Goal: Feedback & Contribution: Submit feedback/report problem

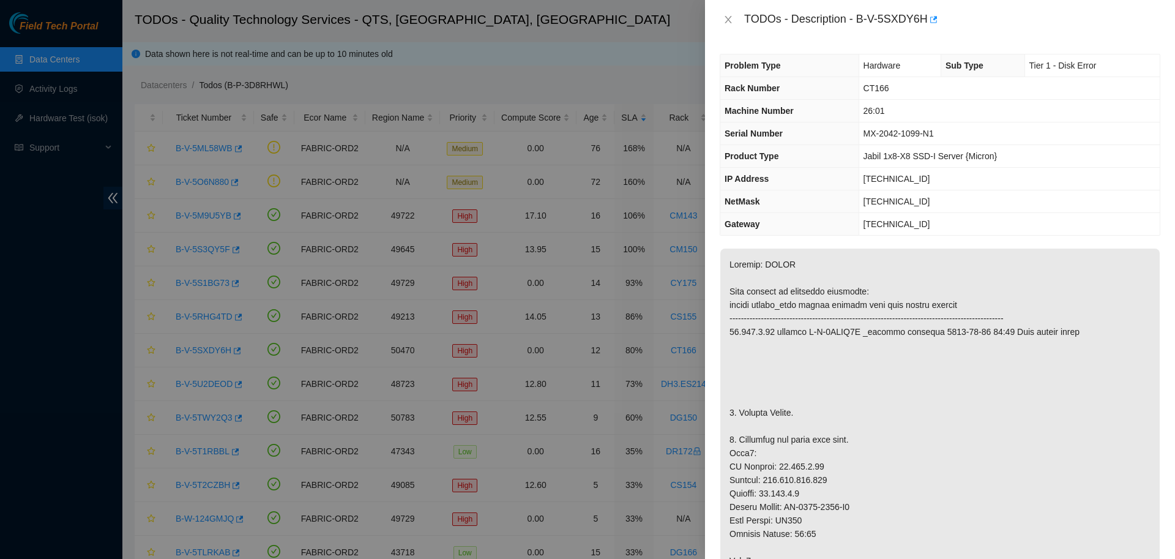
scroll to position [516, 0]
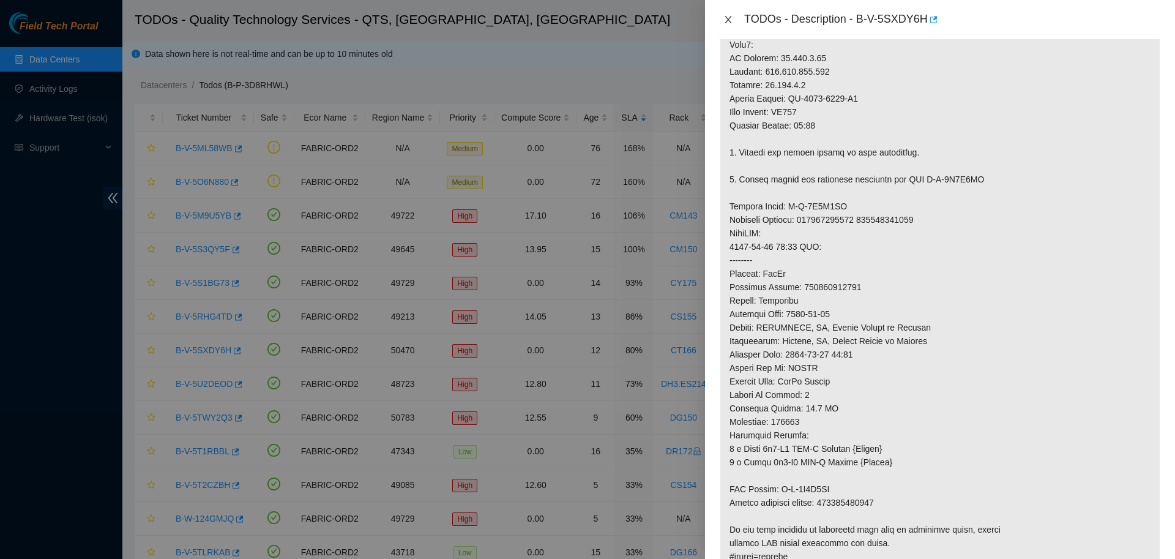
click at [724, 22] on icon "close" at bounding box center [728, 20] width 10 height 10
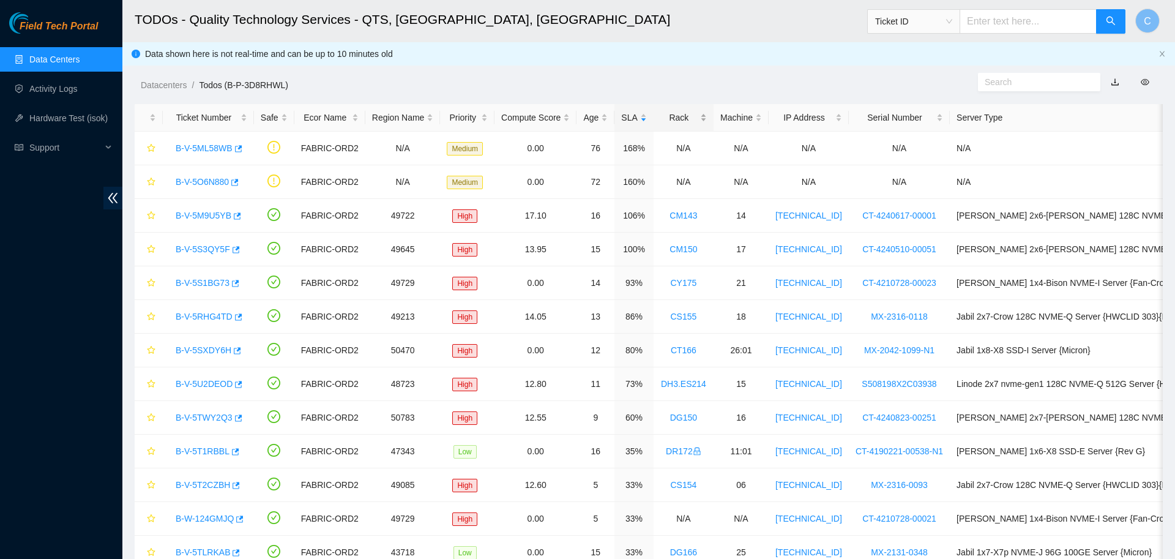
scroll to position [112, 0]
click at [209, 210] on link "B-V-5M9U5YB" at bounding box center [204, 215] width 56 height 10
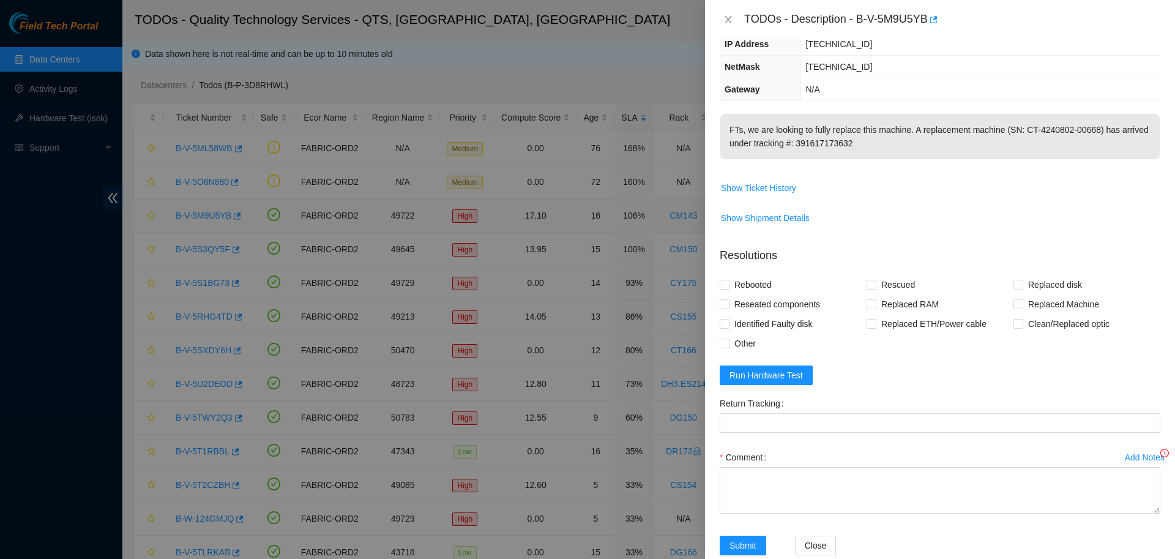
scroll to position [0, 0]
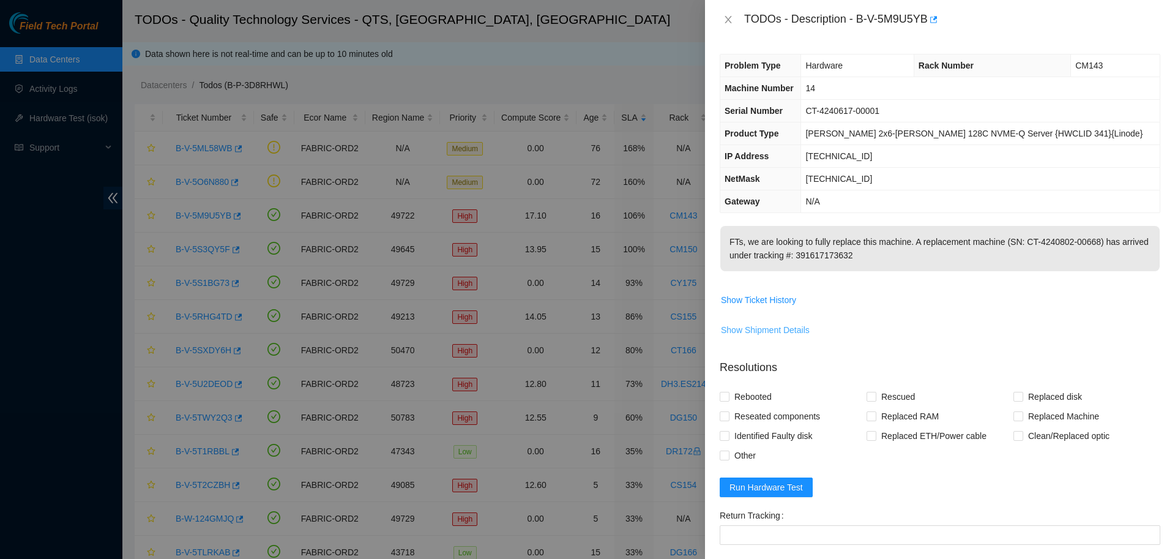
click at [773, 332] on span "Show Shipment Details" at bounding box center [765, 329] width 89 height 13
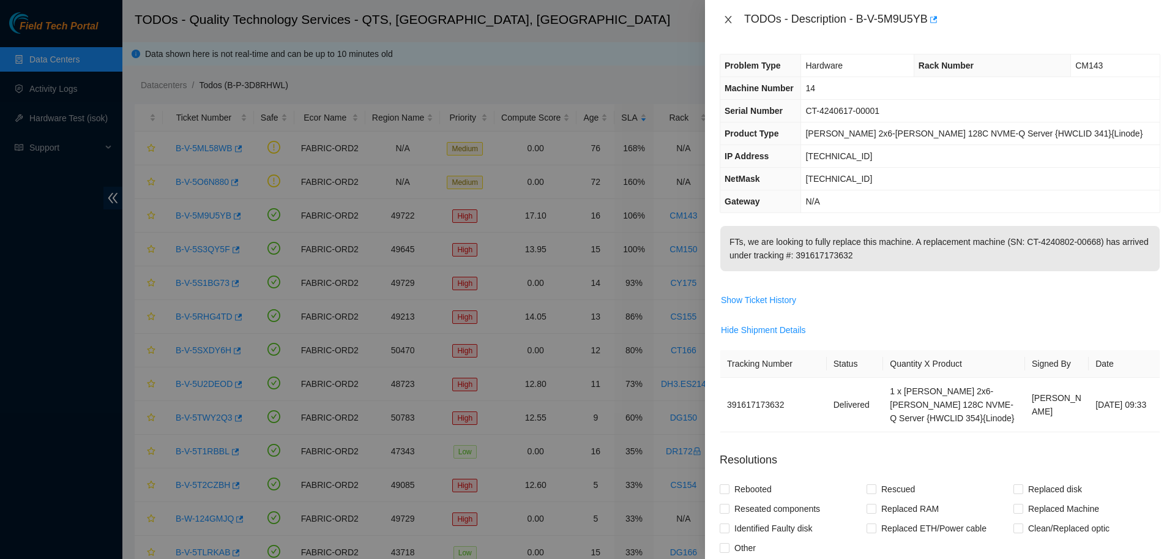
click at [728, 21] on icon "close" at bounding box center [727, 19] width 7 height 7
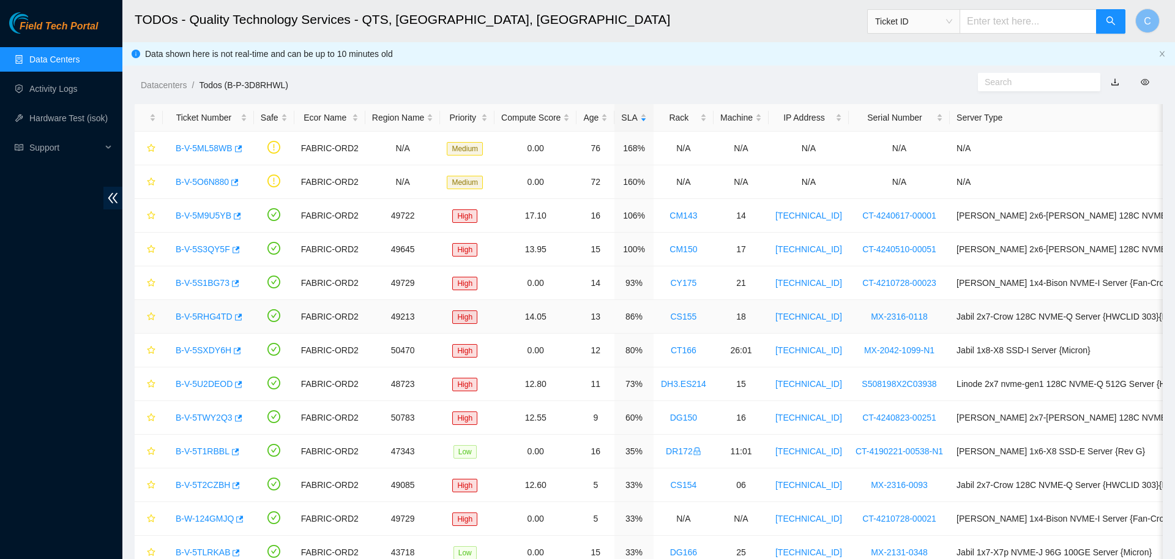
click at [205, 316] on link "B-V-5RHG4TD" at bounding box center [204, 316] width 57 height 10
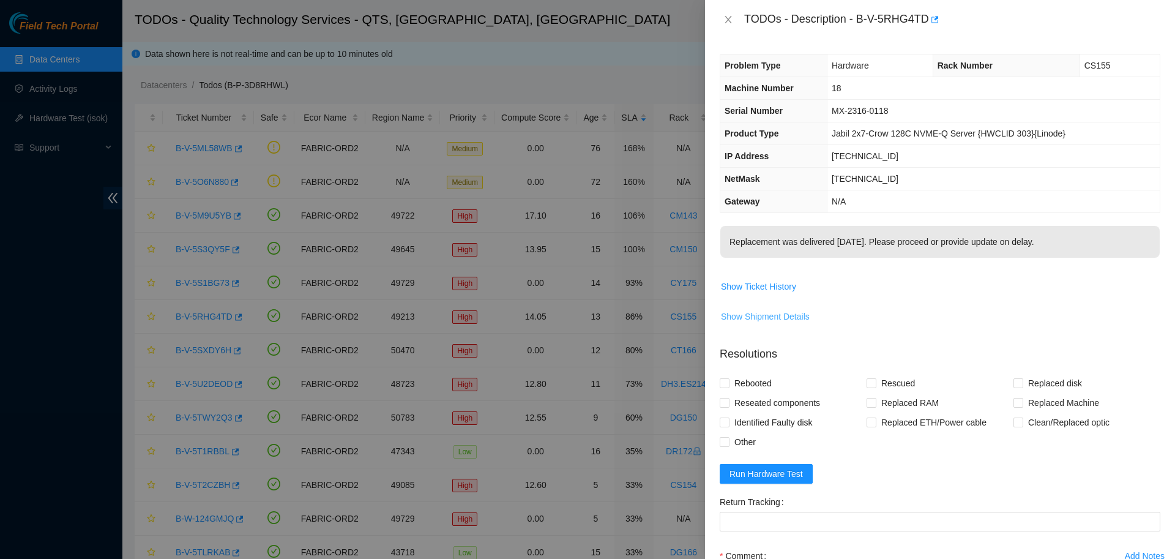
click at [767, 319] on span "Show Shipment Details" at bounding box center [765, 316] width 89 height 13
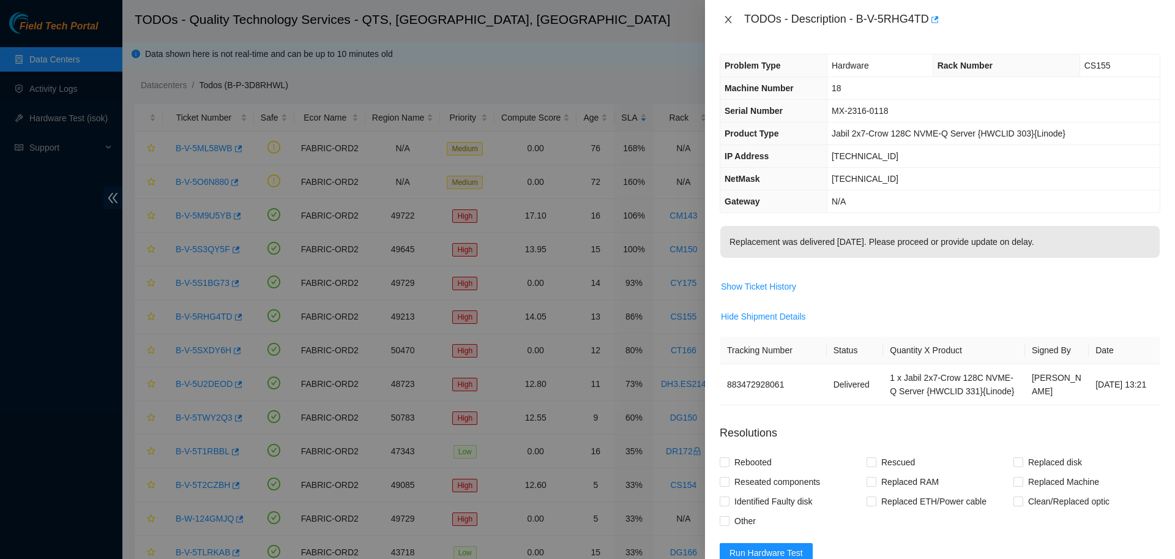
click at [727, 20] on icon "close" at bounding box center [727, 19] width 7 height 7
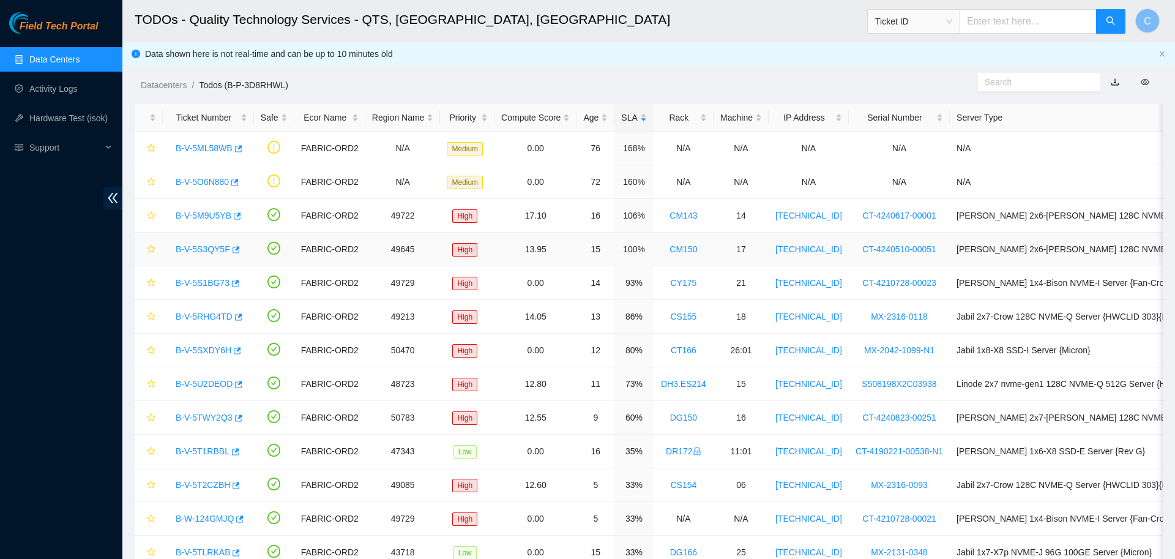
click at [211, 248] on link "B-V-5S3QY5F" at bounding box center [203, 249] width 54 height 10
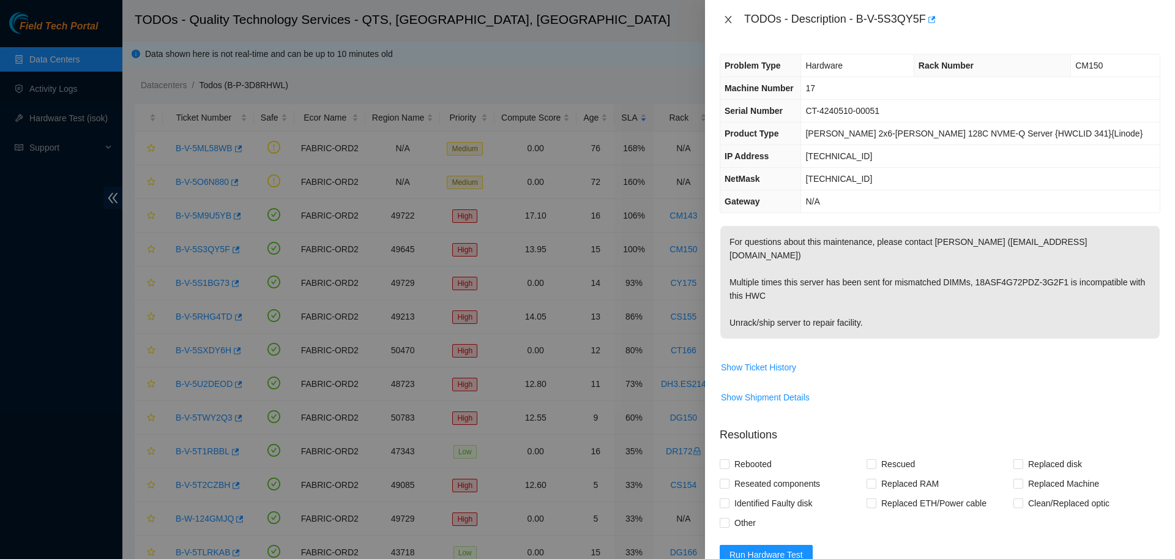
click at [726, 20] on icon "close" at bounding box center [728, 20] width 10 height 10
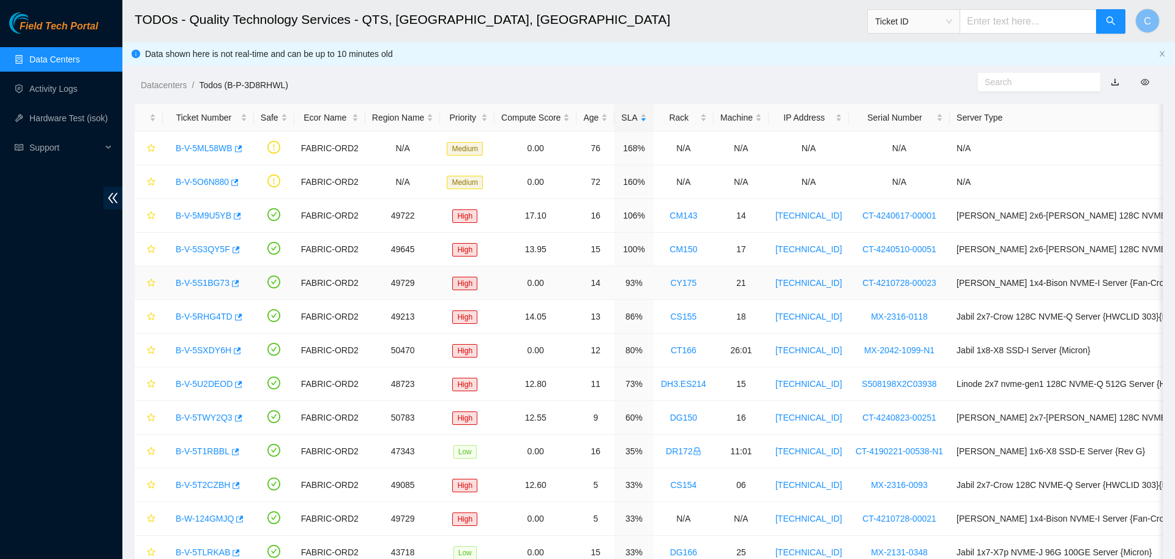
click at [203, 277] on div "B-V-5S1BG73" at bounding box center [208, 283] width 78 height 20
click at [205, 278] on link "B-V-5S1BG73" at bounding box center [203, 283] width 54 height 10
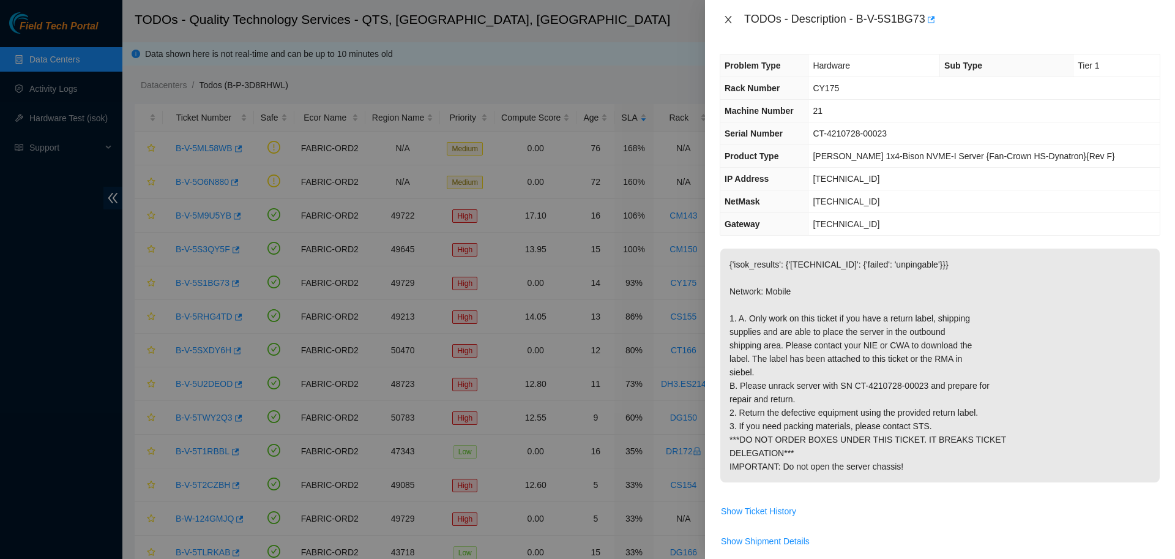
click at [726, 21] on icon "close" at bounding box center [727, 19] width 7 height 7
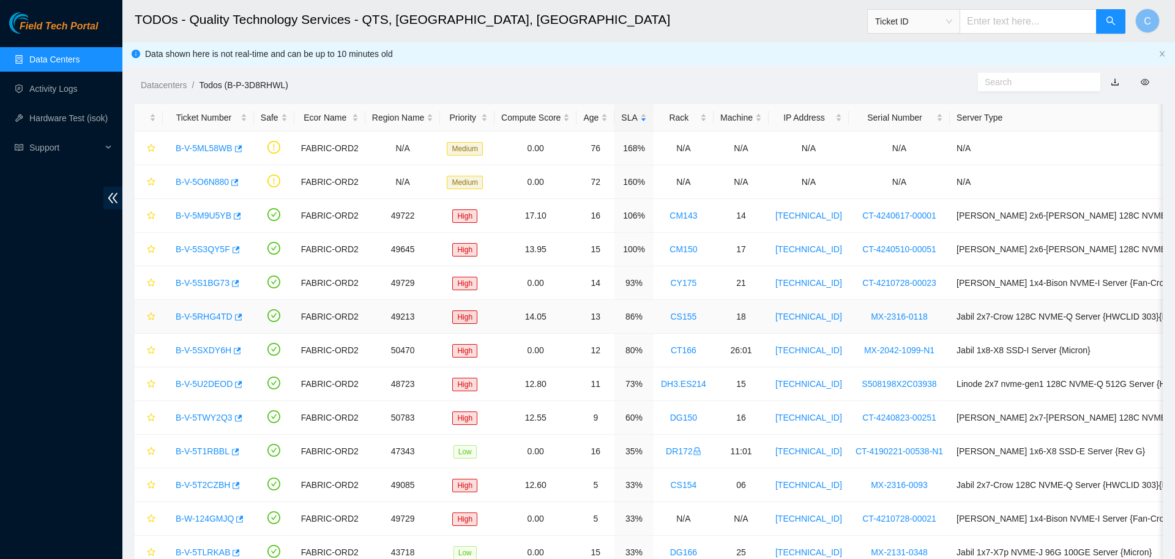
click at [207, 319] on link "B-V-5RHG4TD" at bounding box center [204, 316] width 57 height 10
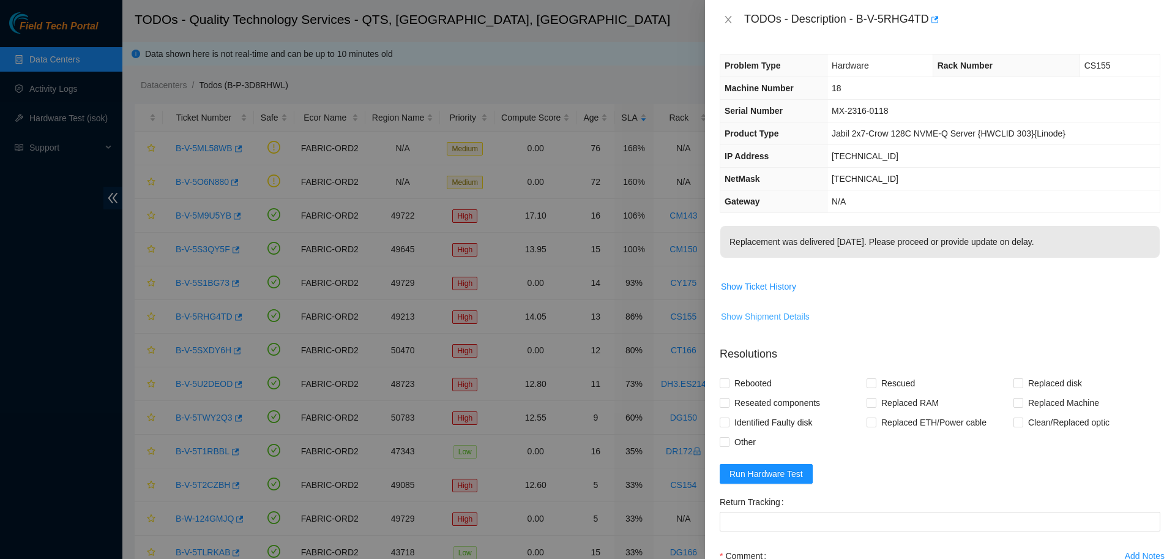
click at [769, 313] on span "Show Shipment Details" at bounding box center [765, 316] width 89 height 13
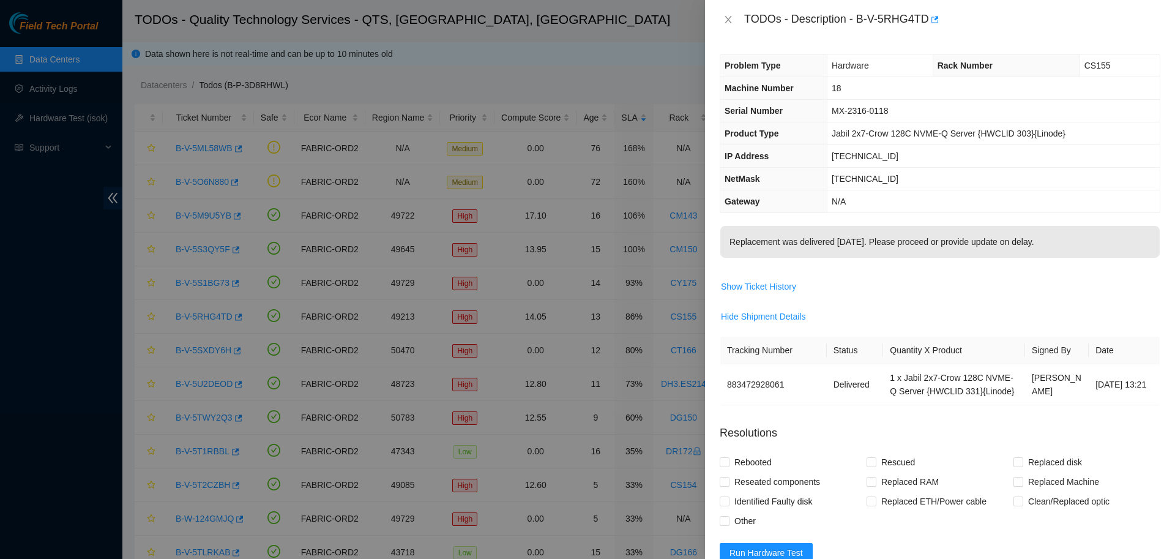
click at [247, 285] on div at bounding box center [587, 279] width 1175 height 559
click at [724, 18] on icon "close" at bounding box center [728, 20] width 10 height 10
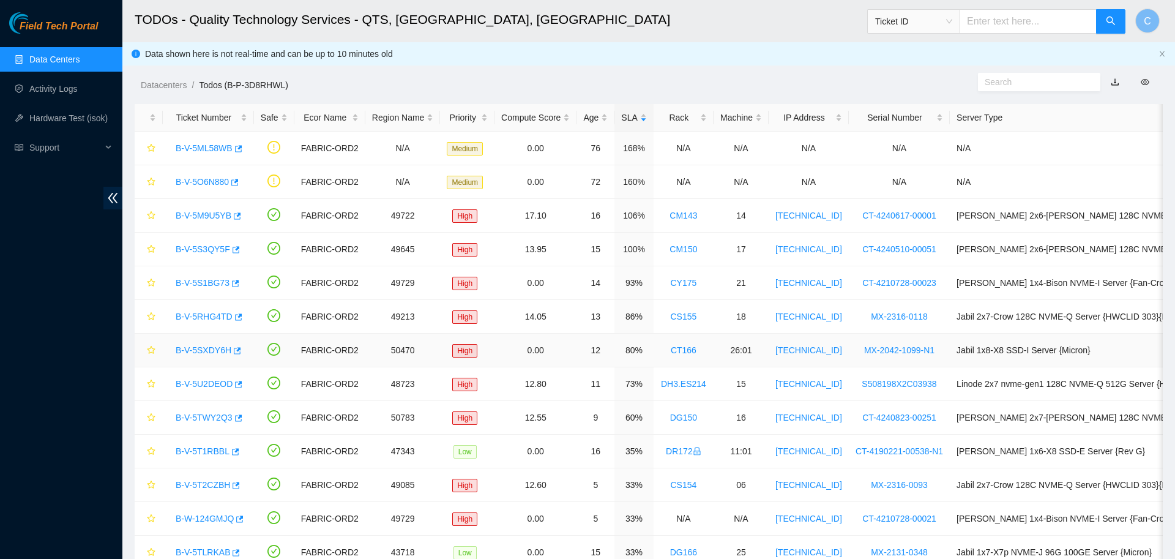
click at [214, 349] on link "B-V-5SXDY6H" at bounding box center [204, 350] width 56 height 10
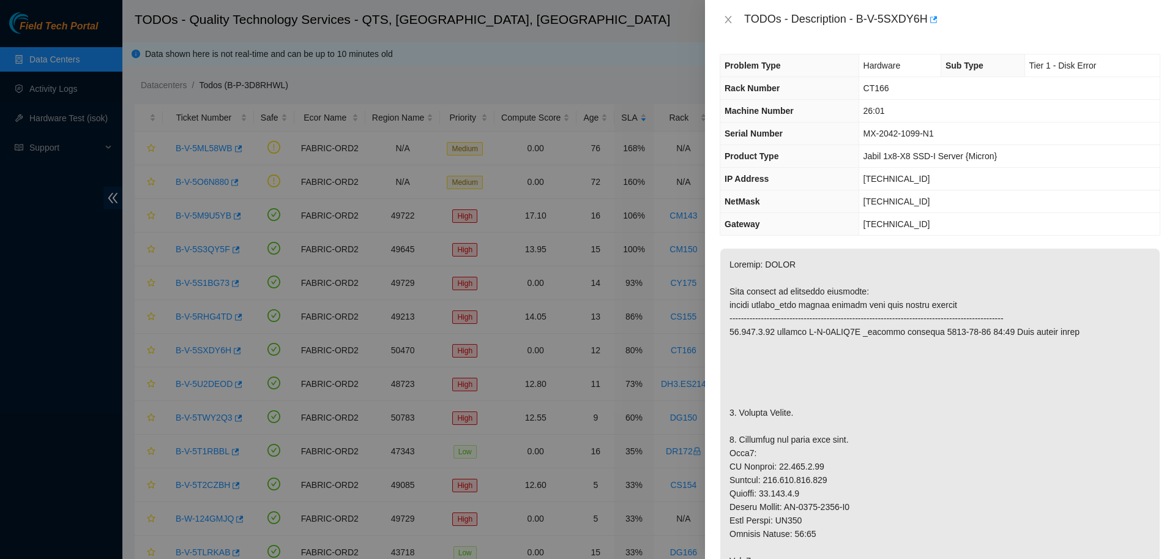
scroll to position [251, 0]
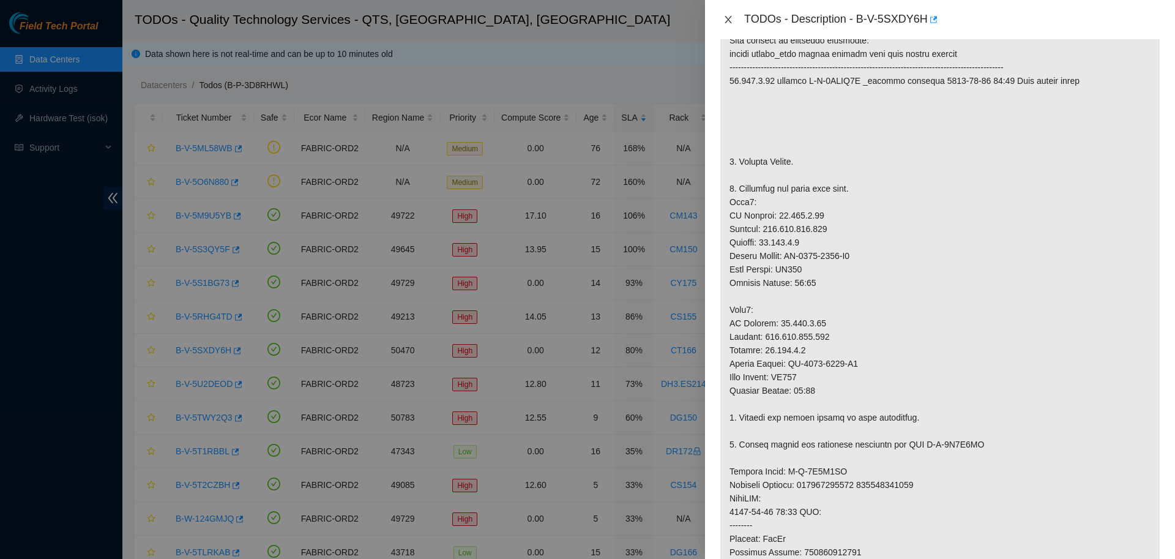
click at [729, 21] on icon "close" at bounding box center [728, 20] width 10 height 10
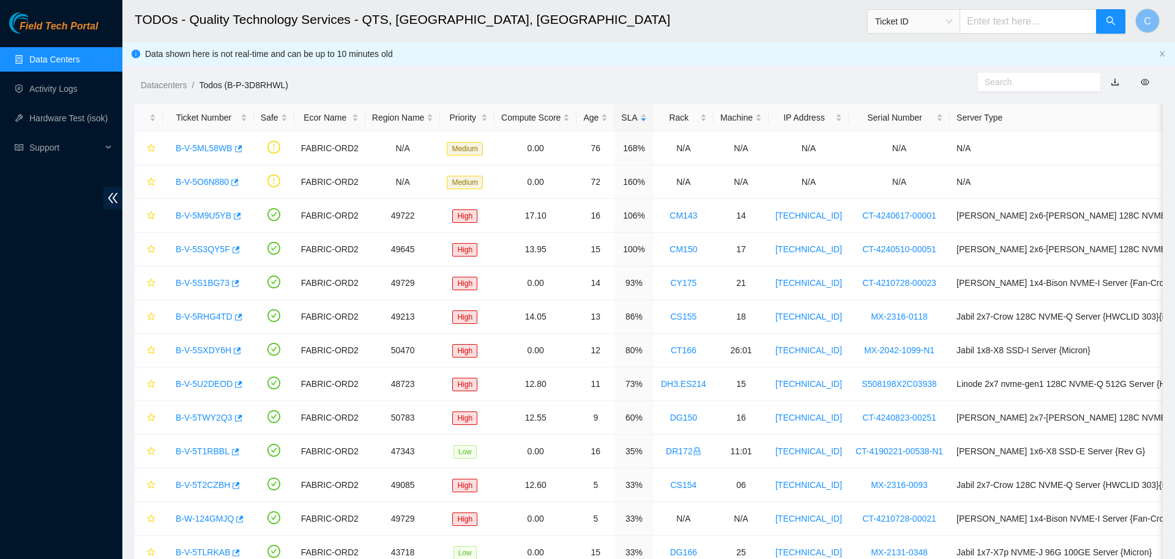
scroll to position [112, 0]
click at [928, 33] on span "Ticket ID" at bounding box center [913, 21] width 92 height 24
click at [929, 29] on span "Ticket ID" at bounding box center [913, 21] width 77 height 18
click at [915, 139] on div "Tracking Number" at bounding box center [922, 142] width 77 height 13
click at [1008, 26] on input "text" at bounding box center [1027, 21] width 137 height 24
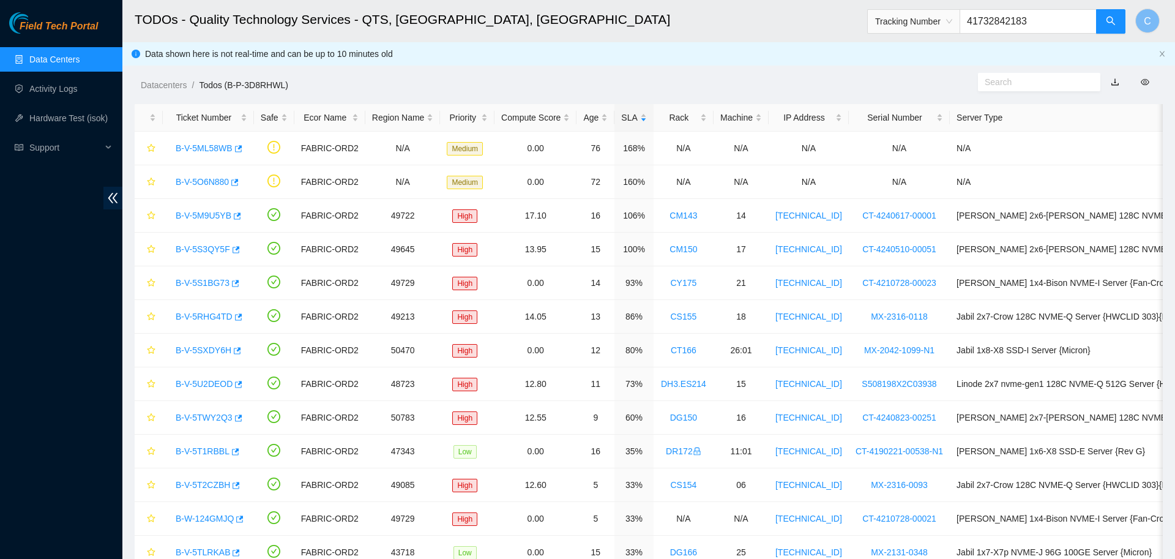
type input "417328421831"
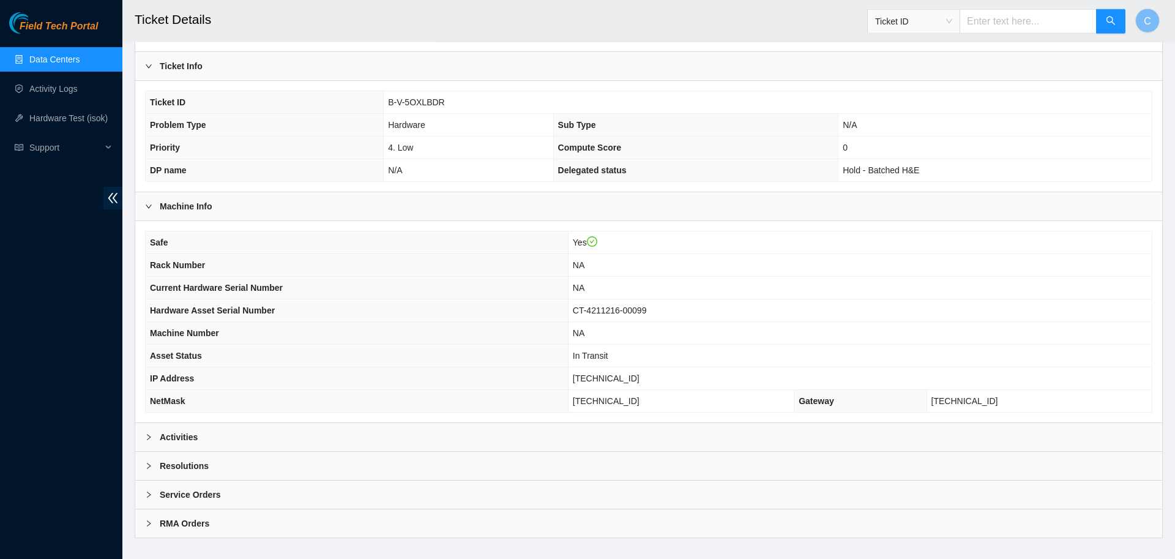
scroll to position [231, 0]
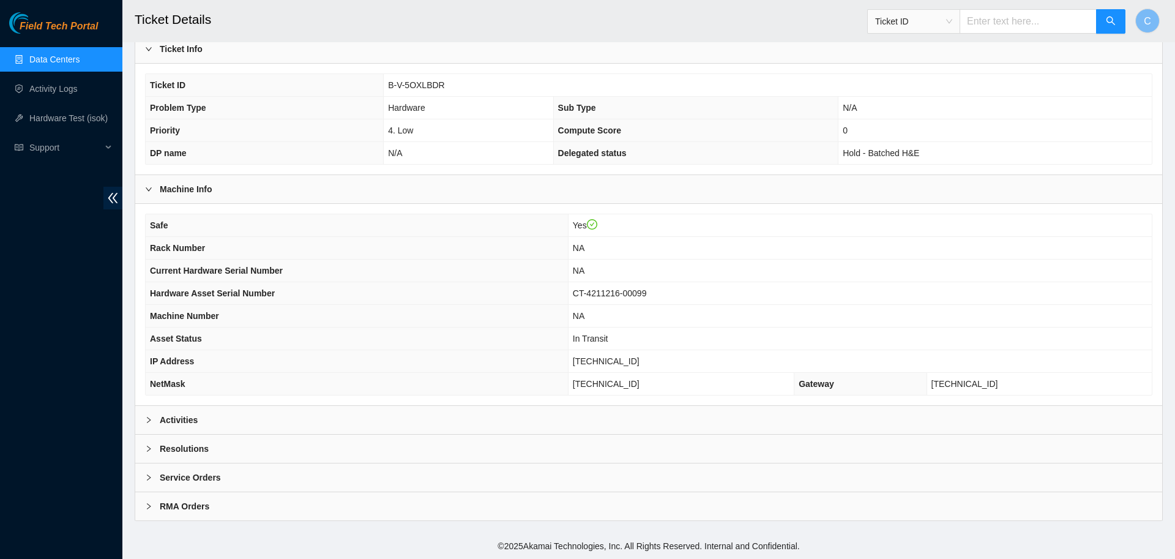
click at [300, 415] on div "Activities" at bounding box center [648, 420] width 1027 height 28
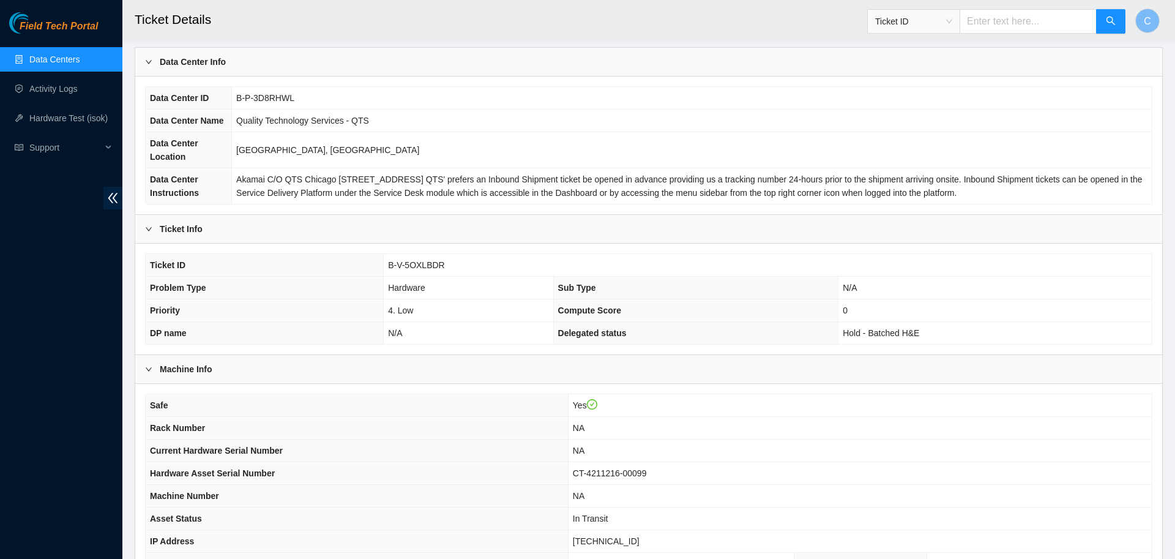
scroll to position [0, 0]
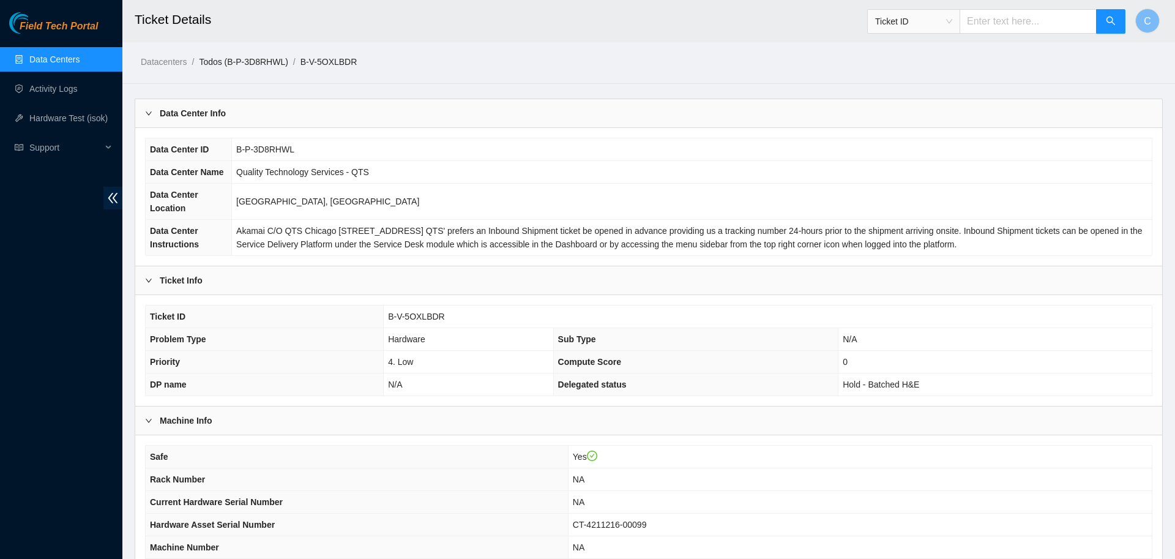
click at [247, 62] on link "Todos (B-P-3D8RHWL)" at bounding box center [243, 62] width 89 height 10
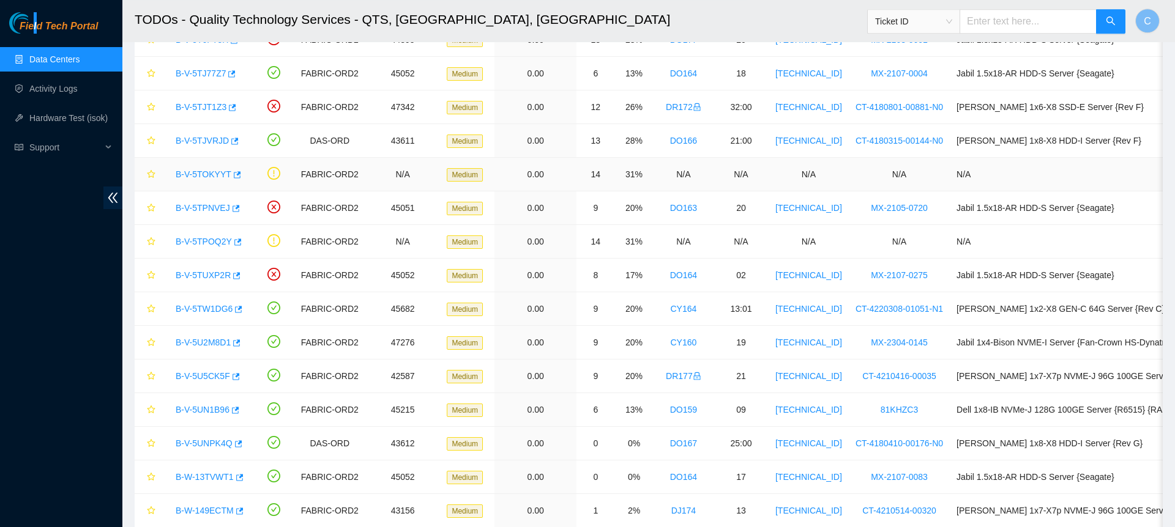
scroll to position [1062, 0]
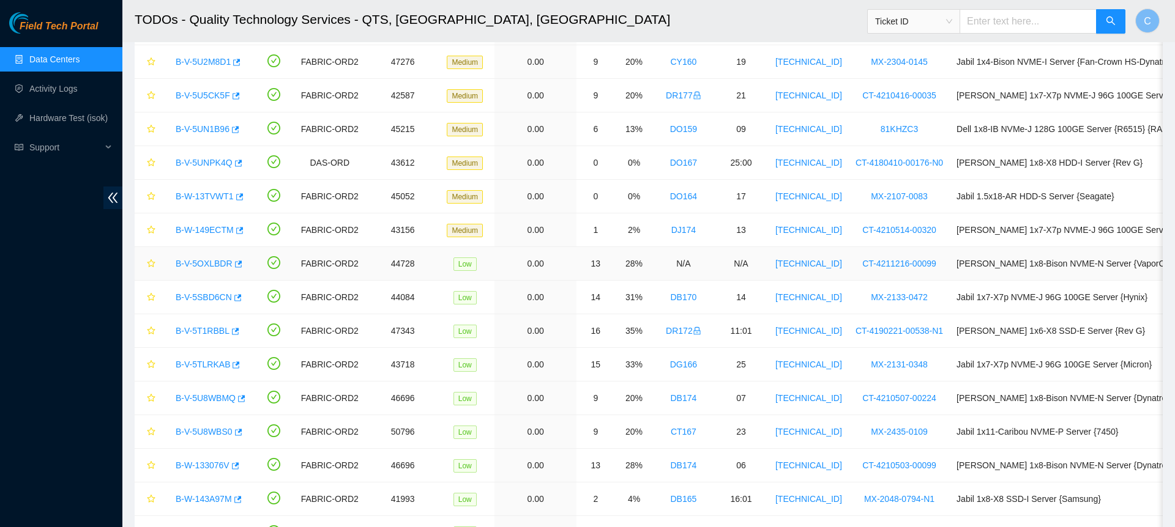
click at [257, 256] on td at bounding box center [274, 264] width 40 height 34
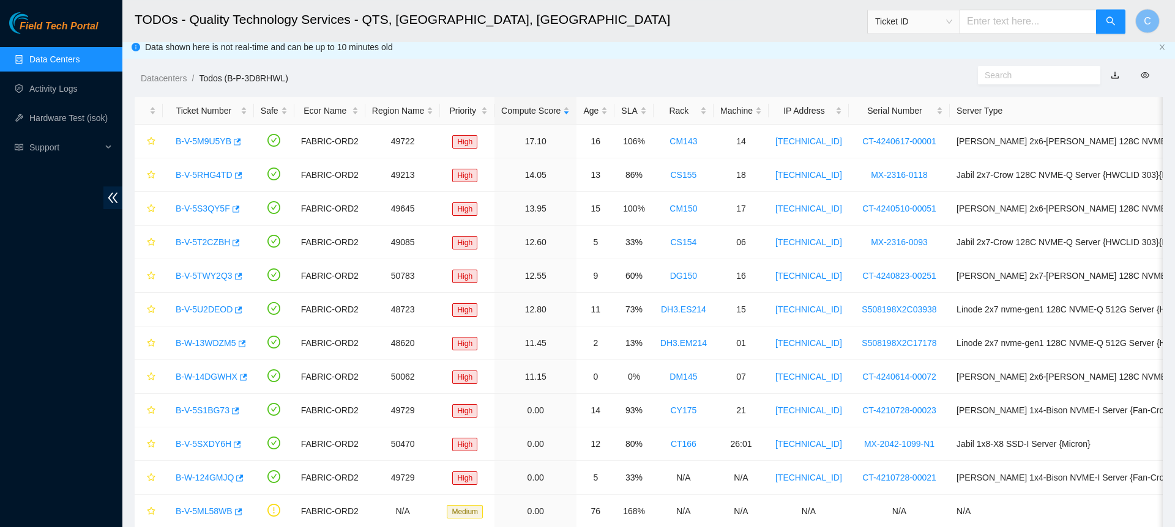
scroll to position [0, 0]
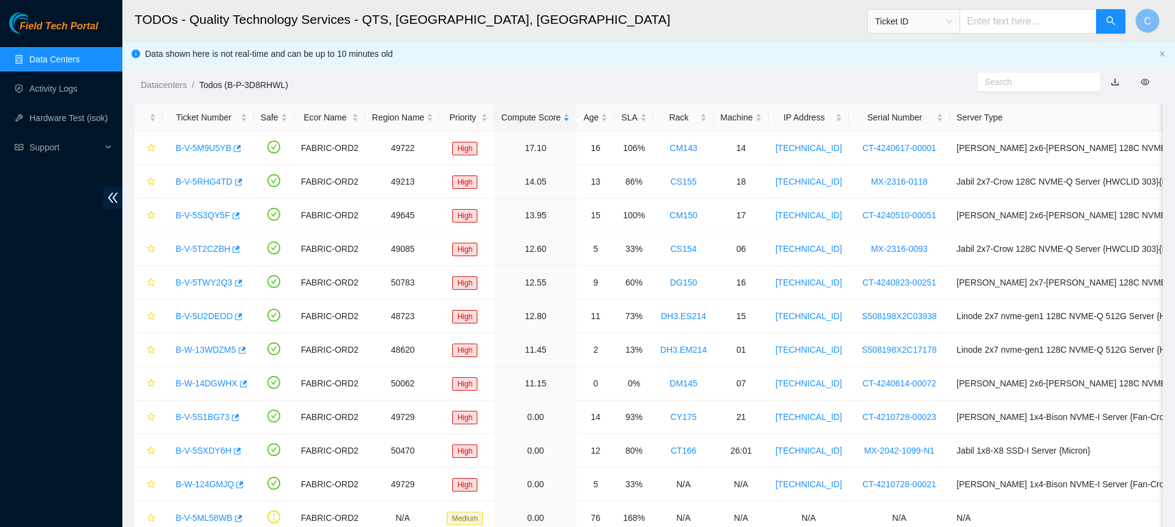
click at [723, 79] on ol "Datacenters / Todos (B-P-3D8RHWL) /" at bounding box center [526, 84] width 771 height 13
click at [631, 120] on div "SLA" at bounding box center [633, 117] width 25 height 13
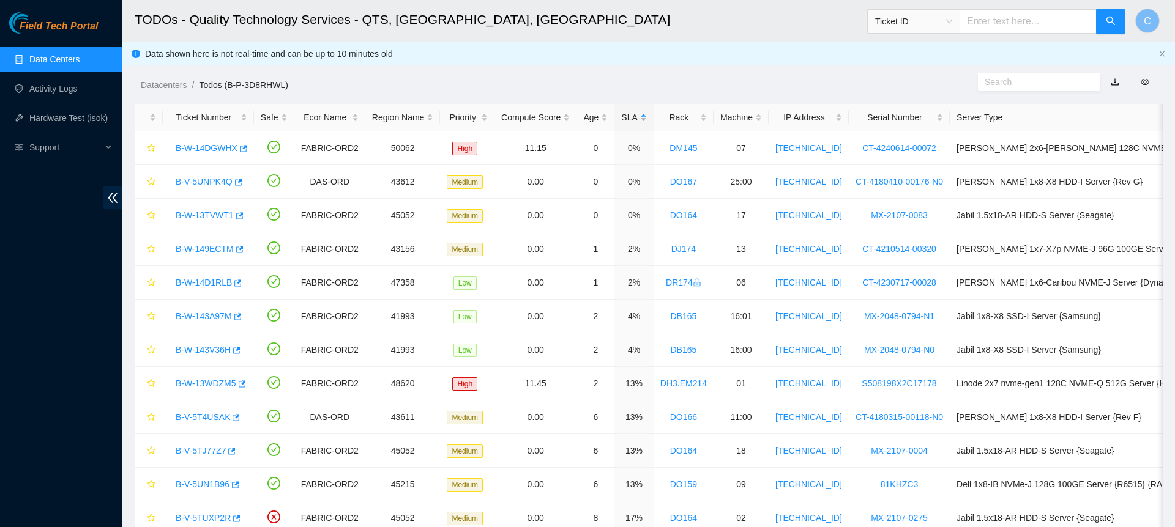
click at [631, 120] on div "SLA" at bounding box center [633, 117] width 25 height 13
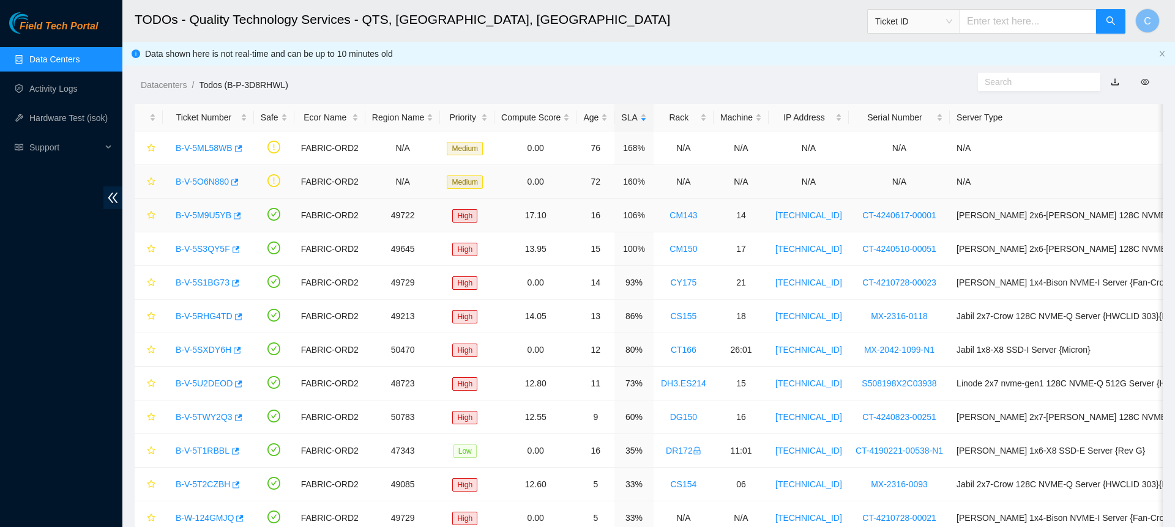
click at [201, 197] on td "B-V-5O6N880" at bounding box center [208, 182] width 91 height 34
click at [206, 314] on link "B-V-5RHG4TD" at bounding box center [204, 316] width 57 height 10
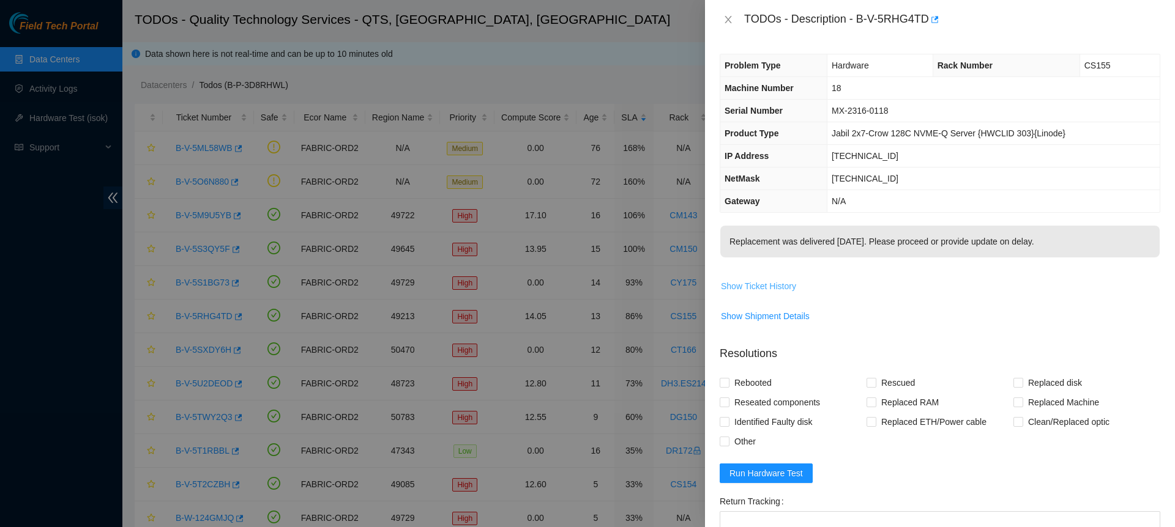
click at [766, 285] on span "Show Ticket History" at bounding box center [758, 286] width 75 height 13
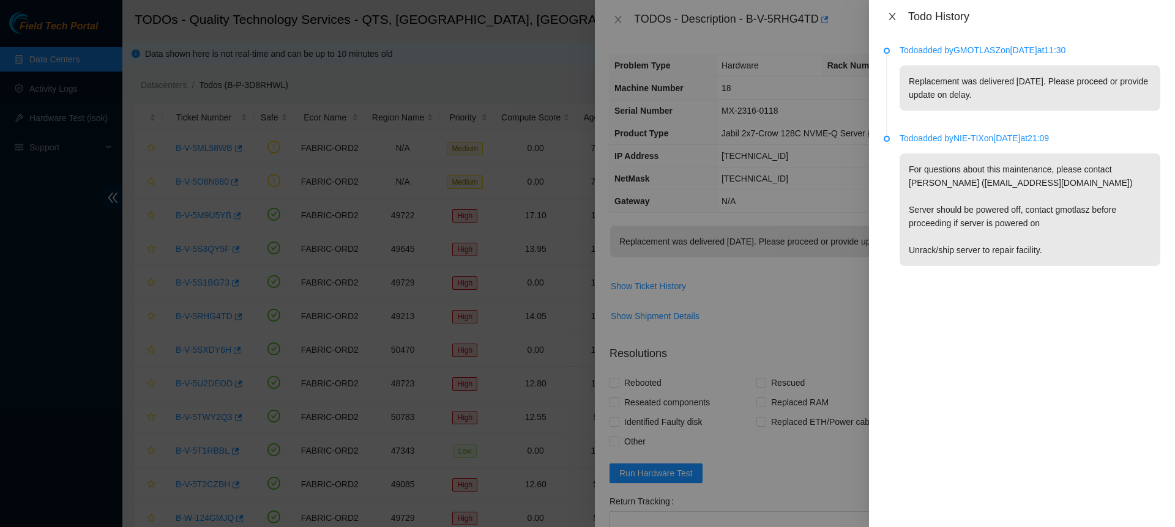
click at [892, 16] on icon "close" at bounding box center [891, 16] width 7 height 7
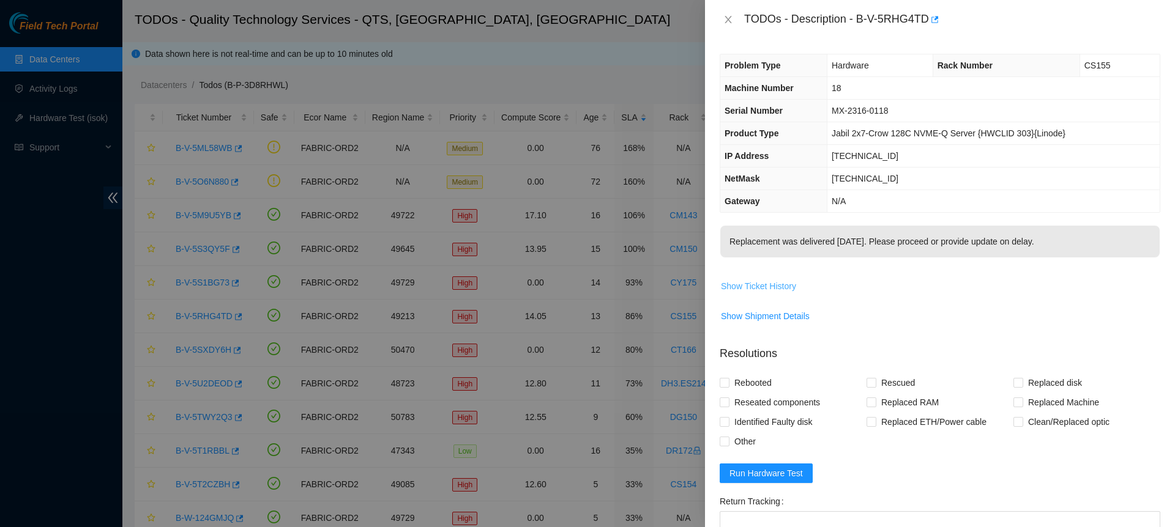
click at [763, 285] on span "Show Ticket History" at bounding box center [758, 286] width 75 height 13
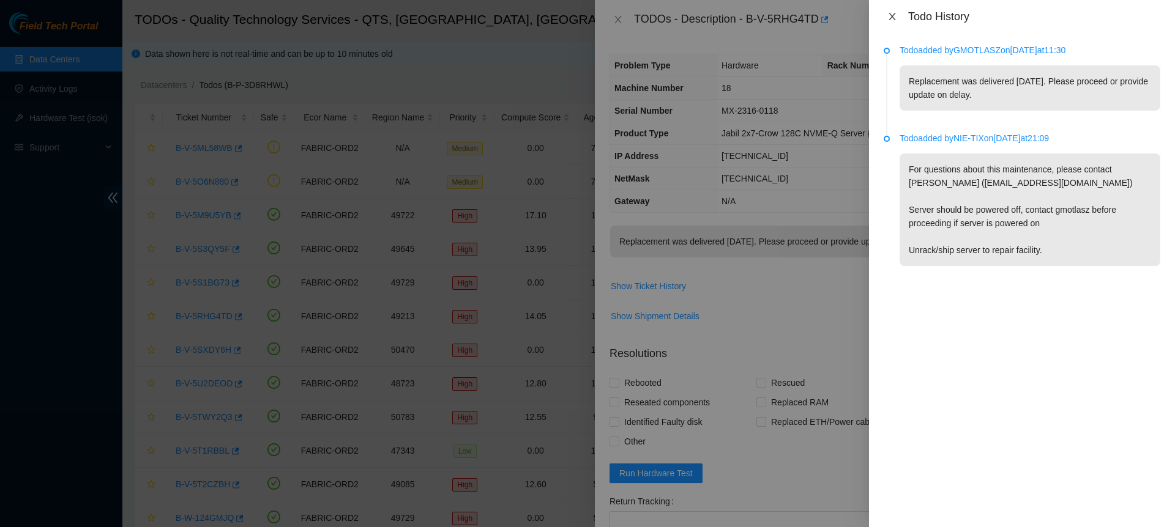
click at [892, 17] on icon "close" at bounding box center [891, 16] width 7 height 7
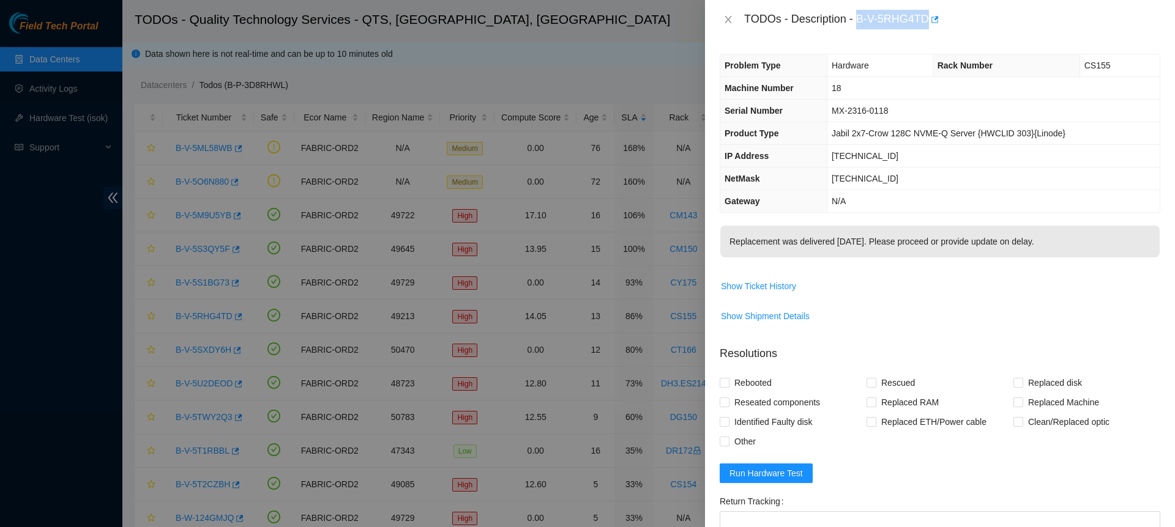
drag, startPoint x: 851, startPoint y: 13, endPoint x: 920, endPoint y: 22, distance: 69.1
click at [920, 22] on div "TODOs - Description - B-V-5RHG4TD" at bounding box center [952, 20] width 416 height 20
copy div "B-V-5RHG4TD"
click at [873, 110] on span "MX-2316-0118" at bounding box center [860, 111] width 57 height 10
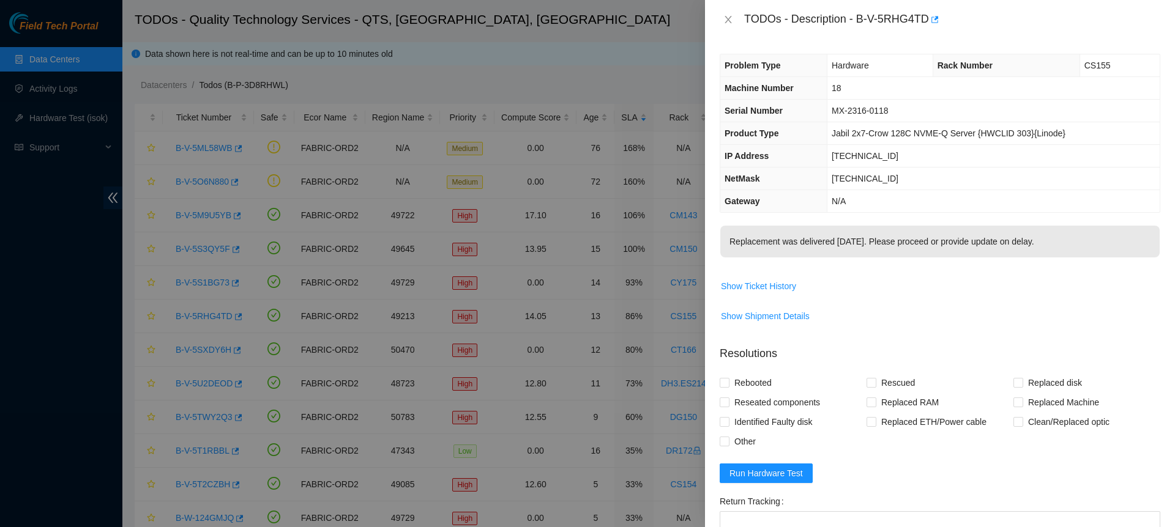
click at [873, 110] on span "MX-2316-0118" at bounding box center [860, 111] width 57 height 10
click at [1038, 400] on span "Replaced Machine" at bounding box center [1063, 403] width 81 height 20
click at [1022, 400] on input "Replaced Machine" at bounding box center [1017, 402] width 9 height 9
checkbox input "true"
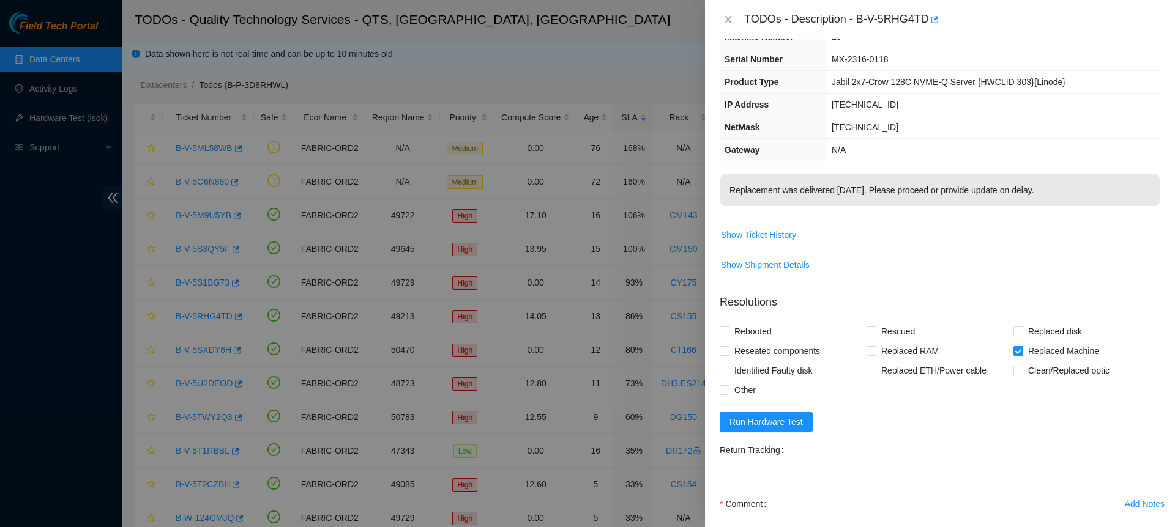
scroll to position [155, 0]
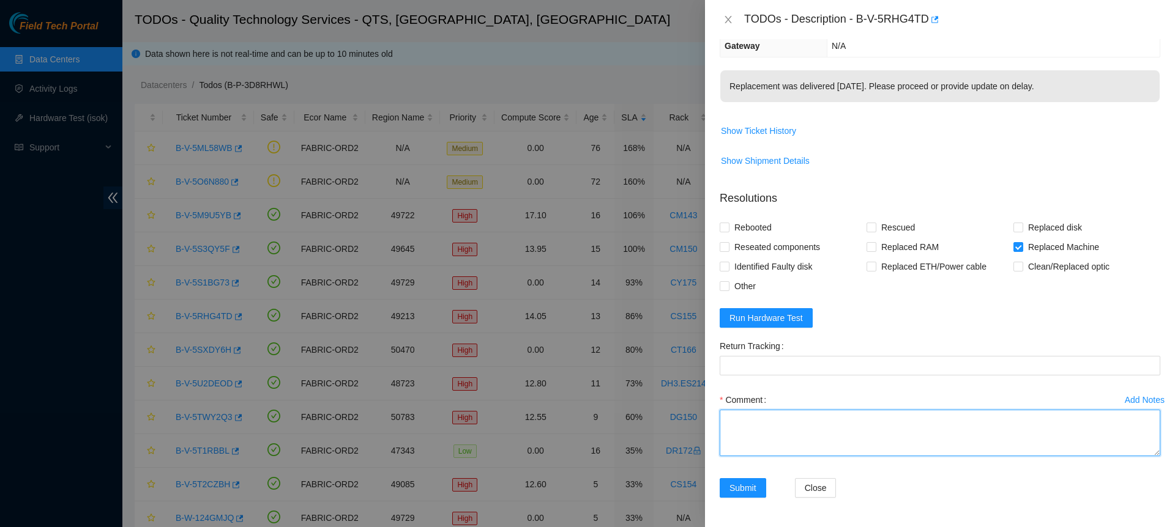
click at [776, 422] on textarea "Comment" at bounding box center [940, 433] width 441 height 47
paste textarea "B-V-5RHG4TD CS155 machine 18 MX-2316-0118 Verified server. Found server powered…"
type textarea "B-V-5RHG4TD CS155 machine 18 MX-2316-0118 Verified server. Found server powered…"
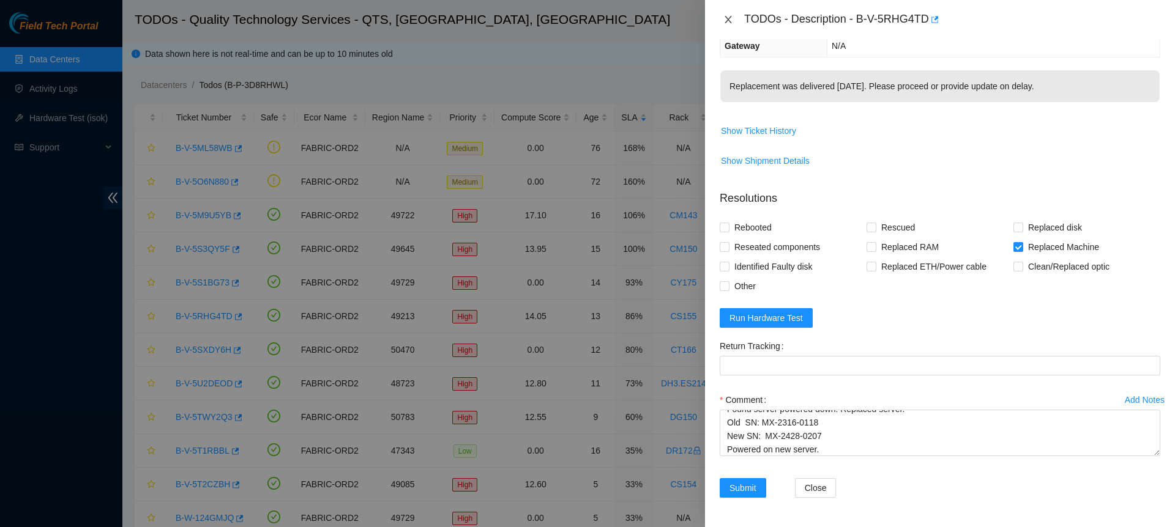
click at [728, 21] on icon "close" at bounding box center [727, 19] width 7 height 7
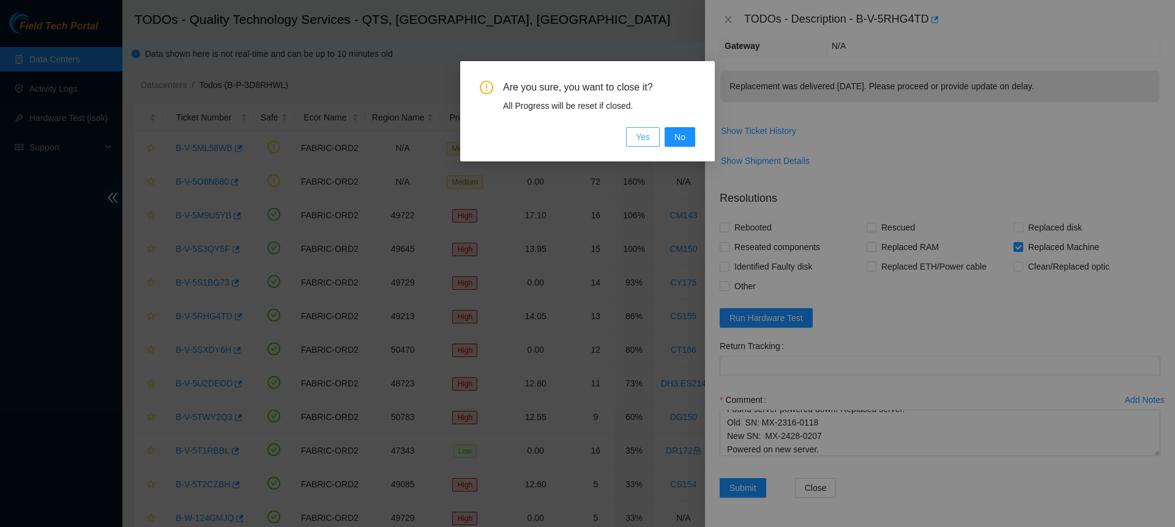
click at [649, 143] on span "Yes" at bounding box center [643, 136] width 14 height 13
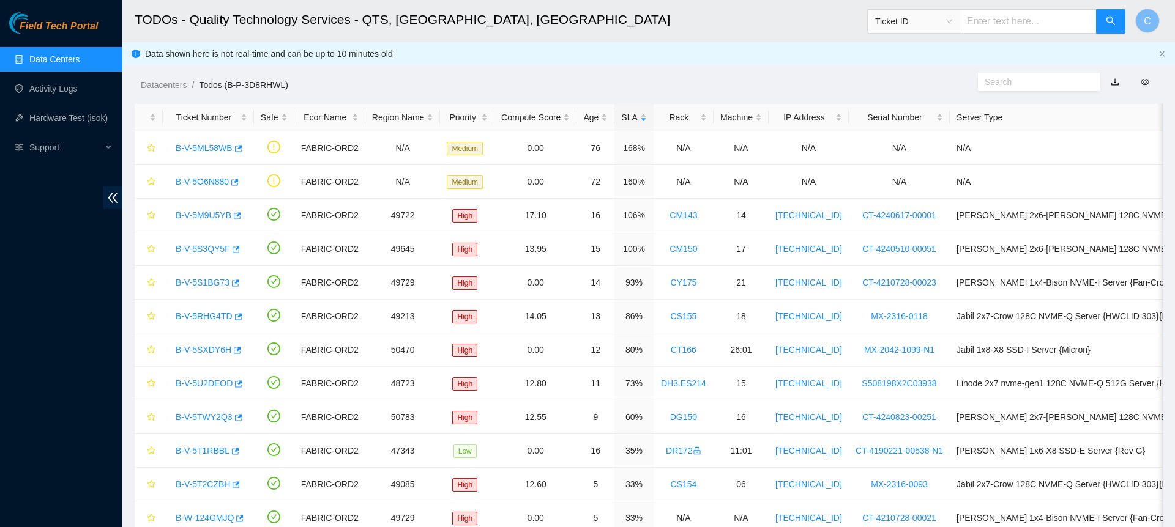
scroll to position [143, 0]
click at [214, 215] on link "B-V-5M9U5YB" at bounding box center [204, 215] width 56 height 10
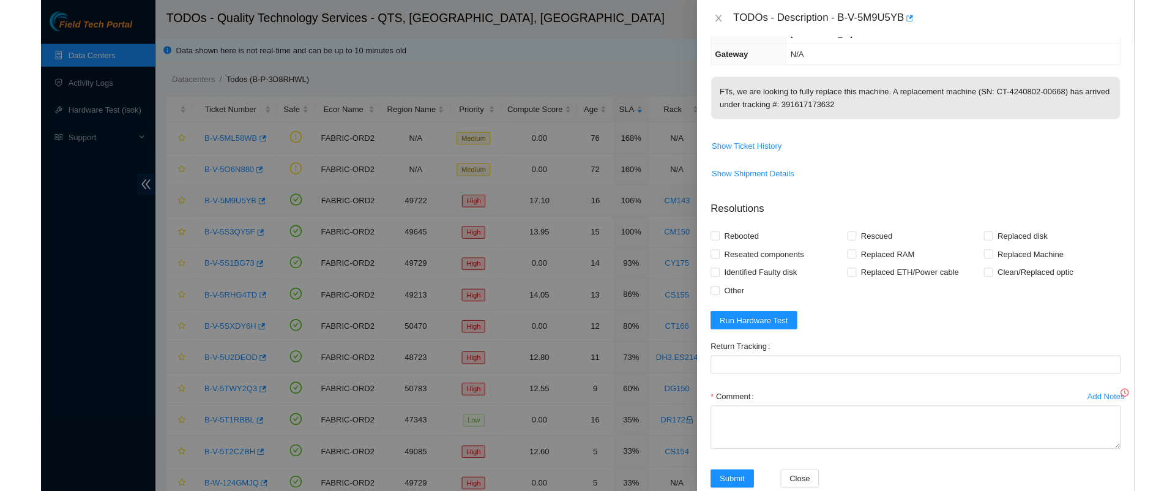
scroll to position [0, 0]
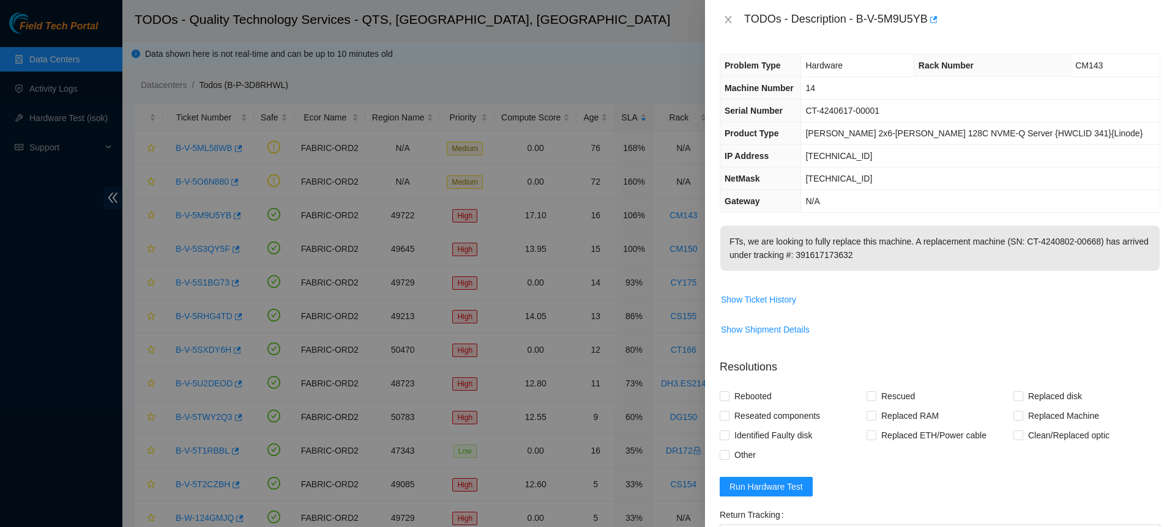
click at [884, 22] on div "TODOs - Description - B-V-5M9U5YB" at bounding box center [952, 20] width 416 height 20
click at [852, 20] on div "TODOs - Description - B-V-5M9U5YB" at bounding box center [952, 20] width 416 height 20
drag, startPoint x: 852, startPoint y: 20, endPoint x: 923, endPoint y: 21, distance: 71.0
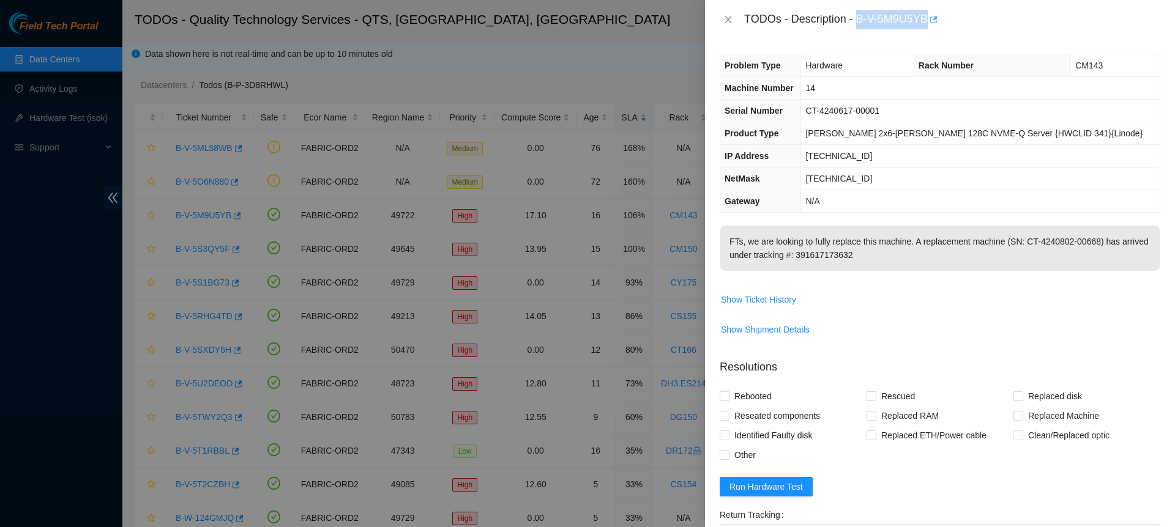
click at [923, 21] on div "TODOs - Description - B-V-5M9U5YB" at bounding box center [952, 20] width 416 height 20
copy div "B-V-5M9U5YB"
click at [766, 327] on span "Show Shipment Details" at bounding box center [765, 329] width 89 height 13
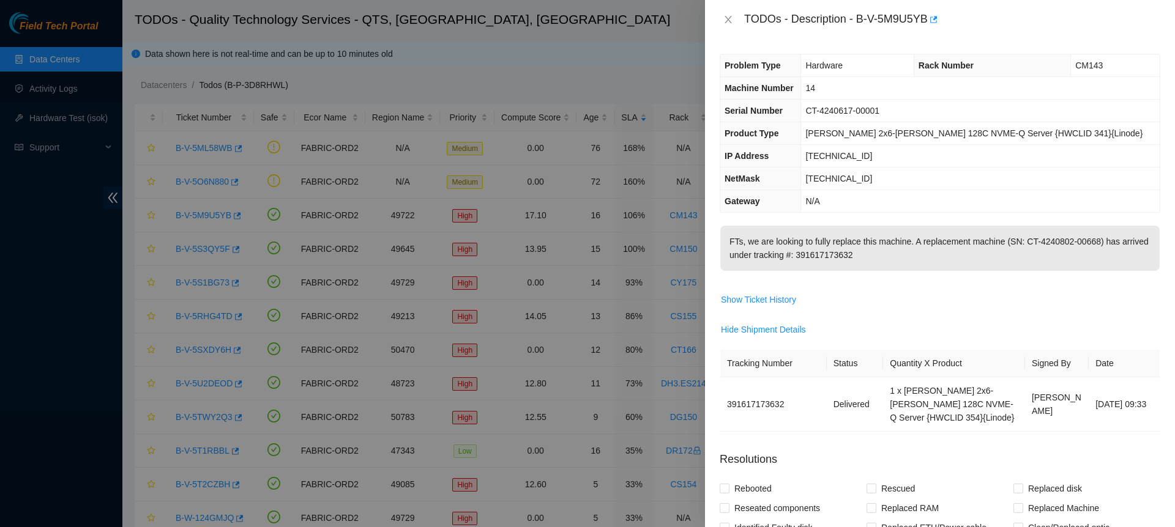
click at [867, 106] on span "CT-4240617-00001" at bounding box center [842, 111] width 74 height 10
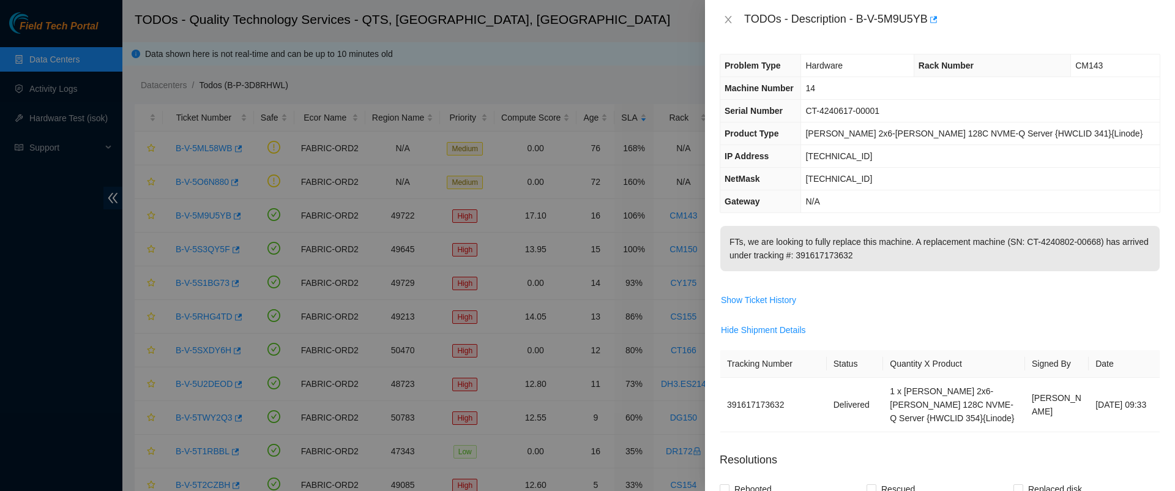
click at [168, 329] on div at bounding box center [587, 245] width 1175 height 491
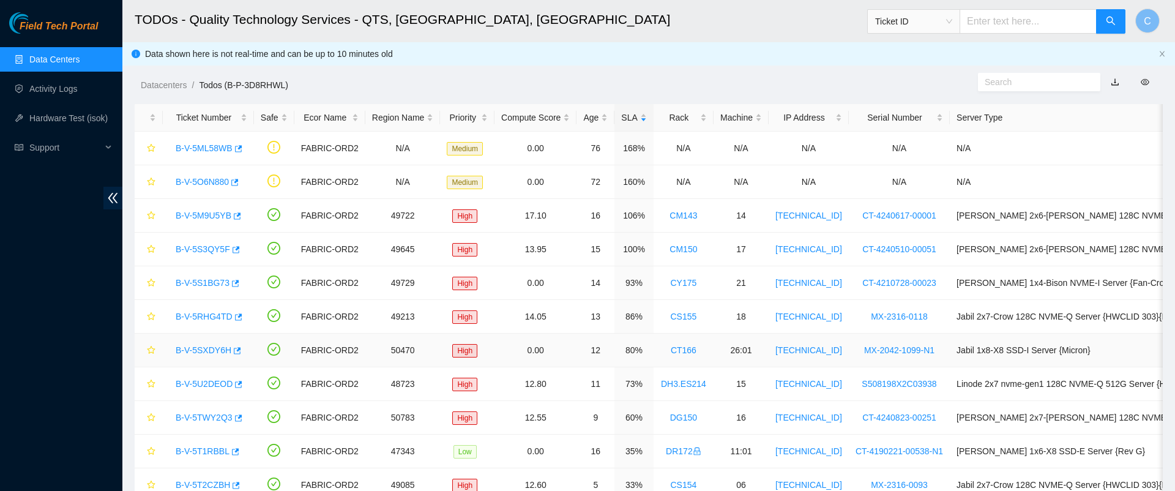
click at [210, 346] on link "B-V-5SXDY6H" at bounding box center [204, 350] width 56 height 10
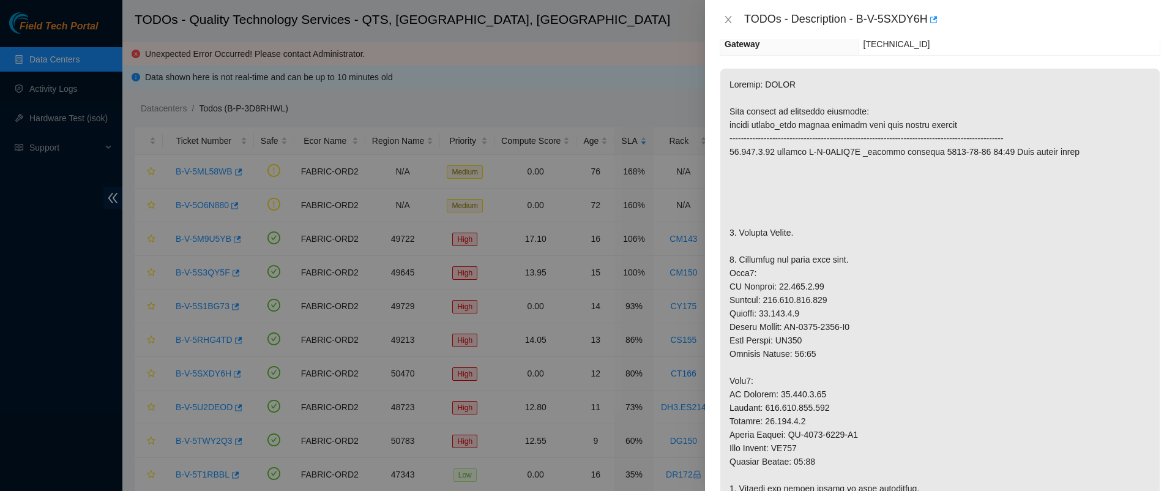
scroll to position [181, 0]
drag, startPoint x: 853, startPoint y: 20, endPoint x: 916, endPoint y: 22, distance: 63.1
click at [916, 22] on div "TODOs - Description - B-V-5SXDY6H" at bounding box center [952, 20] width 416 height 20
copy div "B-V-5SXDY6H"
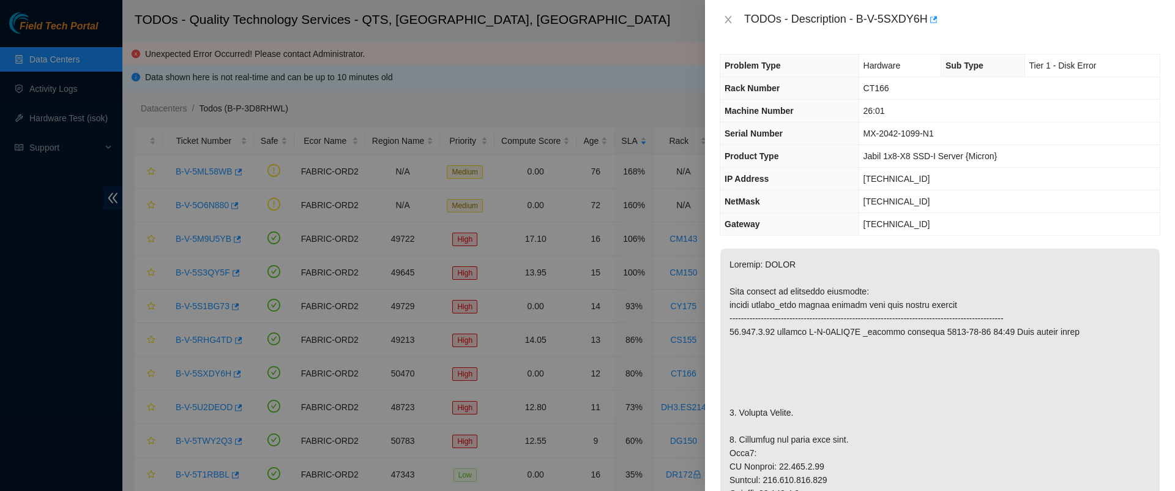
click at [893, 127] on td "MX-2042-1099-N1" at bounding box center [1008, 133] width 301 height 23
click at [893, 128] on span "MX-2042-1099-N1" at bounding box center [898, 133] width 70 height 10
click at [724, 17] on icon "close" at bounding box center [727, 19] width 7 height 7
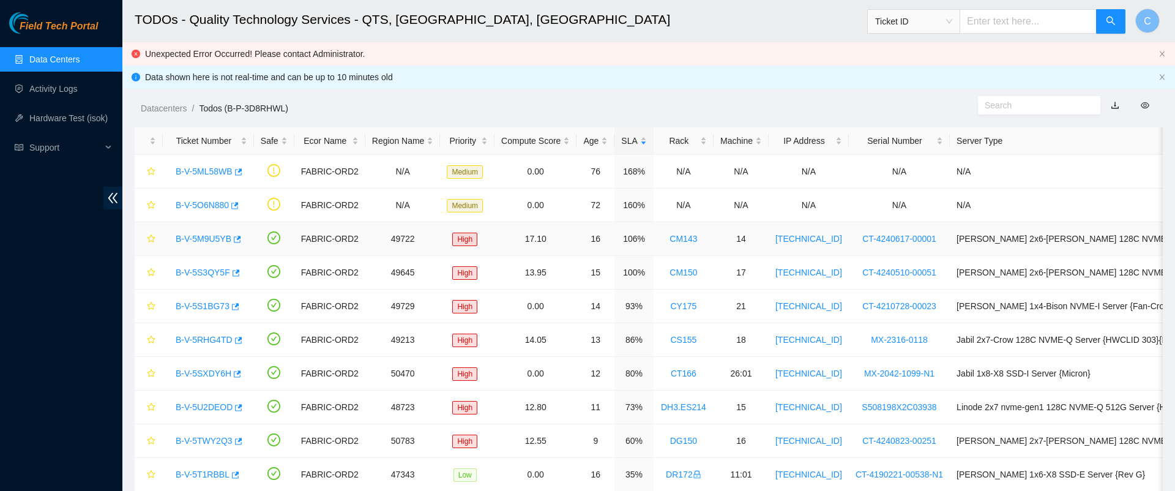
click at [206, 239] on link "B-V-5M9U5YB" at bounding box center [204, 239] width 56 height 10
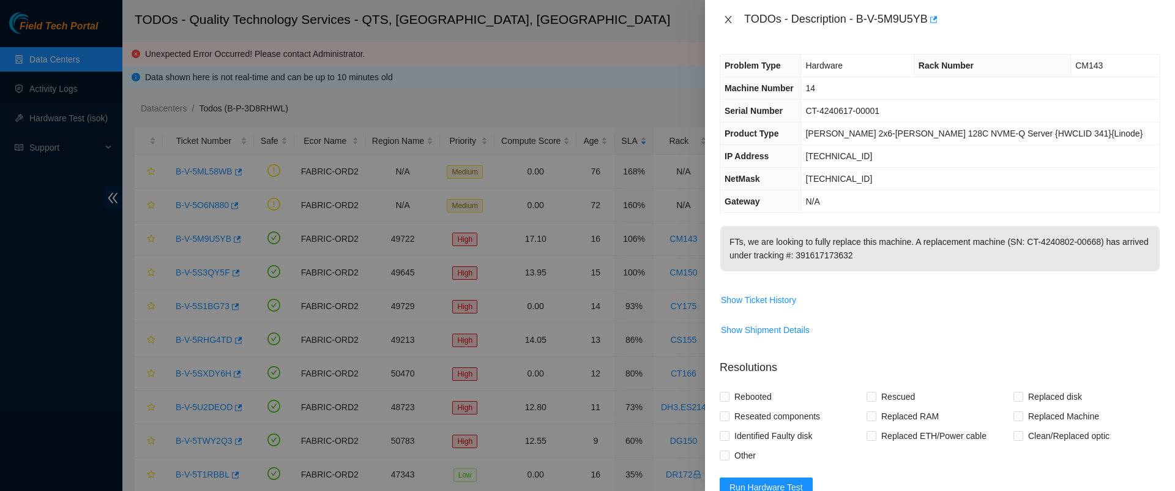
click at [728, 21] on icon "close" at bounding box center [727, 19] width 7 height 7
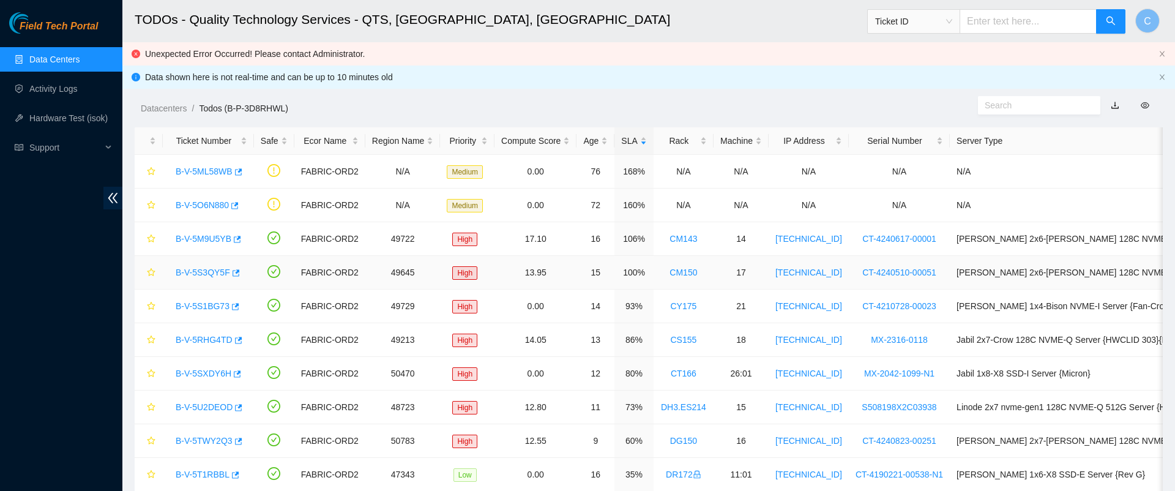
click at [193, 270] on link "B-V-5S3QY5F" at bounding box center [203, 272] width 54 height 10
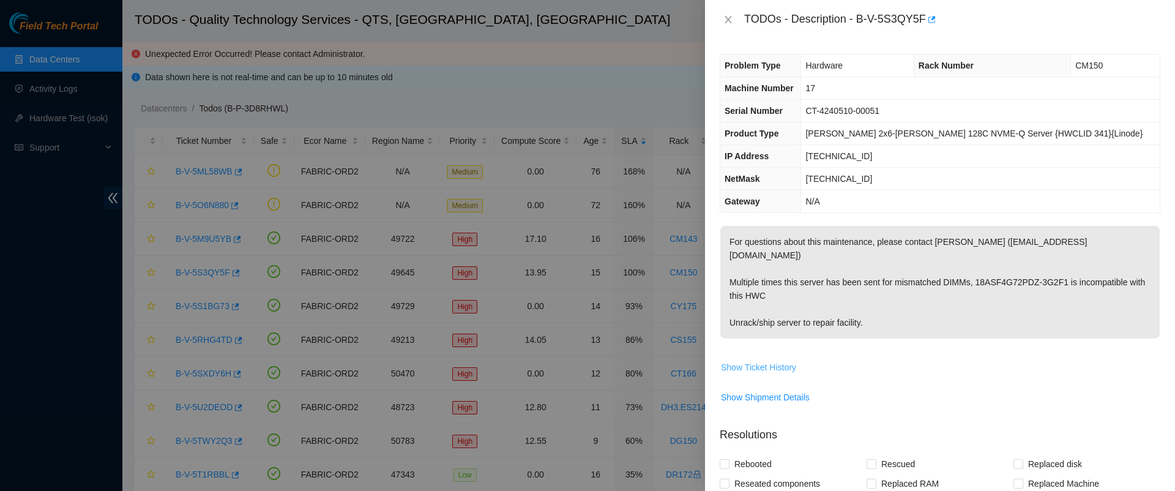
click at [765, 360] on span "Show Ticket History" at bounding box center [758, 366] width 75 height 13
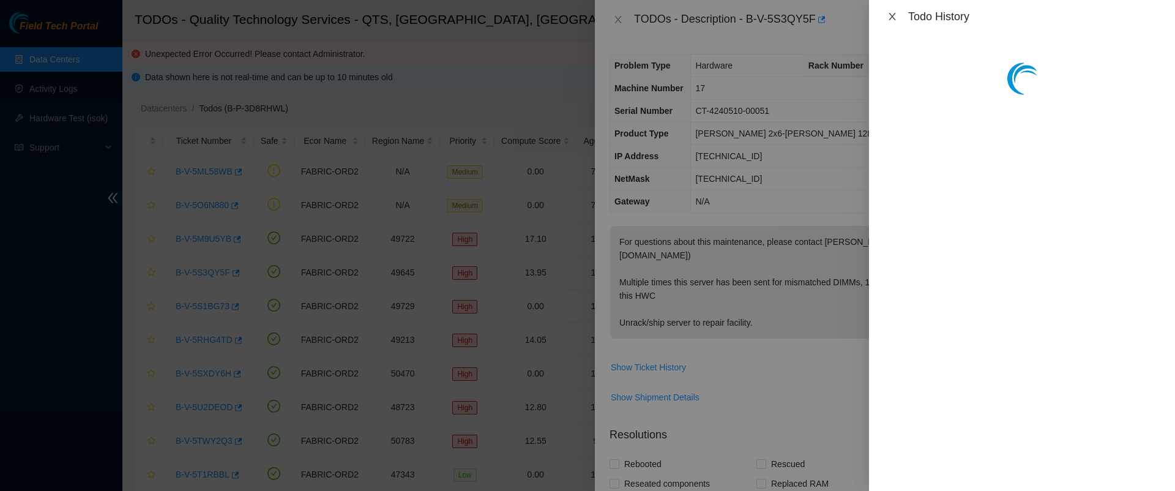
click at [894, 15] on icon "close" at bounding box center [892, 17] width 10 height 10
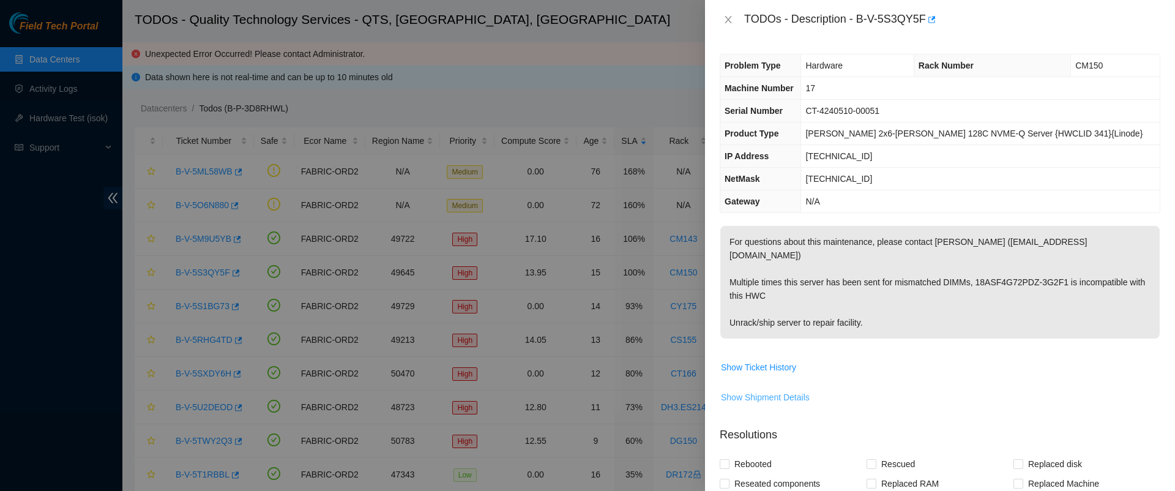
click at [773, 390] on span "Show Shipment Details" at bounding box center [765, 396] width 89 height 13
click at [727, 18] on icon "close" at bounding box center [728, 20] width 10 height 10
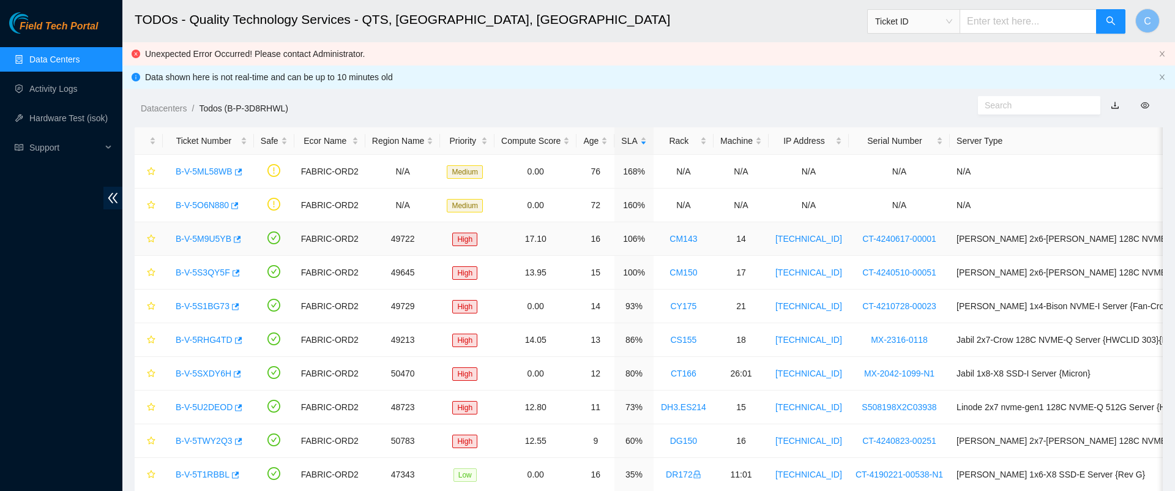
click at [201, 240] on link "B-V-5M9U5YB" at bounding box center [204, 239] width 56 height 10
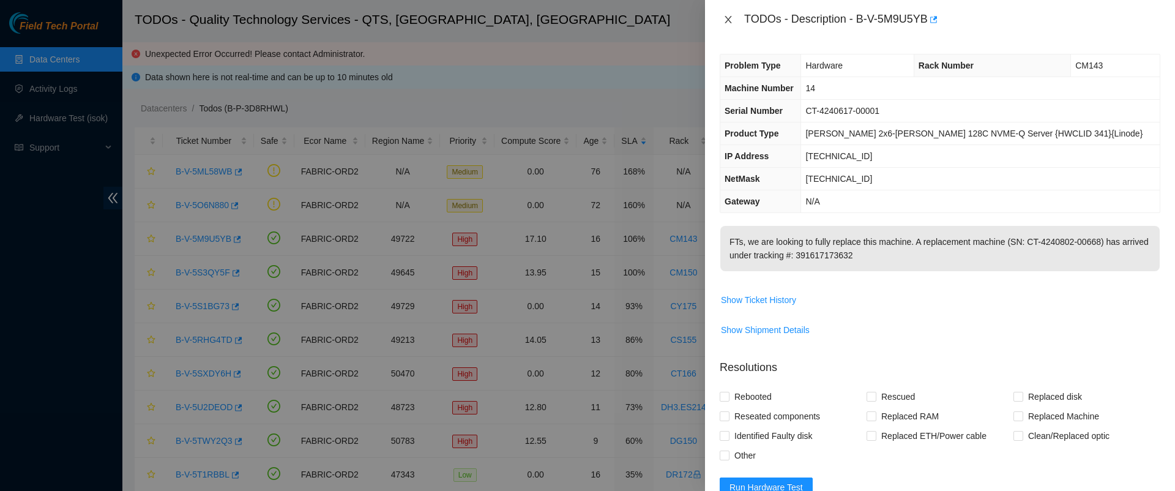
click at [723, 24] on icon "close" at bounding box center [728, 20] width 10 height 10
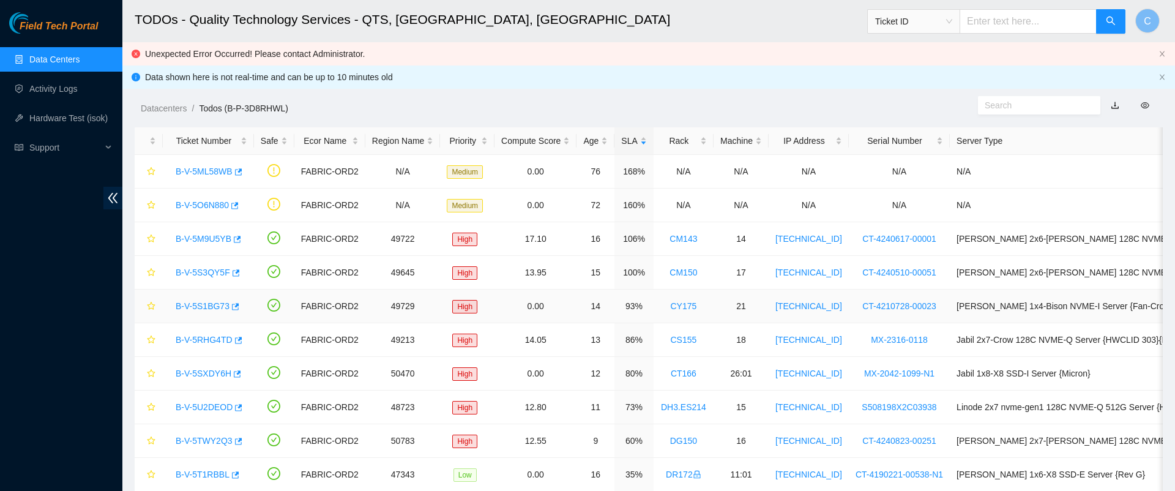
click at [209, 307] on link "B-V-5S1BG73" at bounding box center [203, 306] width 54 height 10
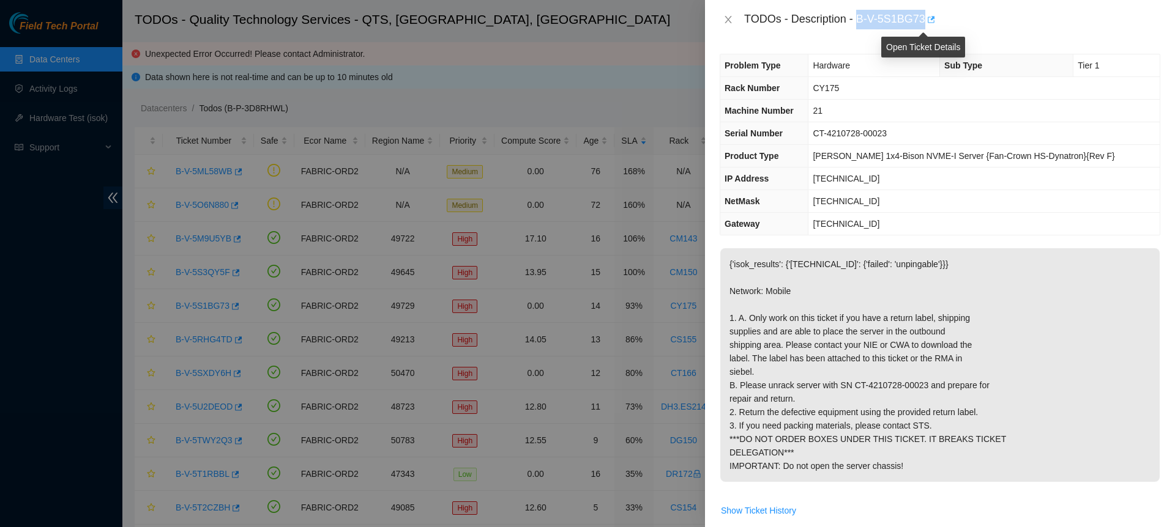
drag, startPoint x: 852, startPoint y: 20, endPoint x: 918, endPoint y: 26, distance: 65.8
click at [918, 26] on div "TODOs - Description - B-V-5S1BG73" at bounding box center [952, 20] width 416 height 20
copy div "B-V-5S1BG73"
click at [724, 18] on icon "close" at bounding box center [728, 20] width 10 height 10
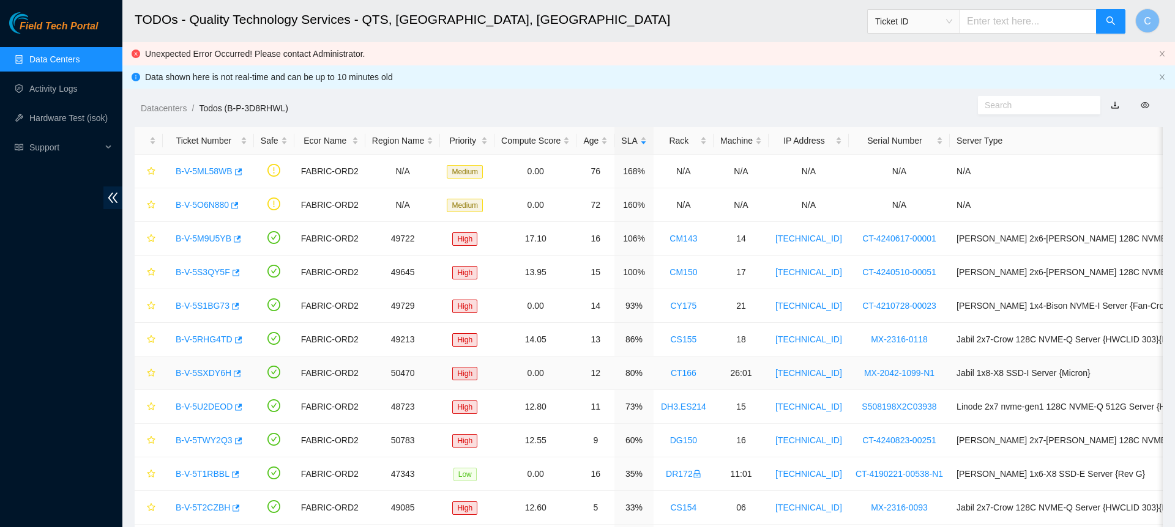
click at [206, 373] on link "B-V-5SXDY6H" at bounding box center [204, 373] width 56 height 10
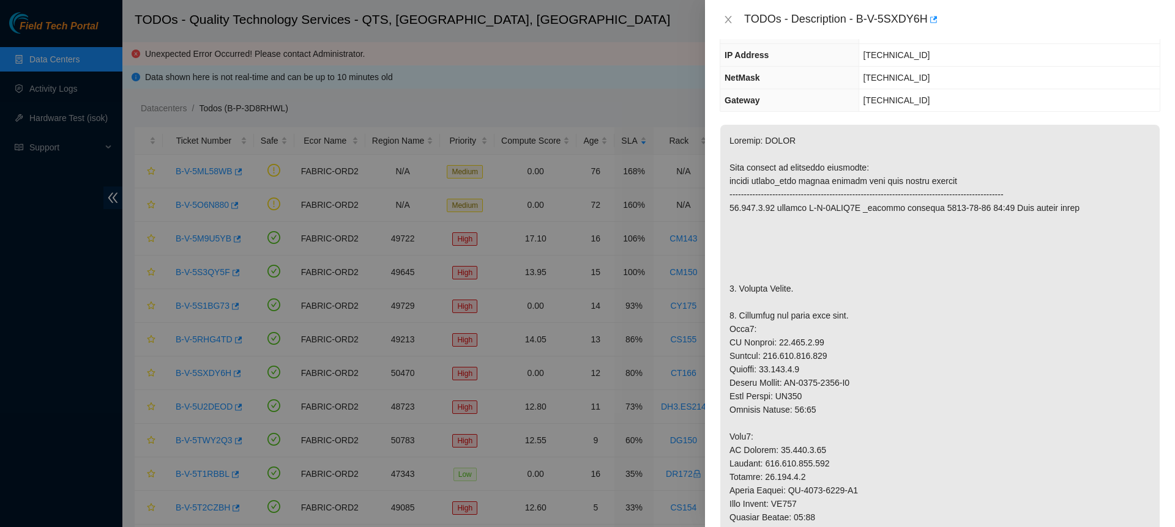
scroll to position [128, 0]
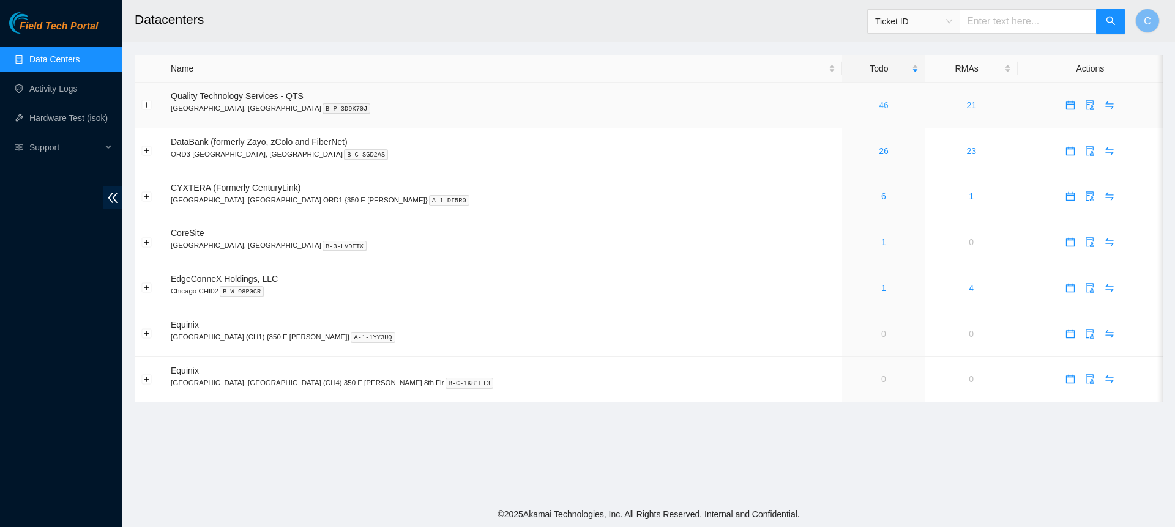
click at [879, 103] on link "46" at bounding box center [884, 105] width 10 height 10
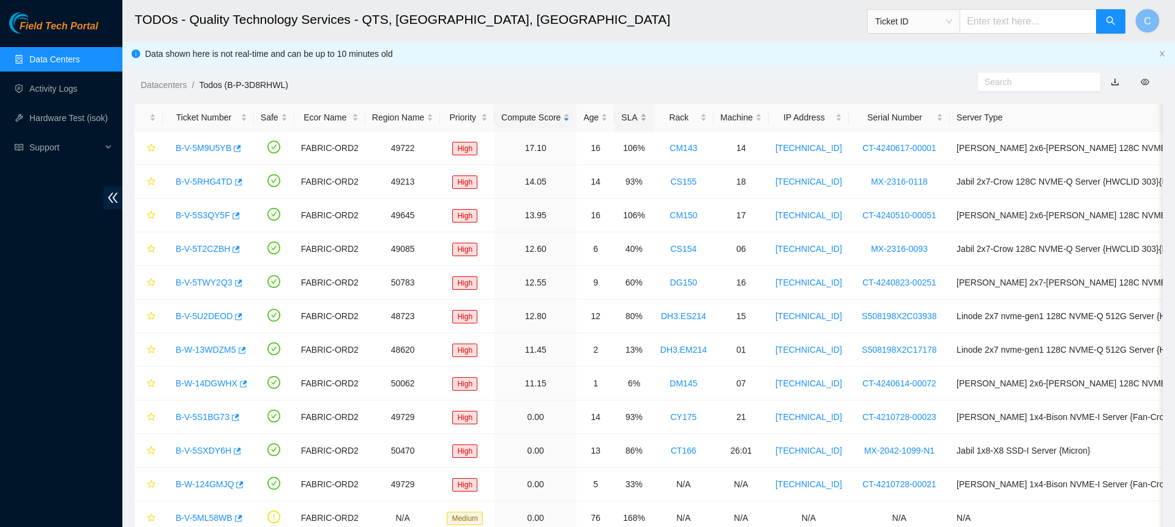
click at [622, 115] on div "SLA" at bounding box center [633, 117] width 25 height 13
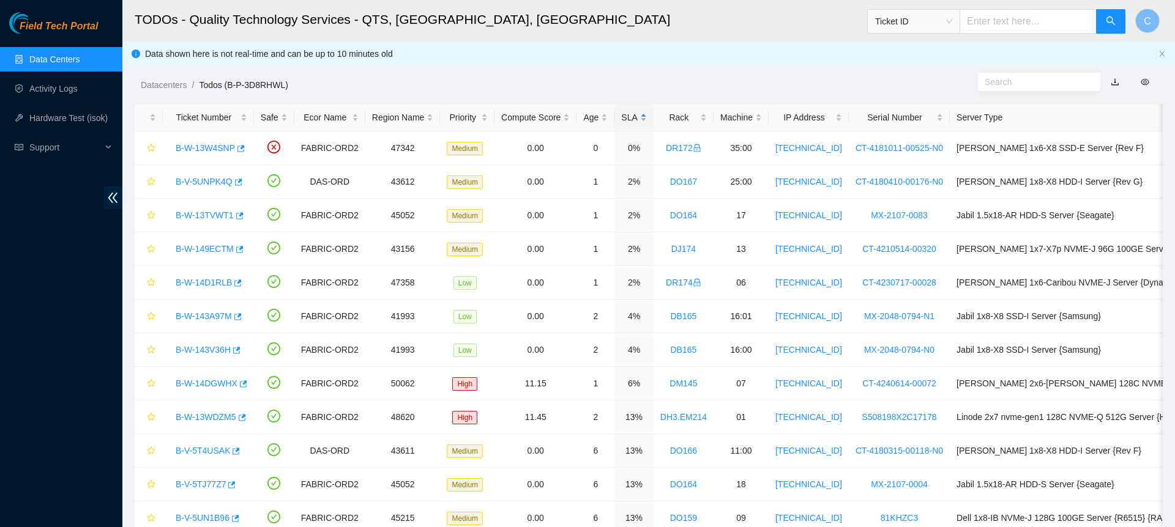
click at [622, 115] on div "SLA" at bounding box center [633, 117] width 25 height 13
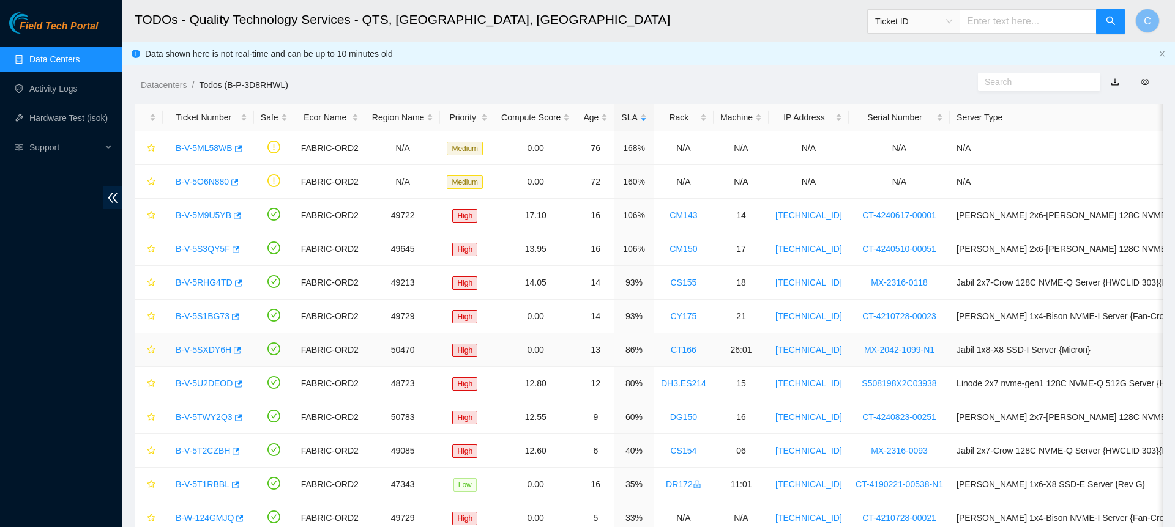
click at [185, 346] on link "B-V-5SXDY6H" at bounding box center [204, 350] width 56 height 10
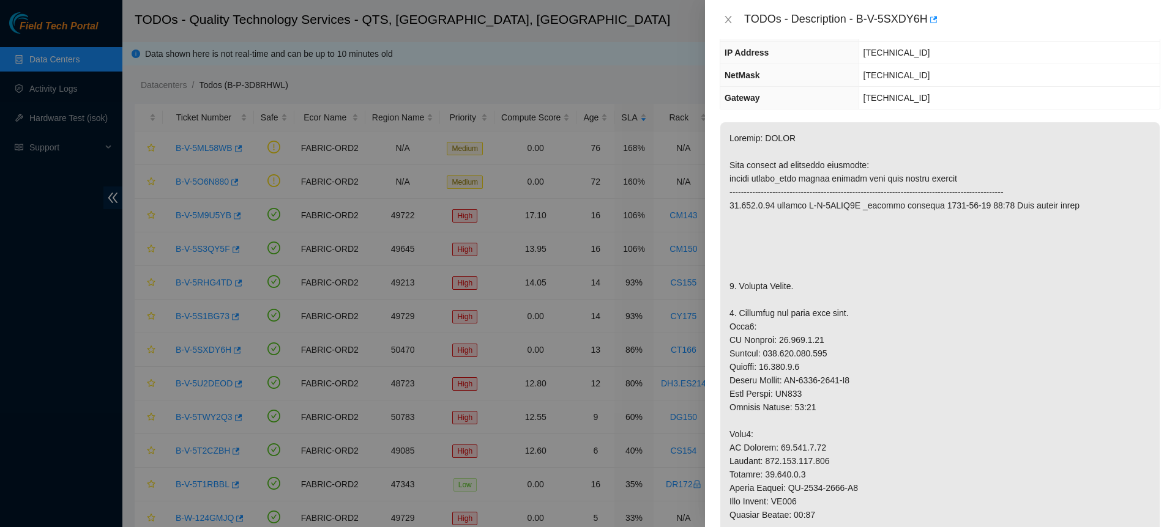
scroll to position [127, 0]
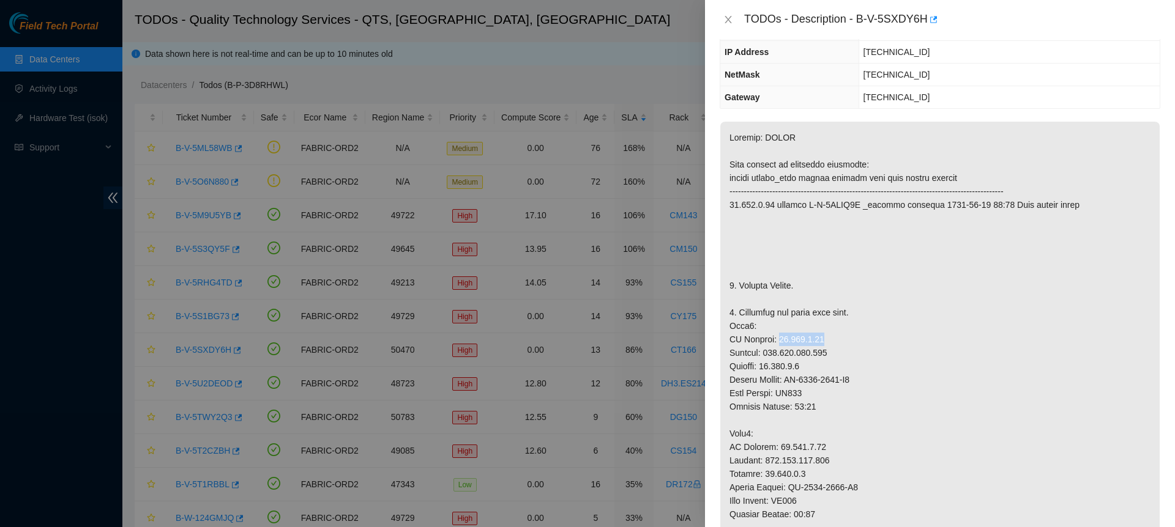
drag, startPoint x: 774, startPoint y: 338, endPoint x: 844, endPoint y: 338, distance: 70.4
copy p "23.215.1.54"
click at [724, 19] on icon "close" at bounding box center [728, 20] width 10 height 10
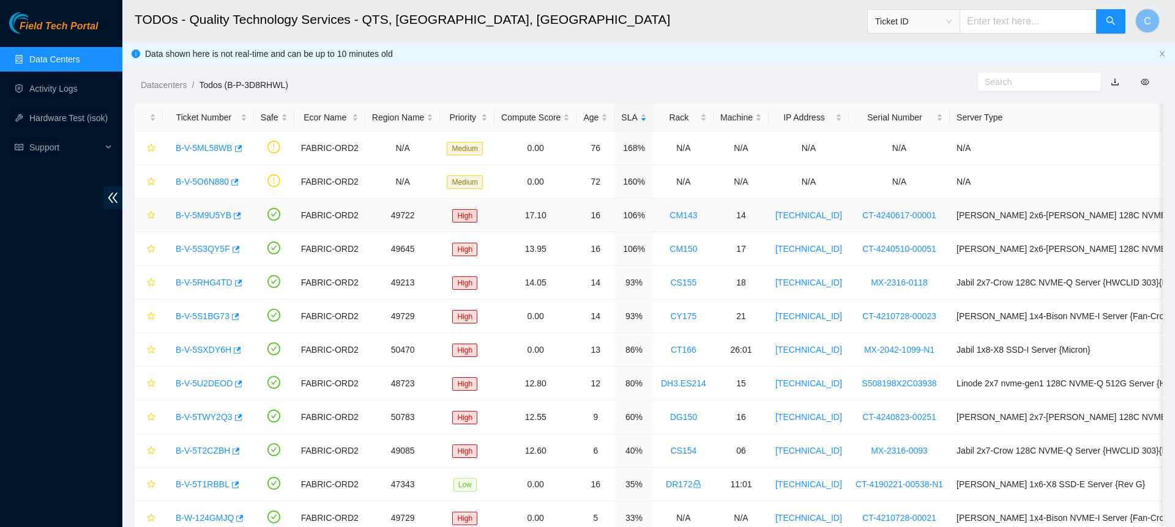
scroll to position [143, 0]
click at [721, 50] on div "Datacenters / Todos (B-P-3D8RHWL) /" at bounding box center [516, 57] width 789 height 69
click at [199, 315] on link "B-V-5S1BG73" at bounding box center [203, 316] width 54 height 10
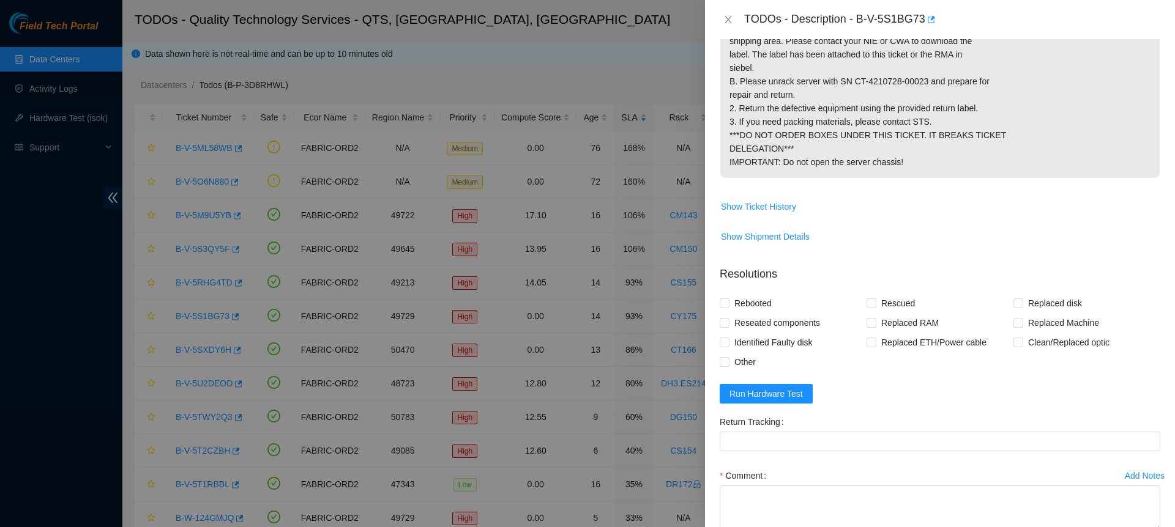
scroll to position [373, 0]
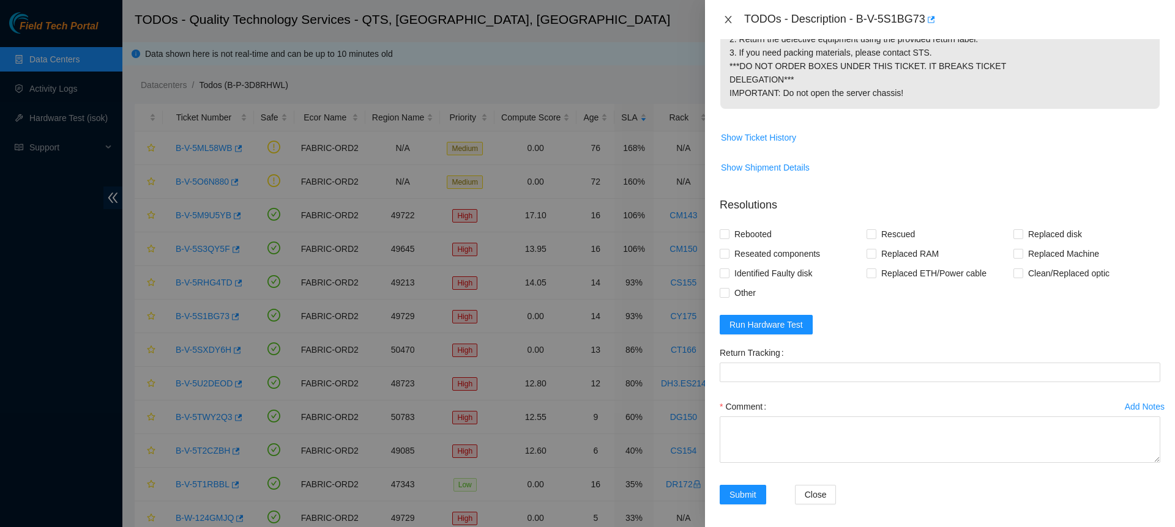
click at [728, 20] on icon "close" at bounding box center [728, 20] width 10 height 10
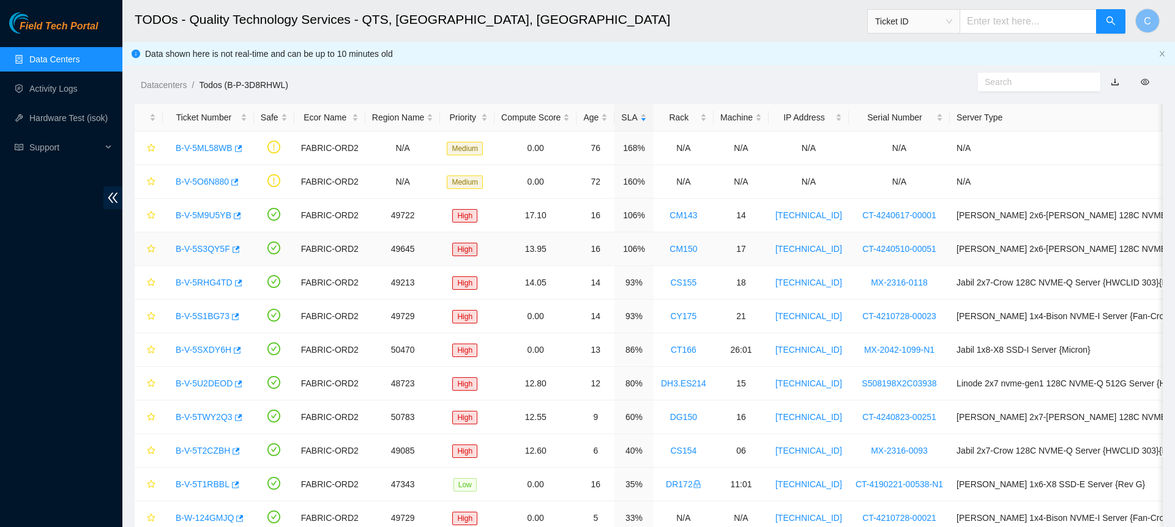
scroll to position [143, 0]
click at [210, 317] on link "B-V-5S1BG73" at bounding box center [203, 316] width 54 height 10
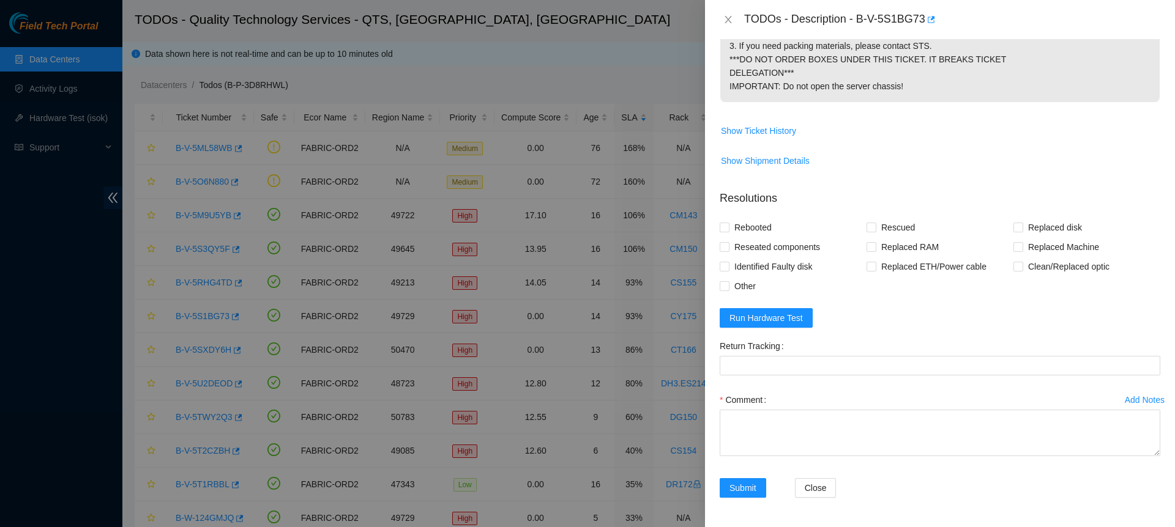
scroll to position [417, 0]
click at [729, 296] on span "Other" at bounding box center [744, 287] width 31 height 20
click at [728, 290] on input "Other" at bounding box center [724, 285] width 9 height 9
checkbox input "true"
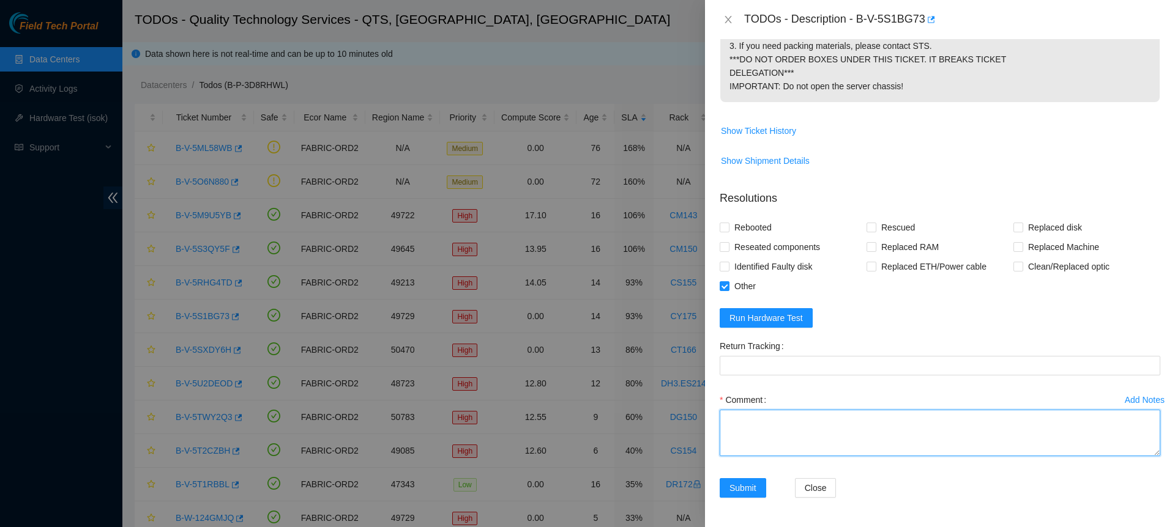
click at [819, 456] on textarea "Comment" at bounding box center [940, 433] width 441 height 47
paste textarea "B-V-5S1BG73 CY175 21 00023 R&R Verified server. unracked and packed. Placed in …"
drag, startPoint x: 794, startPoint y: 452, endPoint x: 848, endPoint y: 453, distance: 53.9
click at [848, 453] on textarea "B-V-5S1BG73 CY175 21 00023 R&R Verified server. unracked and packed. Placed in …" at bounding box center [940, 433] width 441 height 47
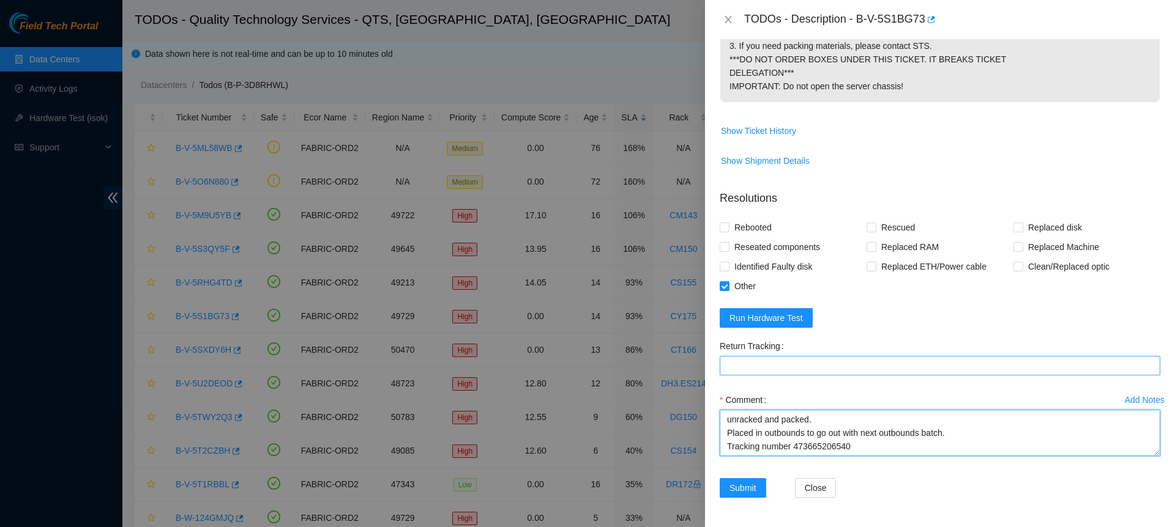
type textarea "B-V-5S1BG73 CY175 21 00023 R&R Verified server. unracked and packed. Placed in …"
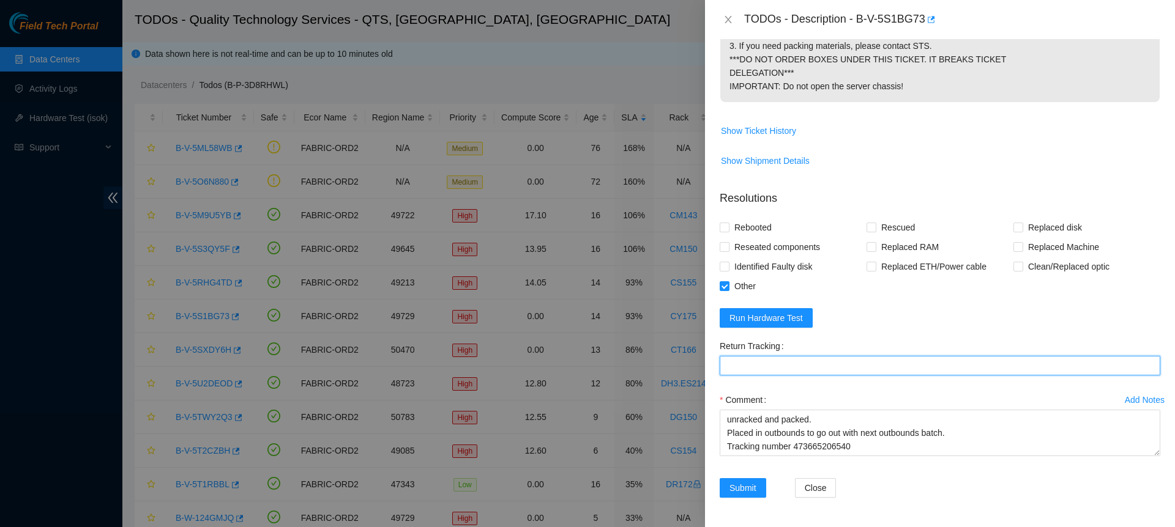
click at [817, 376] on Tracking "Return Tracking" at bounding box center [940, 366] width 441 height 20
paste Tracking "473665206540"
type Tracking "473665206540"
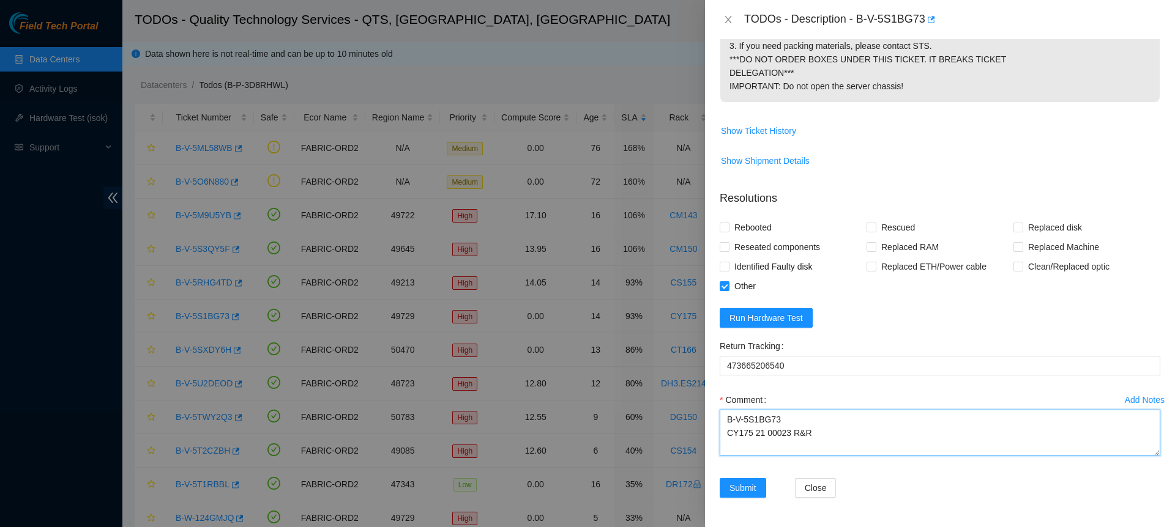
drag, startPoint x: 827, startPoint y: 450, endPoint x: 693, endPoint y: 447, distance: 134.1
click at [720, 447] on textarea "B-V-5S1BG73 CY175 21 00023 R&R Verified server. unracked and packed. Placed in …" at bounding box center [940, 433] width 441 height 47
type textarea "B-V-5S1BG73 Verified server. unracked and packed. Placed in outbounds to go out…"
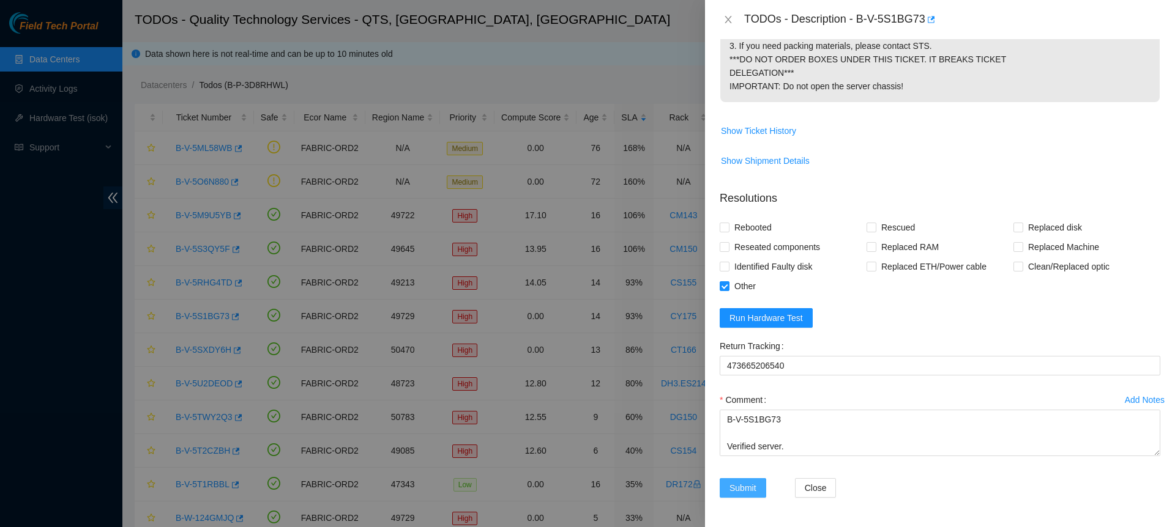
click at [744, 488] on span "Submit" at bounding box center [742, 488] width 27 height 13
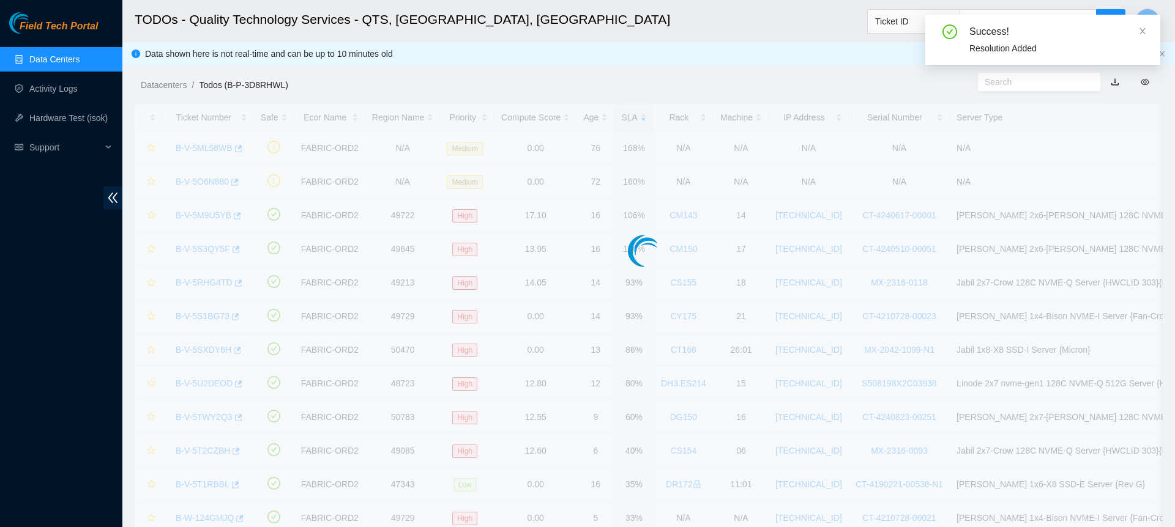
scroll to position [143, 0]
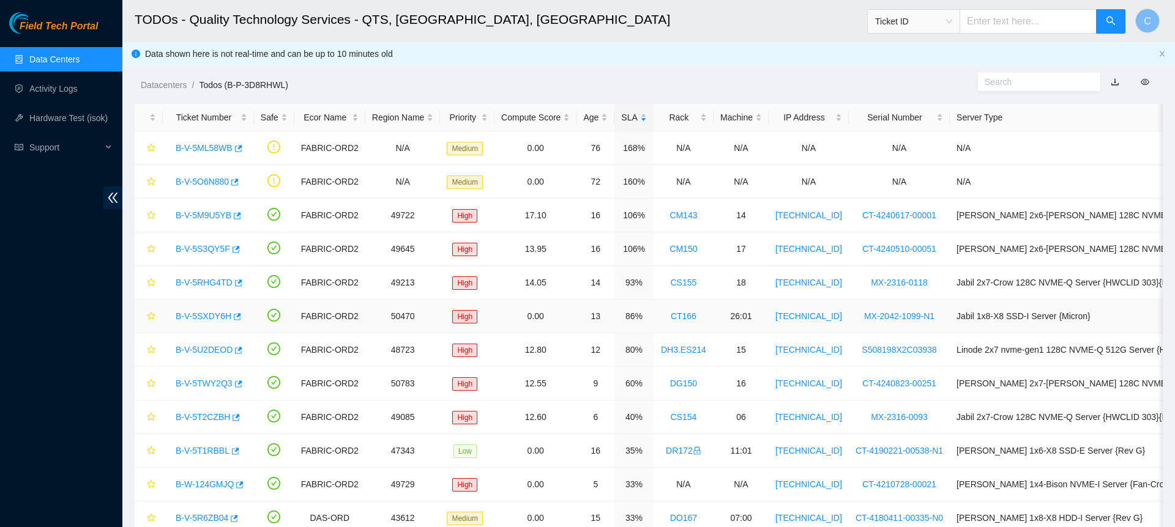
click at [210, 318] on link "B-V-5SXDY6H" at bounding box center [204, 316] width 56 height 10
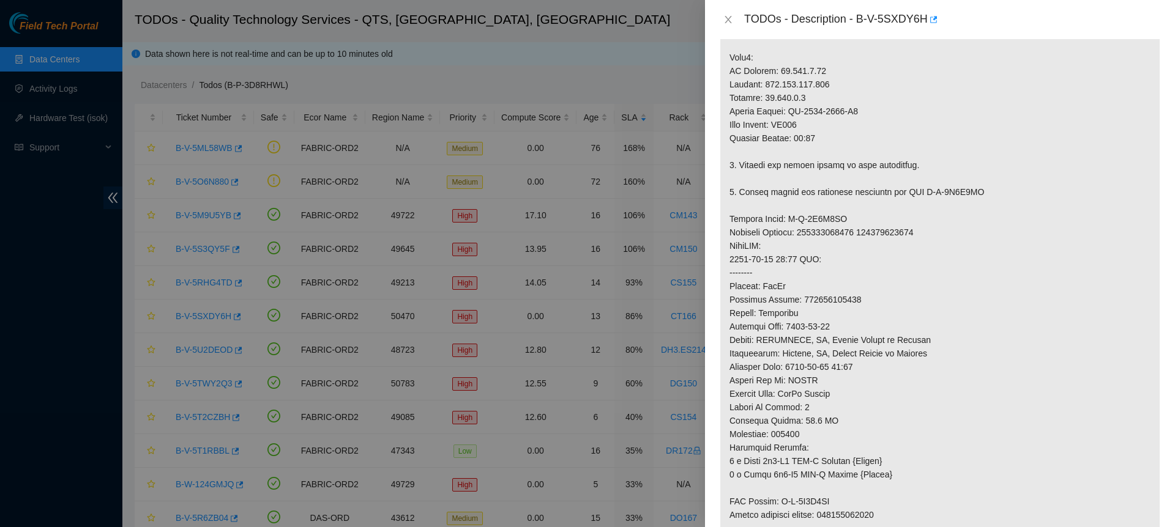
scroll to position [505, 0]
click at [963, 287] on p at bounding box center [939, 163] width 439 height 840
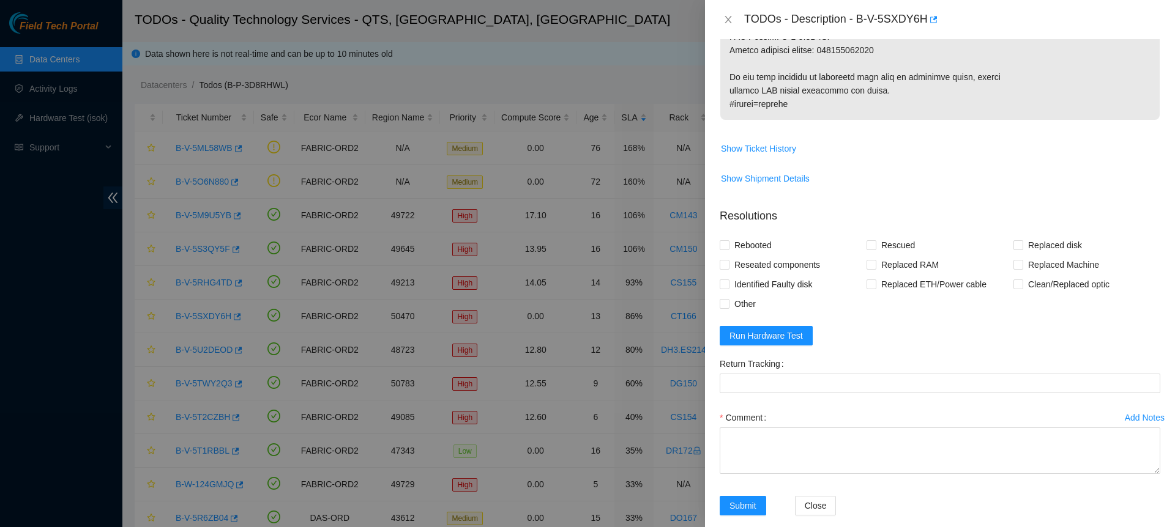
scroll to position [969, 0]
click at [1036, 262] on span "Replaced Machine" at bounding box center [1063, 264] width 81 height 20
click at [1022, 262] on input "Replaced Machine" at bounding box center [1017, 263] width 9 height 9
checkbox input "true"
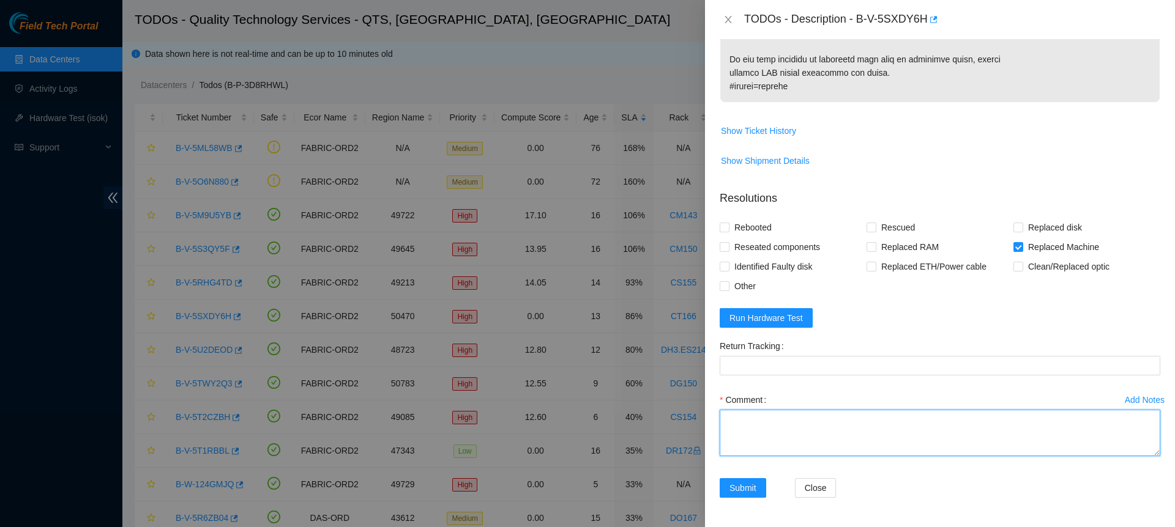
click at [827, 425] on textarea "Comment" at bounding box center [940, 433] width 441 height 47
paste textarea "B-V-5SXDY6H: CT166 26: 1099 Verified server, and suspended nodes. Replaced serv…"
type textarea "B-V-5SXDY6H: CT166 26: 1099 Verified server, and suspended nodes. Replaced serv…"
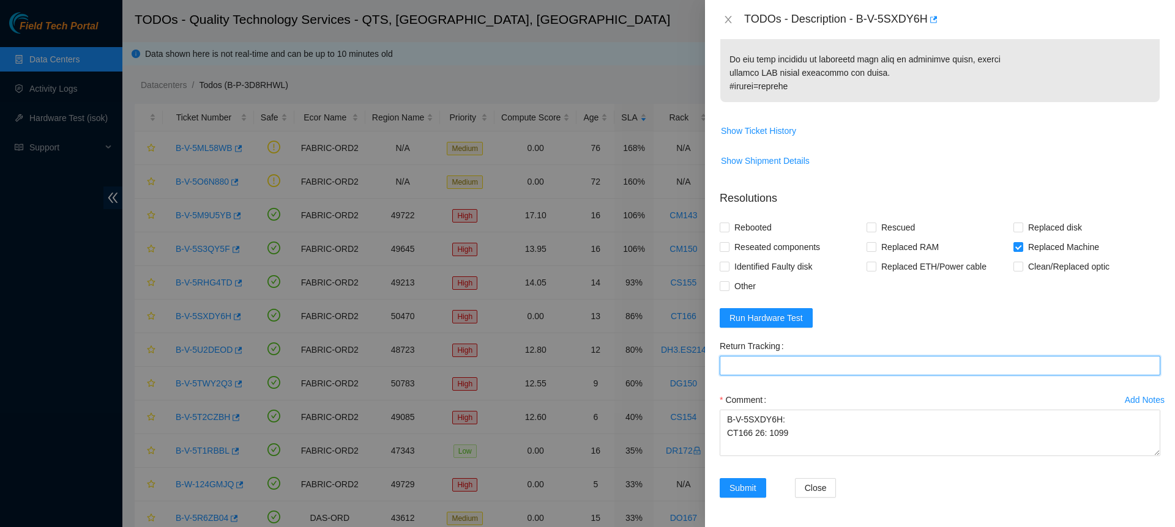
click at [807, 369] on Tracking "Return Tracking" at bounding box center [940, 366] width 441 height 20
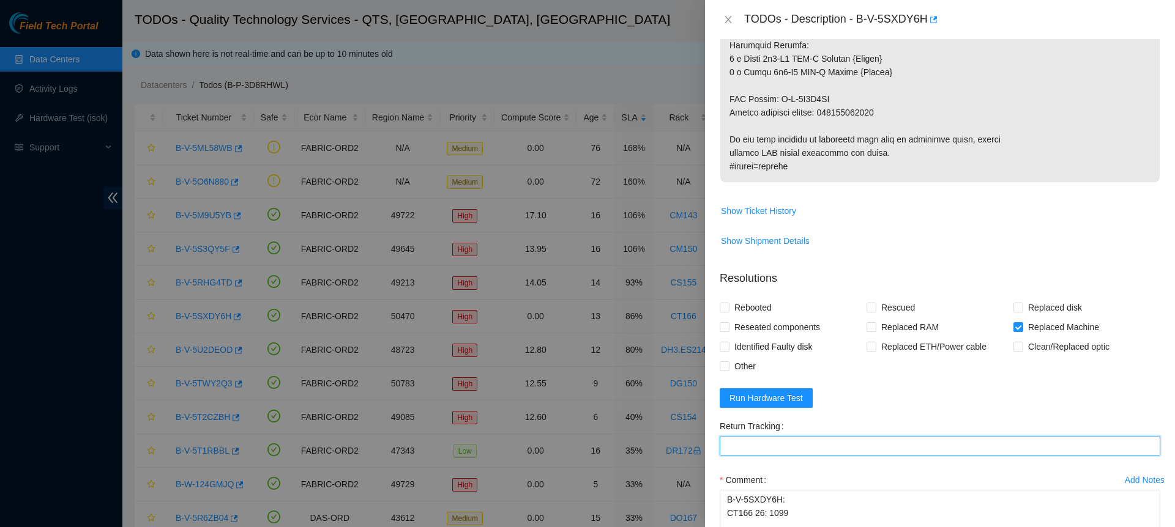
scroll to position [875, 0]
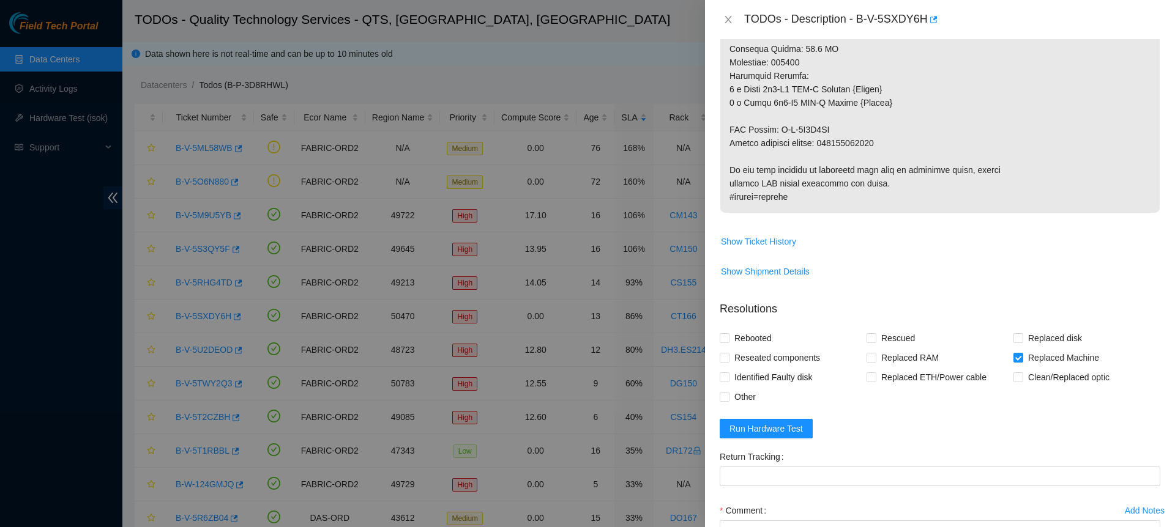
copy p "417328422378"
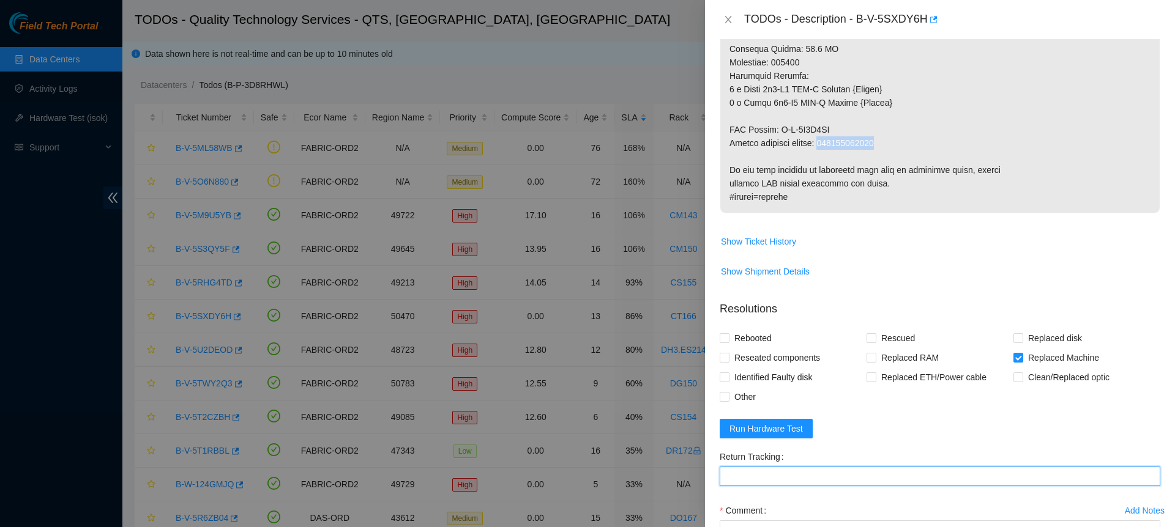
click at [813, 478] on Tracking "Return Tracking" at bounding box center [940, 477] width 441 height 20
paste Tracking "417328422378"
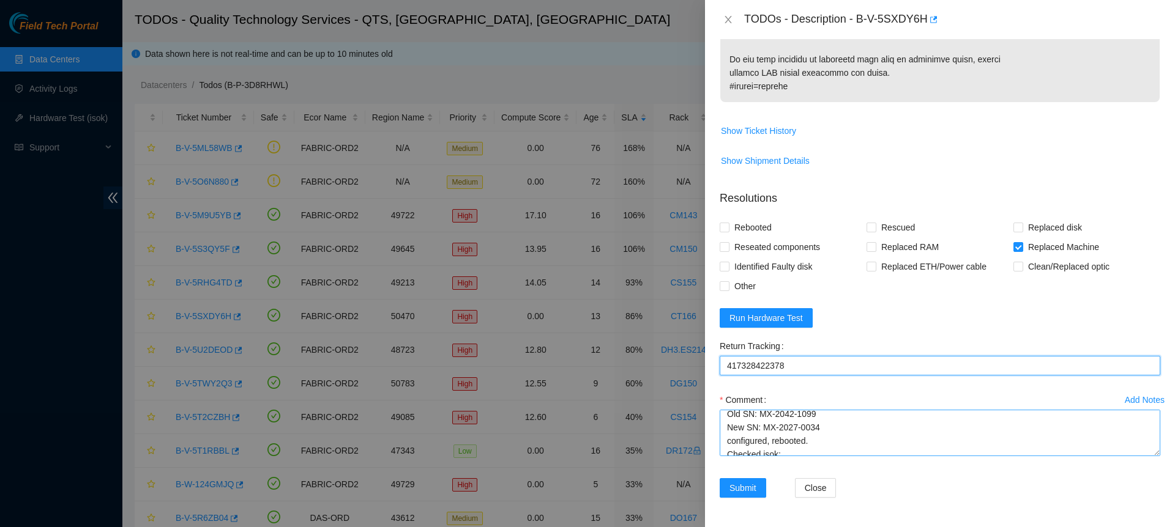
scroll to position [74, 0]
type Tracking "417328422378"
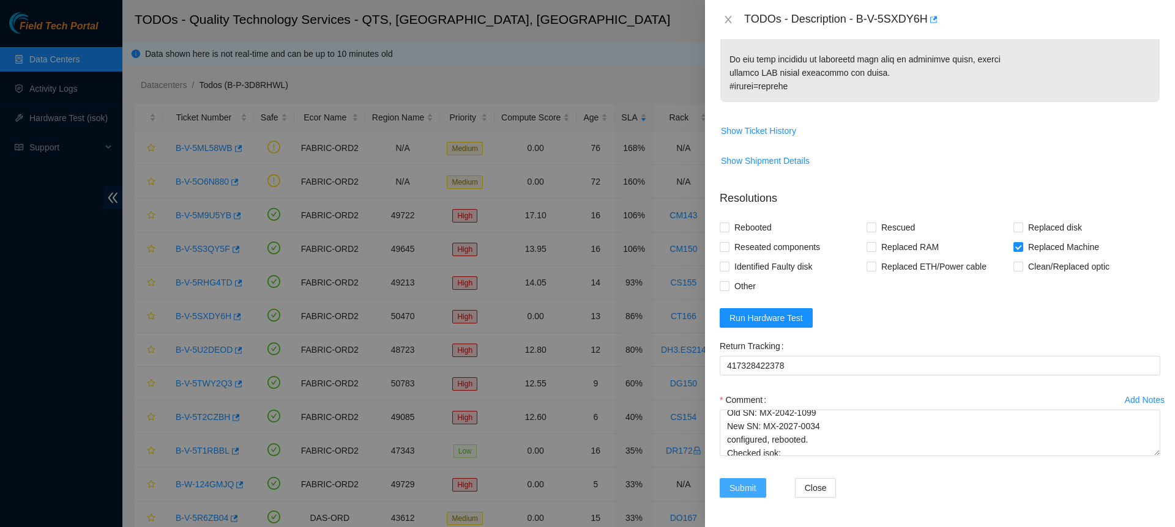
click at [743, 483] on span "Submit" at bounding box center [742, 488] width 27 height 13
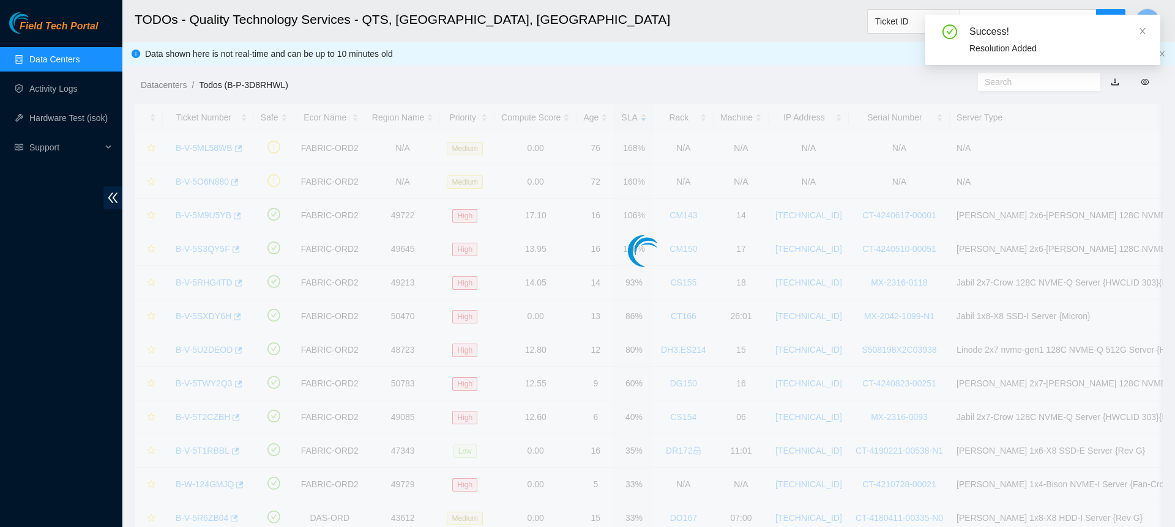
scroll to position [143, 0]
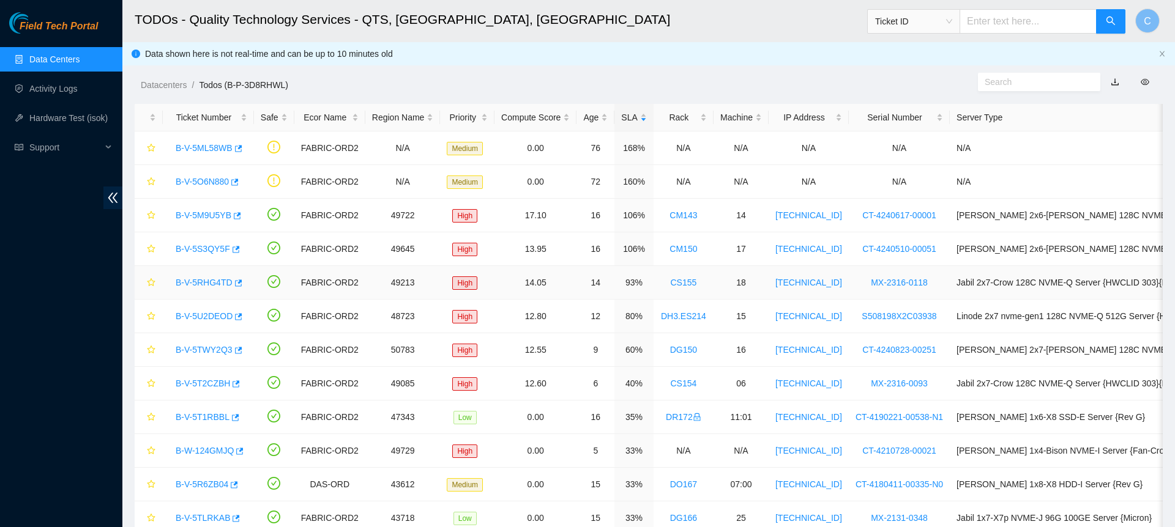
click at [206, 283] on link "B-V-5RHG4TD" at bounding box center [204, 283] width 57 height 10
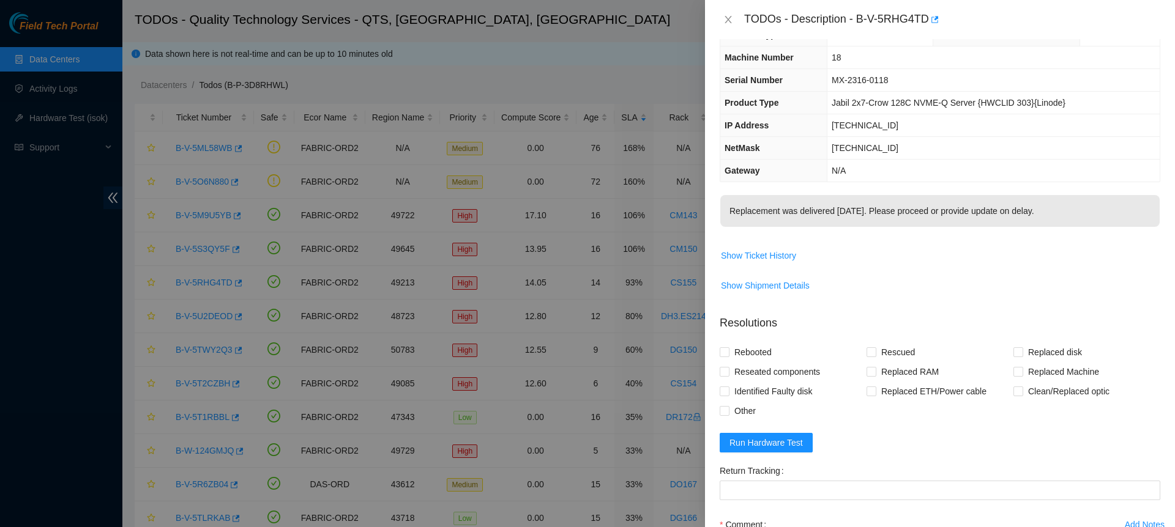
scroll to position [32, 0]
click at [1030, 371] on span "Replaced Machine" at bounding box center [1063, 371] width 81 height 20
click at [1022, 371] on input "Replaced Machine" at bounding box center [1017, 370] width 9 height 9
checkbox input "true"
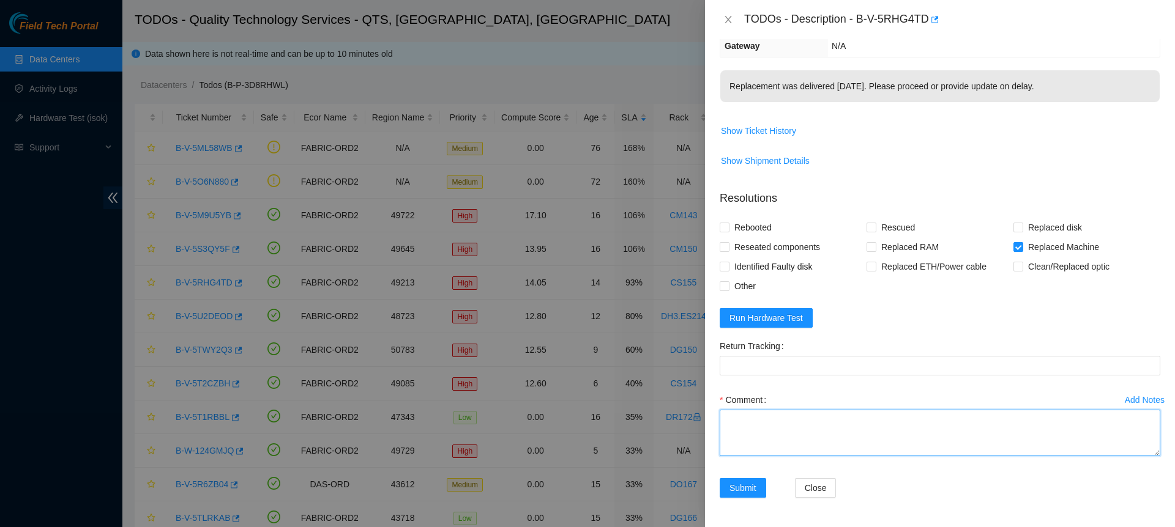
click at [792, 437] on textarea "Comment" at bounding box center [940, 433] width 441 height 47
paste textarea "B-V-5RHG4TD CS155 machine 18 MX-2316-0118 Verified server. Found server powered…"
click at [831, 438] on textarea "B-V-5RHG4TD CS155 machine 18 MX-2316-0118 Verified server. Found server powered…" at bounding box center [940, 433] width 441 height 47
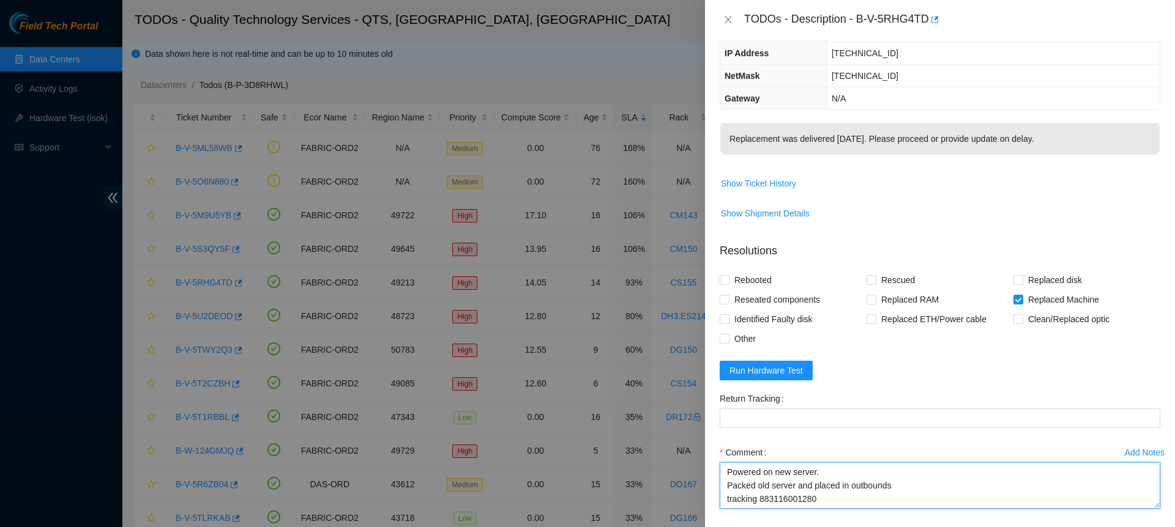
scroll to position [155, 0]
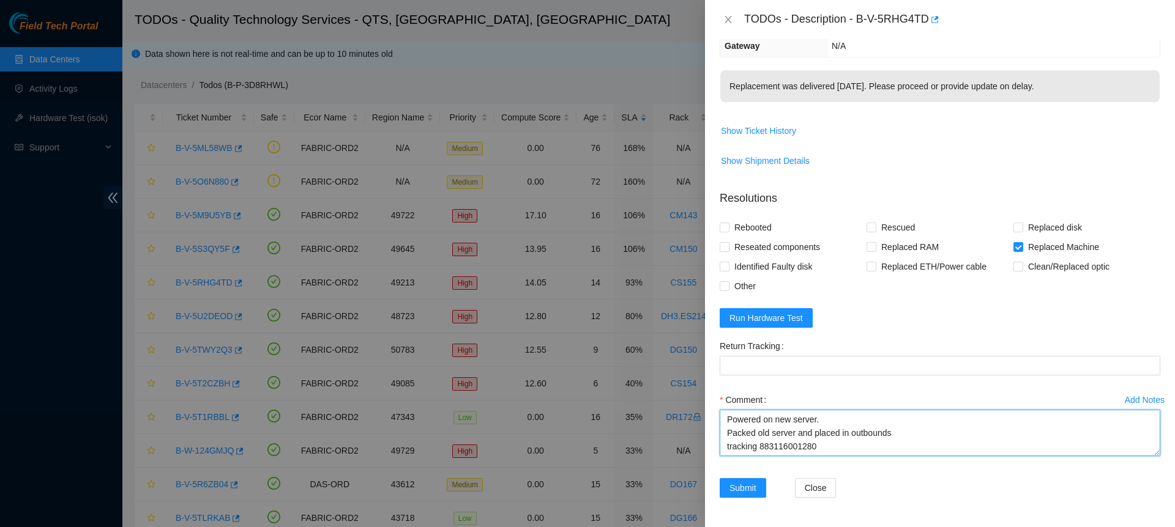
drag, startPoint x: 760, startPoint y: 436, endPoint x: 854, endPoint y: 448, distance: 94.9
click at [854, 448] on textarea "B-V-5RHG4TD CS155 machine 18 MX-2316-0118 Verified server. Found server powered…" at bounding box center [940, 433] width 441 height 47
type textarea "B-V-5RHG4TD CS155 machine 18 MX-2316-0118 Verified server. Found server powered…"
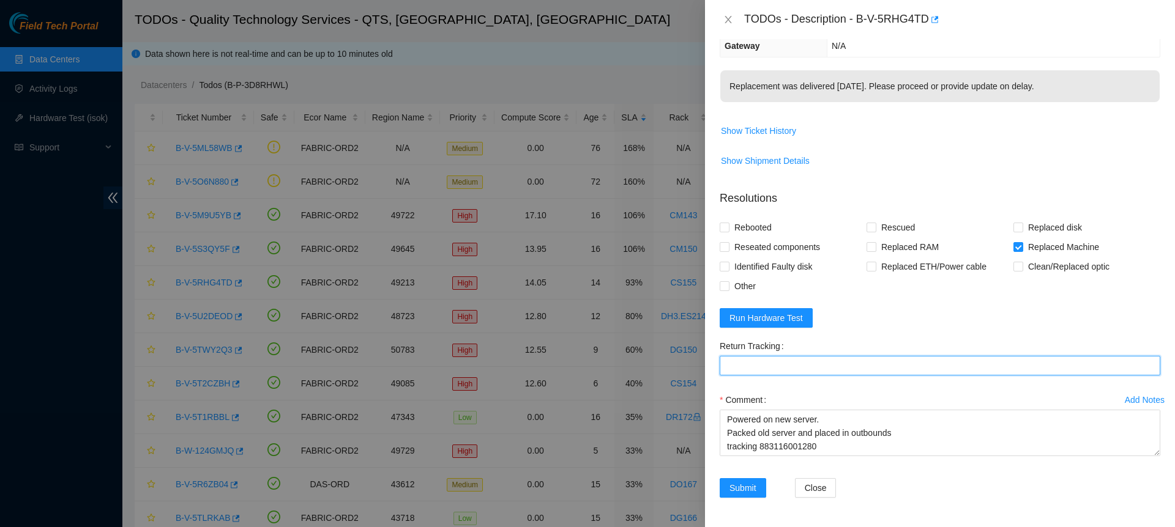
click at [848, 362] on Tracking "Return Tracking" at bounding box center [940, 366] width 441 height 20
paste Tracking "883116001280"
type Tracking "883116001280"
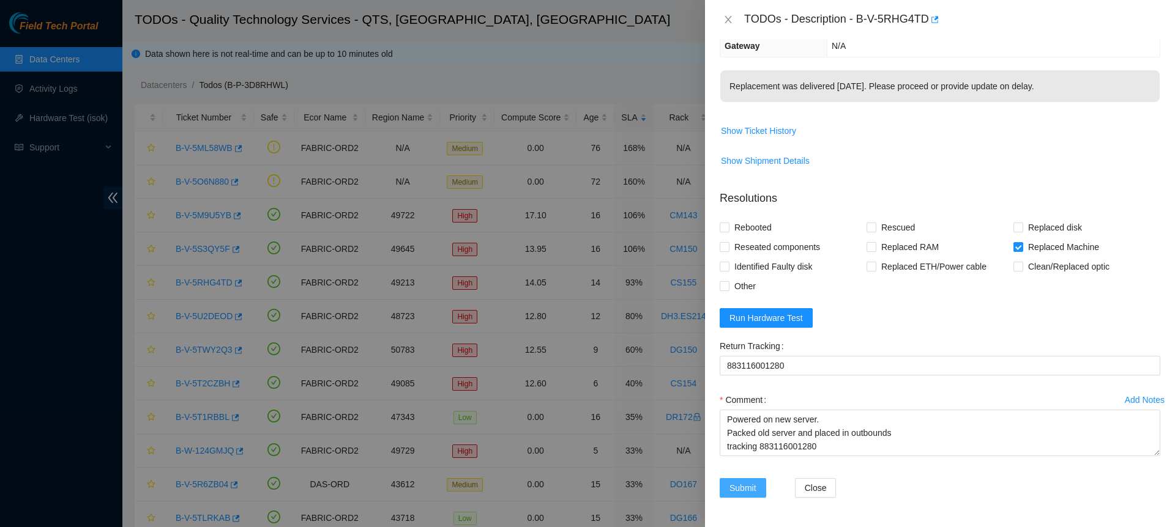
click at [739, 488] on span "Submit" at bounding box center [742, 488] width 27 height 13
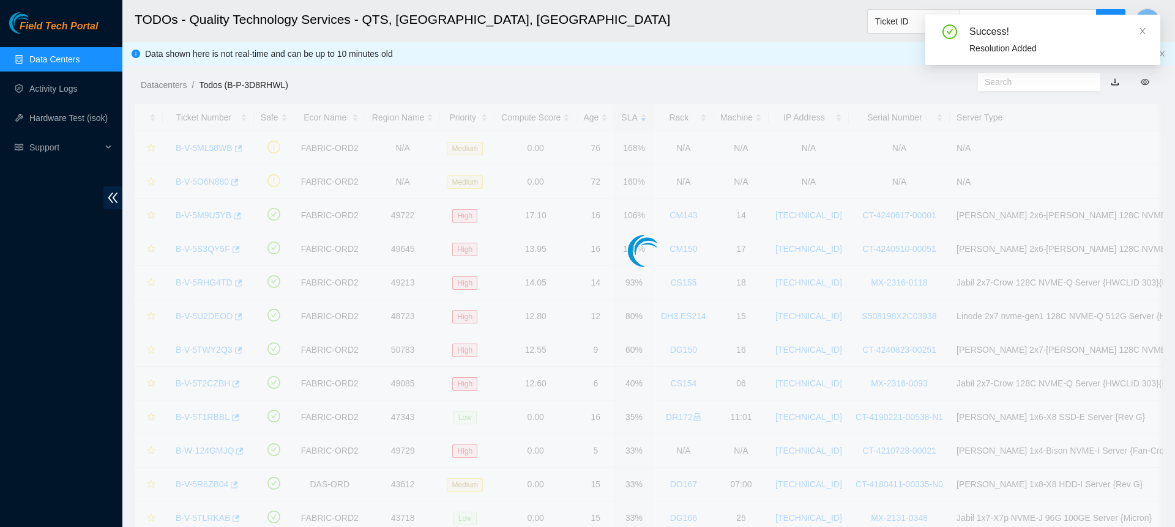
scroll to position [143, 0]
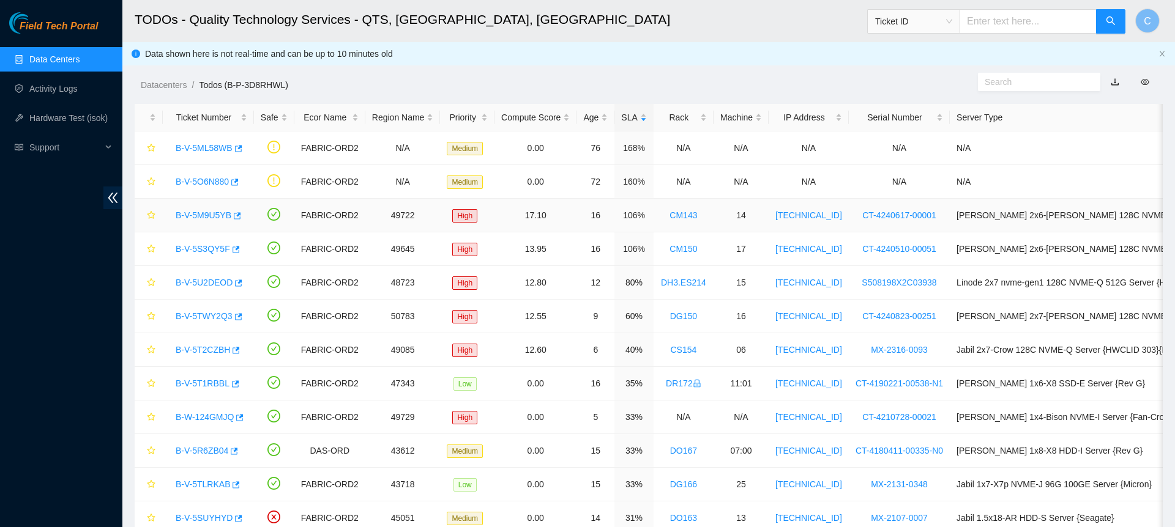
click at [204, 214] on link "B-V-5M9U5YB" at bounding box center [204, 215] width 56 height 10
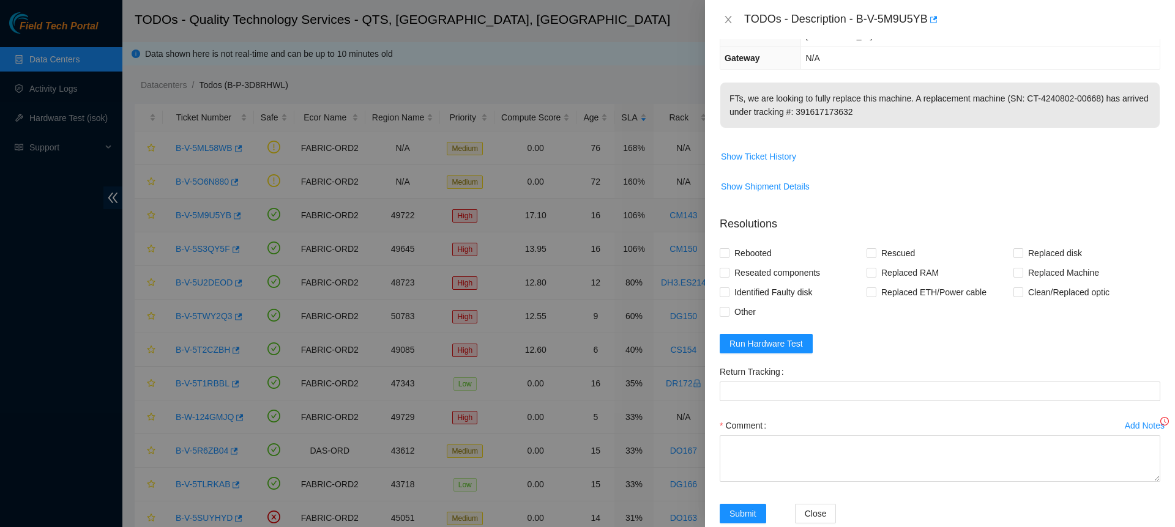
scroll to position [0, 0]
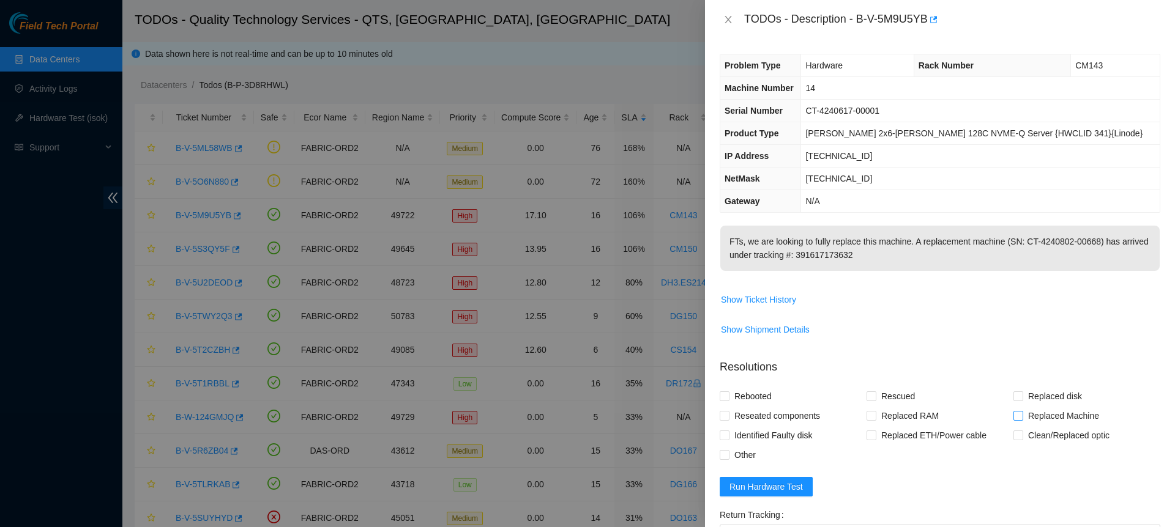
click at [1044, 414] on span "Replaced Machine" at bounding box center [1063, 416] width 81 height 20
click at [1022, 414] on input "Replaced Machine" at bounding box center [1017, 415] width 9 height 9
checkbox input "true"
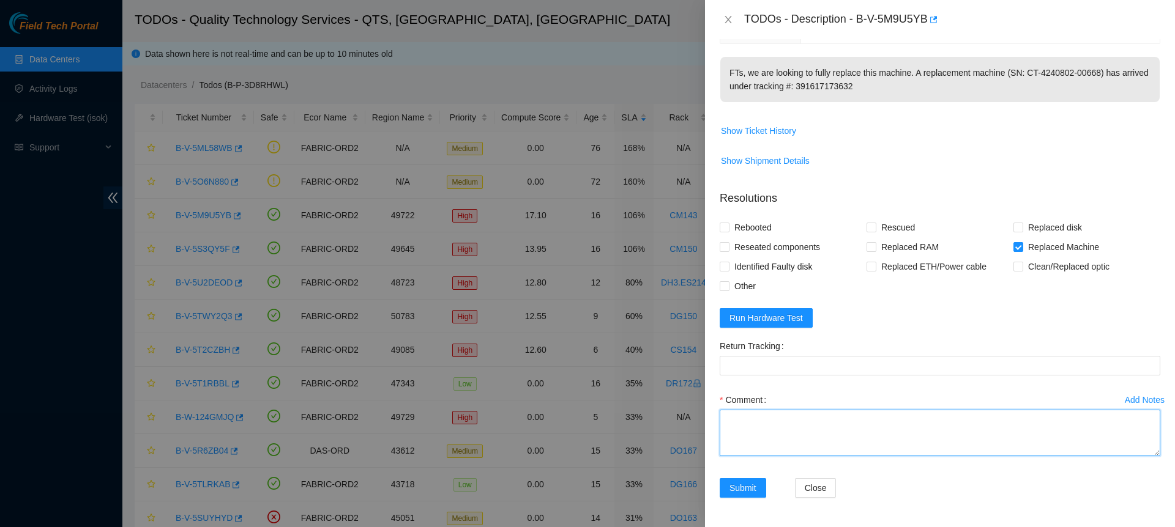
click at [817, 442] on textarea "Comment" at bounding box center [940, 433] width 441 height 47
paste textarea "B-V-5M9U5YB CM143 14 00001 3632 Verified server. Found server powered down. Rep…"
drag, startPoint x: 787, startPoint y: 436, endPoint x: 863, endPoint y: 439, distance: 75.3
click at [863, 439] on textarea "B-V-5M9U5YB CM143 14 00001 3632 Verified server. Found server powered down. Rep…" at bounding box center [940, 433] width 441 height 47
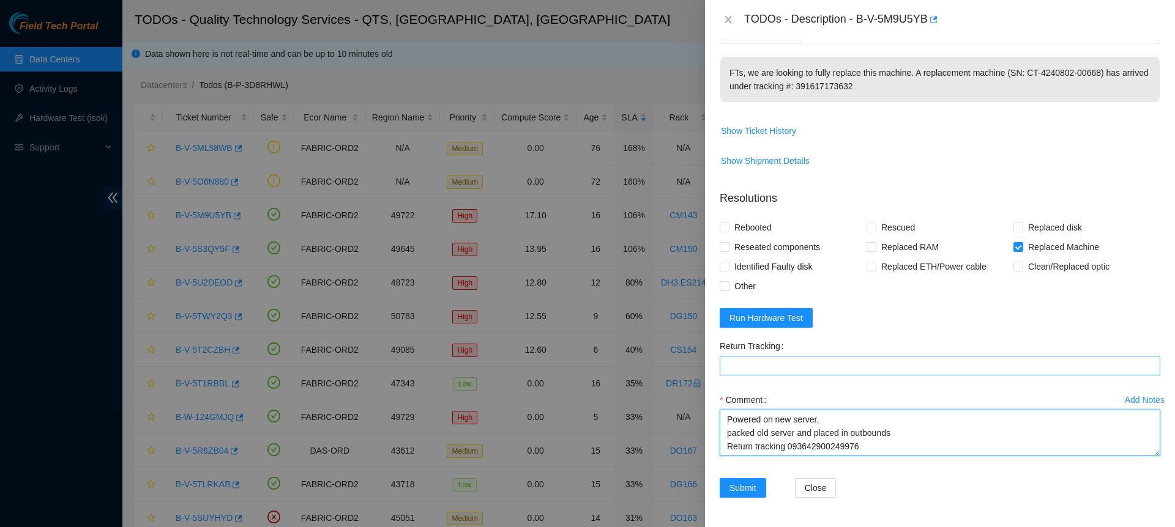
type textarea "B-V-5M9U5YB CM143 14 00001 3632 Verified server. Found server powered down. Rep…"
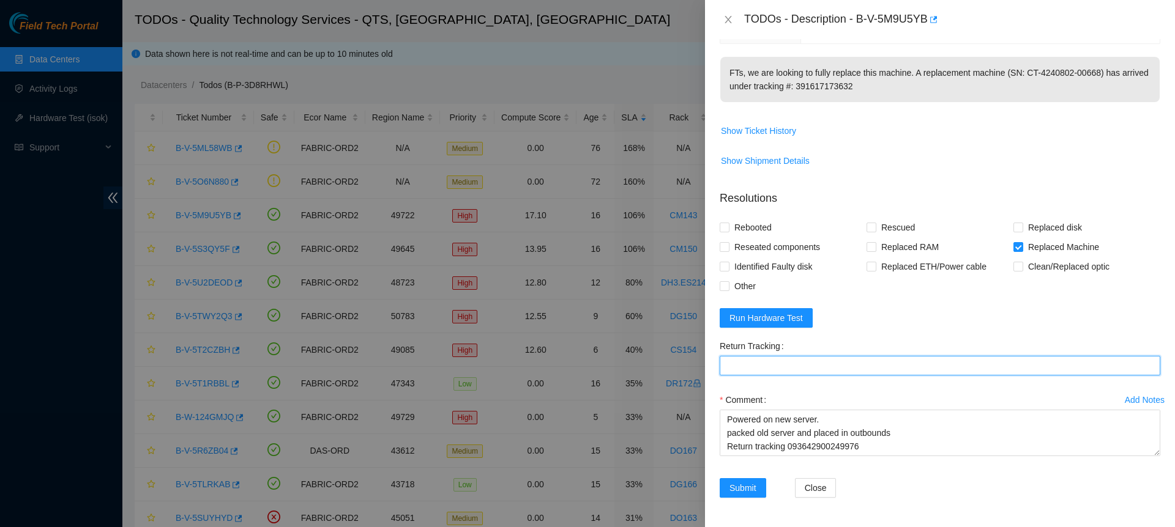
click at [824, 369] on Tracking "Return Tracking" at bounding box center [940, 366] width 441 height 20
paste Tracking "093642900249976"
type Tracking "093642900249976"
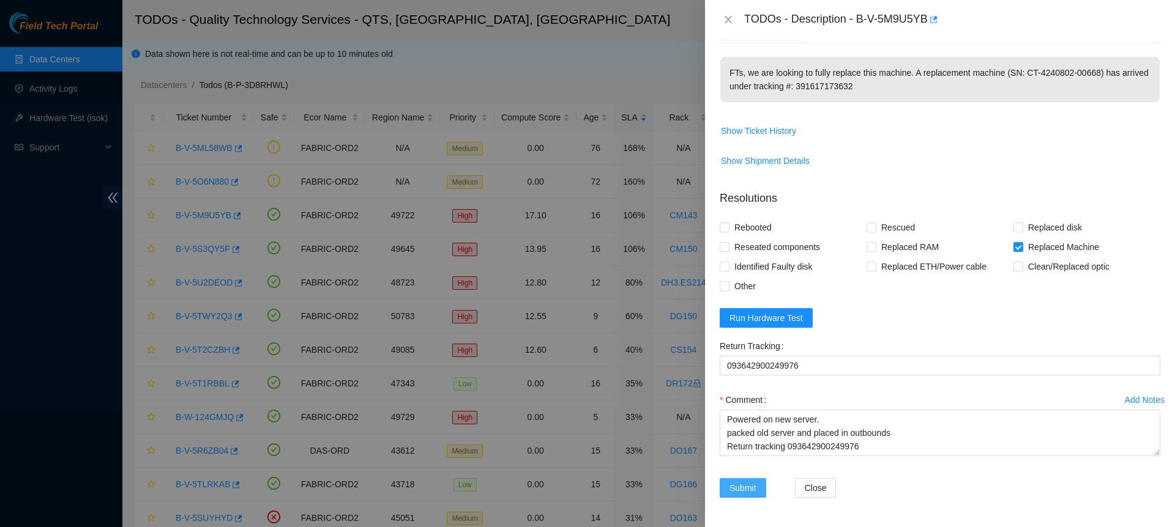
click at [743, 489] on span "Submit" at bounding box center [742, 488] width 27 height 13
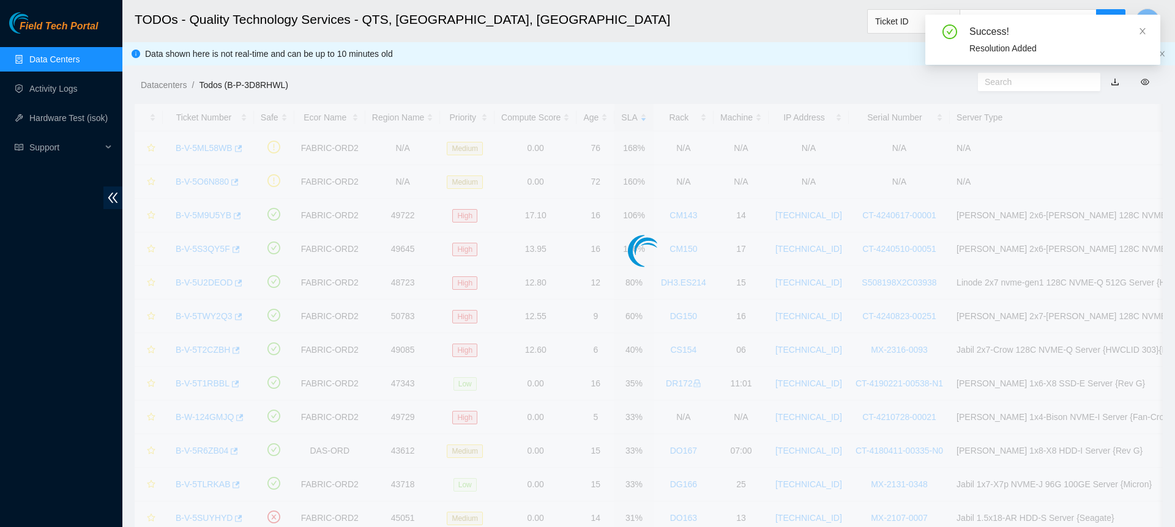
scroll to position [143, 0]
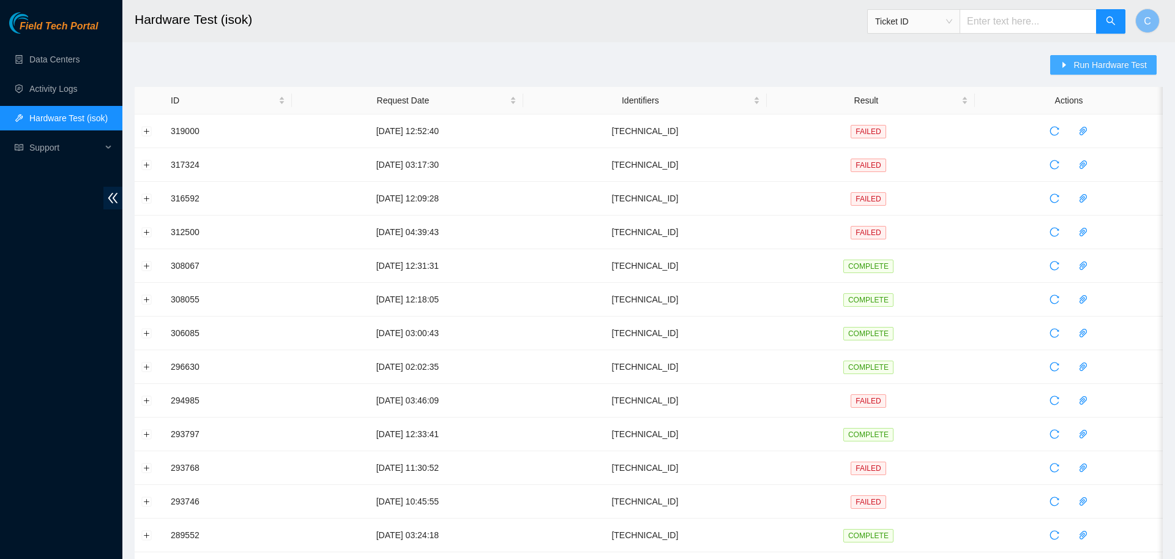
click at [1084, 71] on span "Run Hardware Test" at bounding box center [1109, 64] width 73 height 13
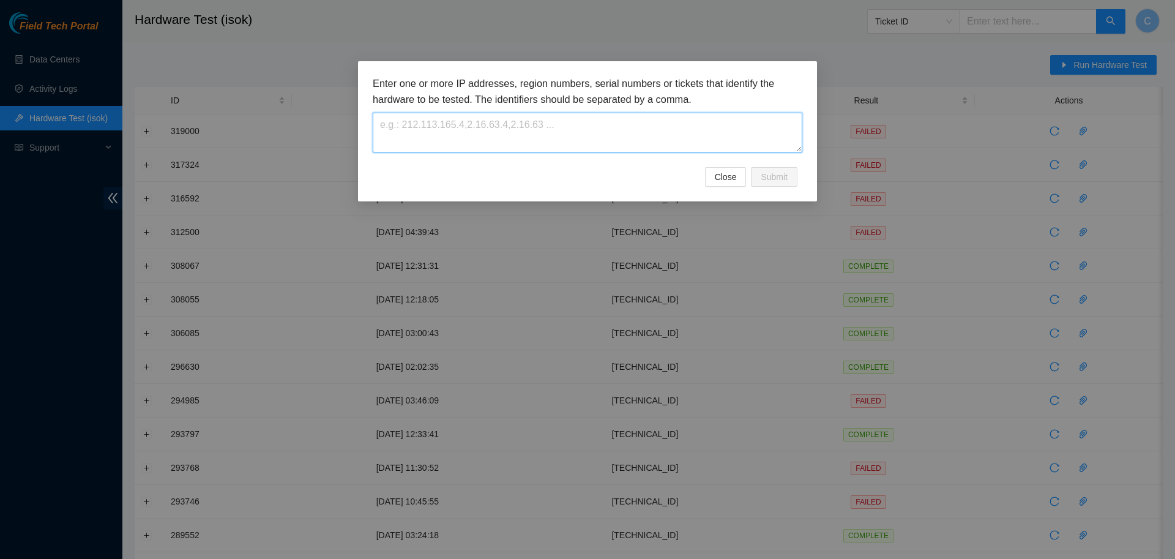
click at [595, 119] on textarea at bounding box center [588, 133] width 430 height 40
paste textarea "23.215.1.54"
type textarea "23.215.1.54"
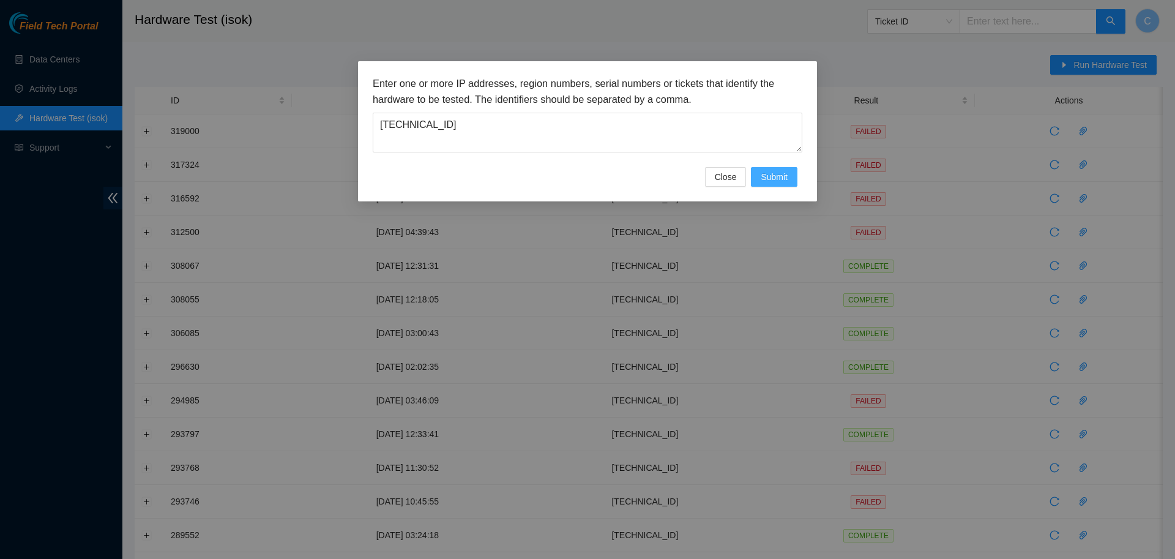
click at [765, 170] on span "Submit" at bounding box center [774, 176] width 27 height 13
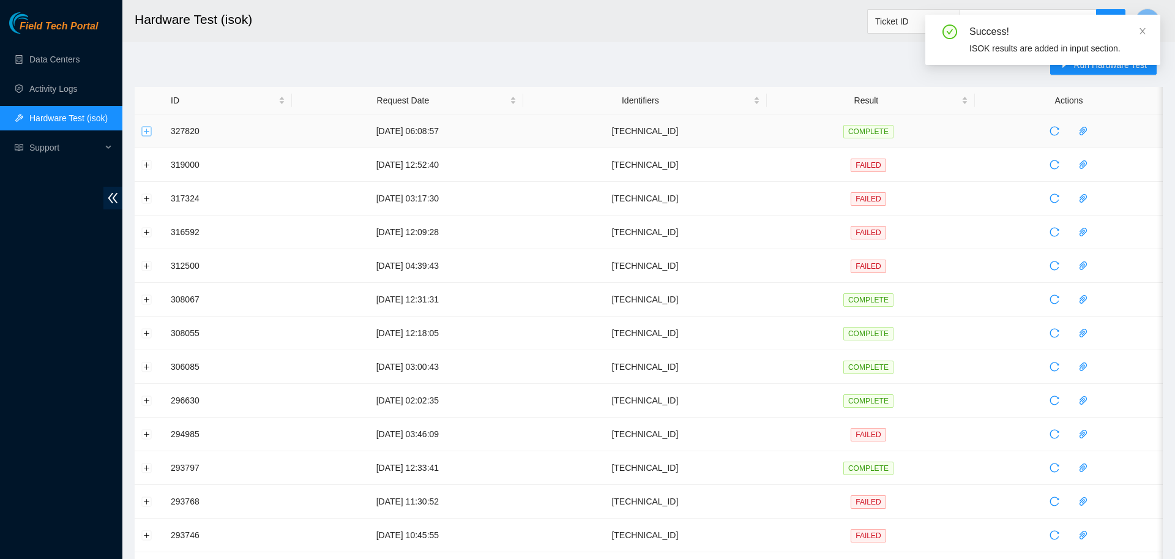
click at [144, 132] on button "Expand row" at bounding box center [147, 131] width 10 height 10
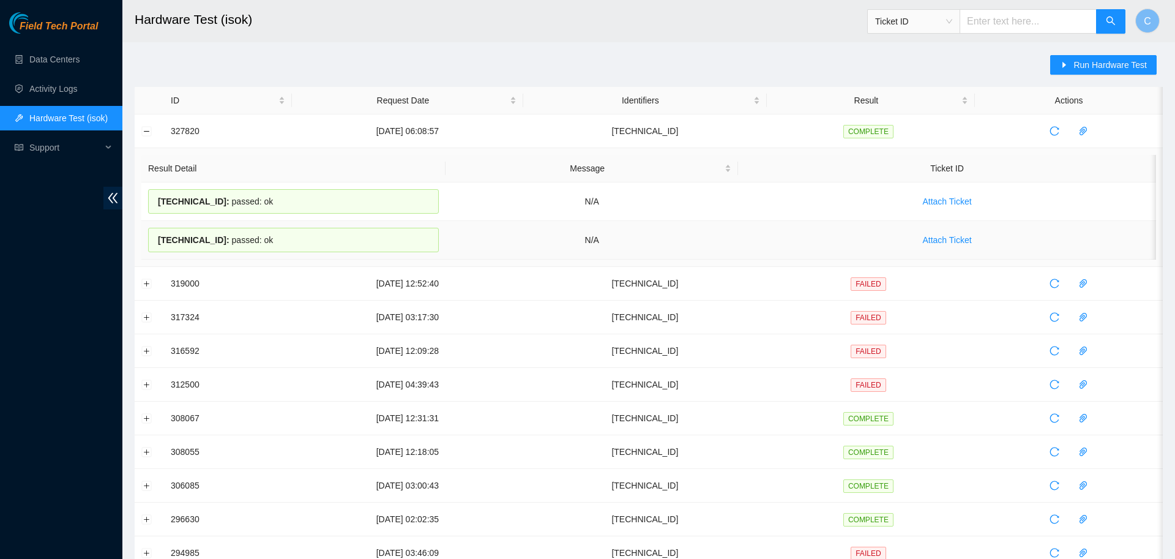
drag, startPoint x: 156, startPoint y: 202, endPoint x: 282, endPoint y: 248, distance: 134.4
click at [282, 248] on tbody "23.215.1.54 : passed: ok N/A Attach Ticket 23.215.1.55 : passed: ok N/A Attach …" at bounding box center [648, 220] width 1015 height 77
copy div "23.215.1.55 : passed: ok"
click at [78, 84] on link "Activity Logs" at bounding box center [53, 89] width 48 height 10
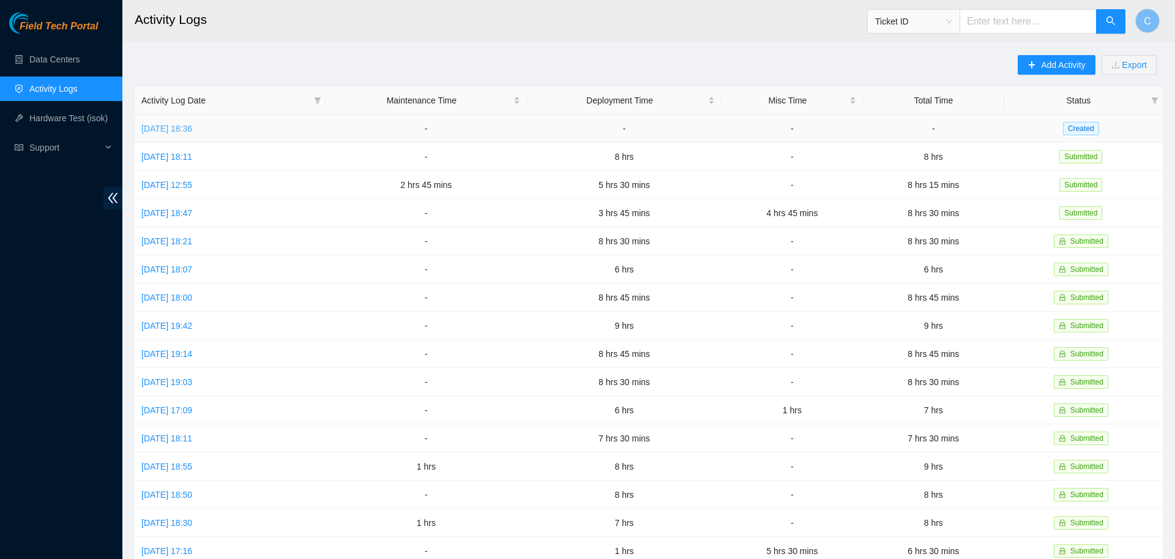
click at [192, 124] on link "Wed, 27 Aug 2025 18:36" at bounding box center [166, 129] width 51 height 10
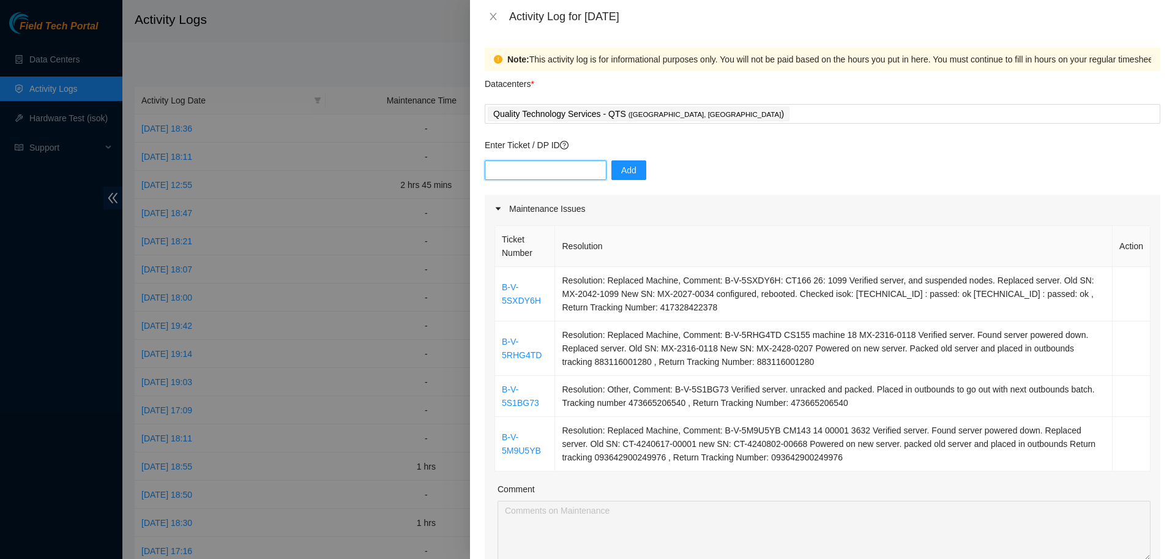
click at [542, 167] on input "text" at bounding box center [546, 170] width 122 height 20
paste input "DP79610"
type input "DP79610"
click at [622, 174] on span "Add" at bounding box center [628, 169] width 15 height 13
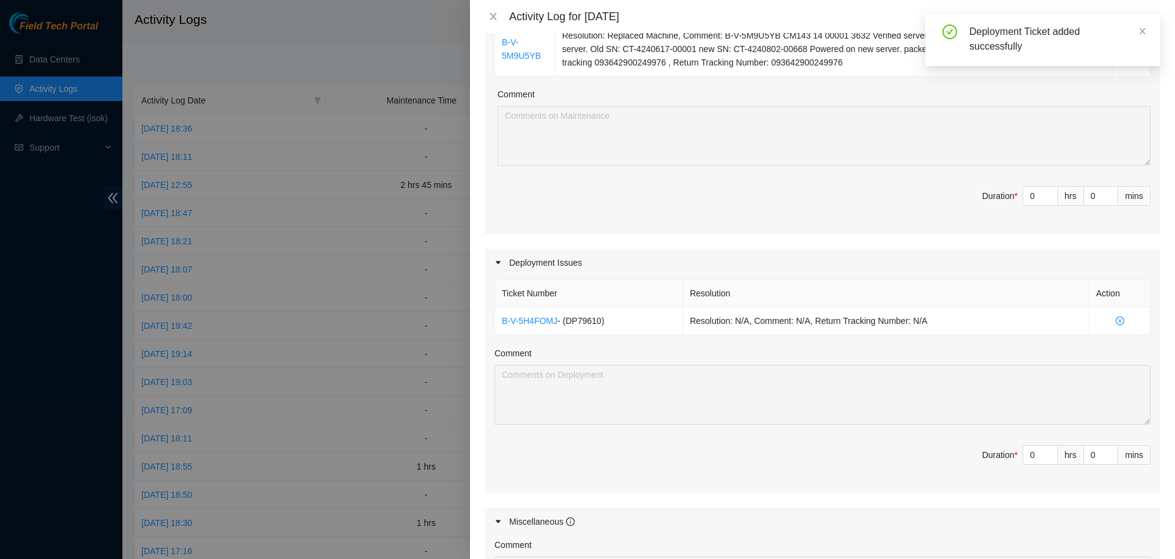
scroll to position [398, 0]
drag, startPoint x: 1038, startPoint y: 455, endPoint x: 990, endPoint y: 455, distance: 48.3
click at [1023, 455] on input "0" at bounding box center [1040, 451] width 34 height 18
type input "4"
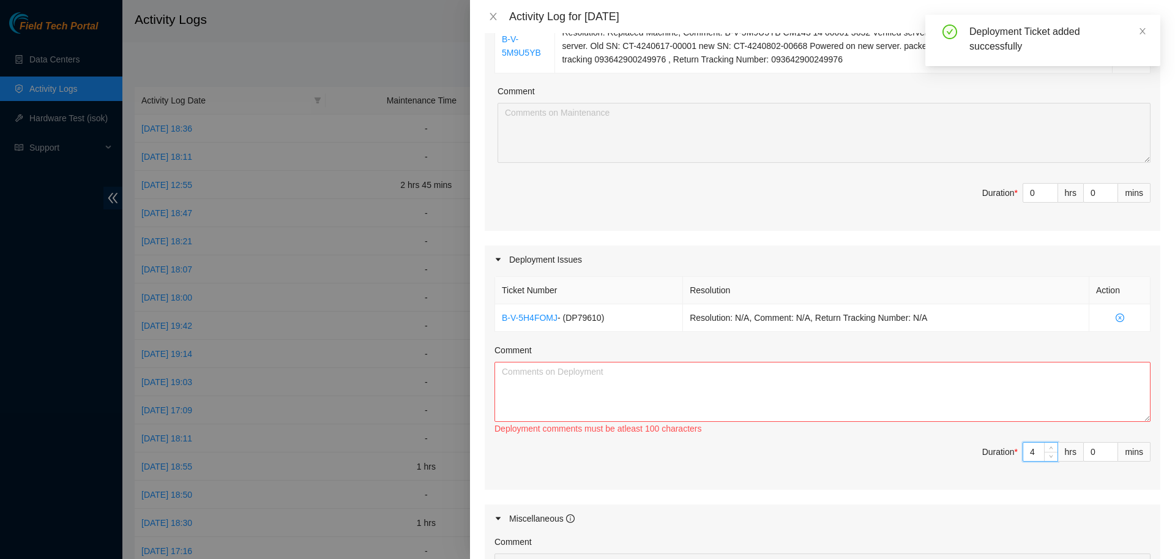
type input "4"
click at [885, 395] on textarea "Comment" at bounding box center [822, 392] width 656 height 60
paste textarea "DP79610"
type textarea "DP79610: Unpacked"
click at [1119, 320] on icon "close-circle" at bounding box center [1119, 317] width 9 height 9
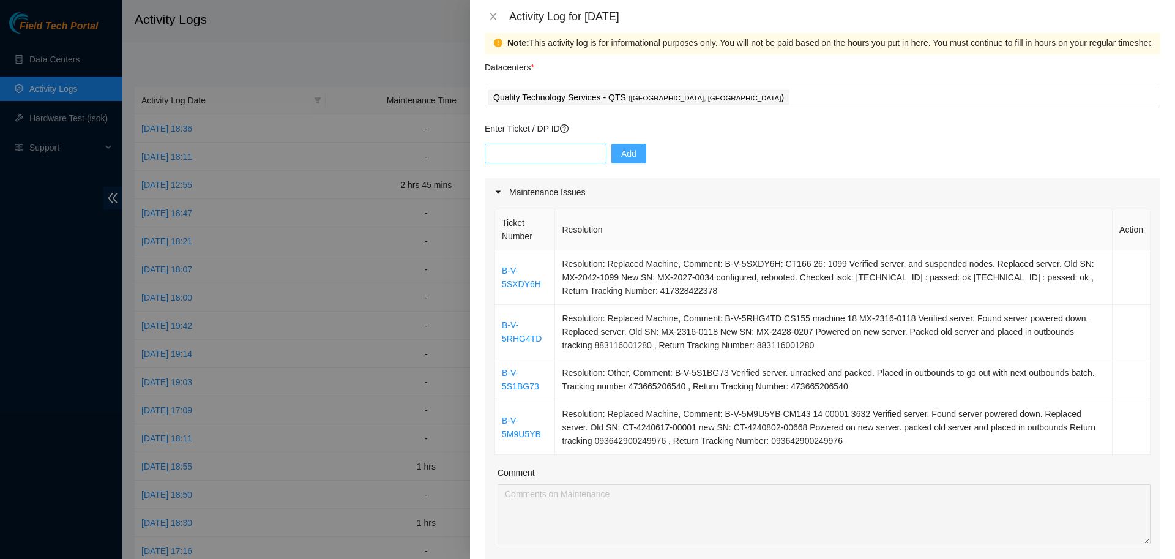
scroll to position [16, 0]
click at [553, 151] on input "text" at bounding box center [546, 154] width 122 height 20
paste input "DP79609"
type input "DP79609"
click at [624, 152] on span "Add" at bounding box center [628, 153] width 15 height 13
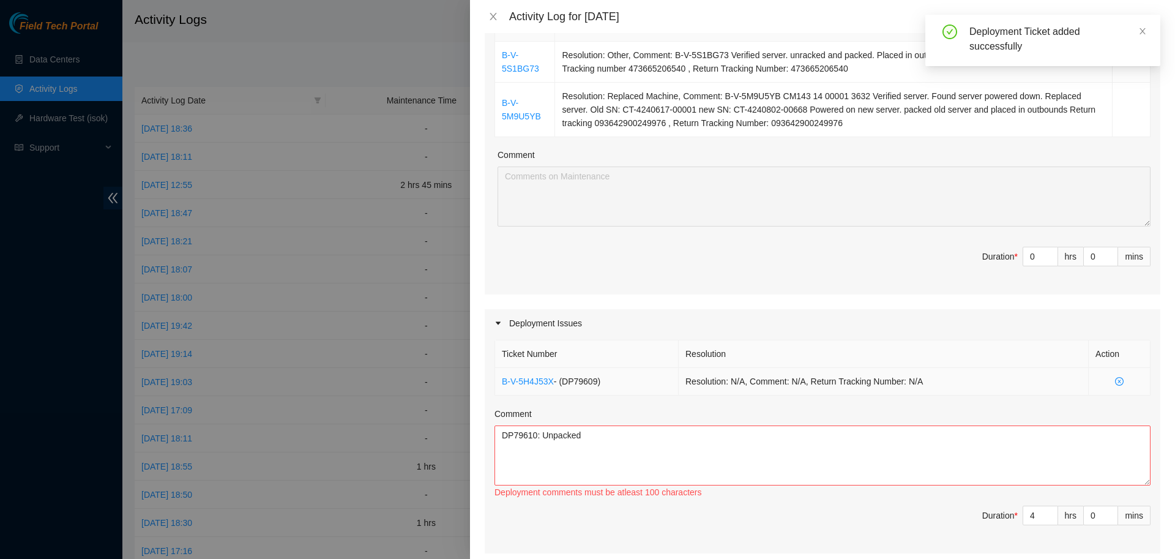
scroll to position [336, 0]
drag, startPoint x: 580, startPoint y: 427, endPoint x: 409, endPoint y: 461, distance: 174.1
click at [494, 461] on textarea "DP79610: Unpacked" at bounding box center [822, 453] width 656 height 60
paste textarea "09"
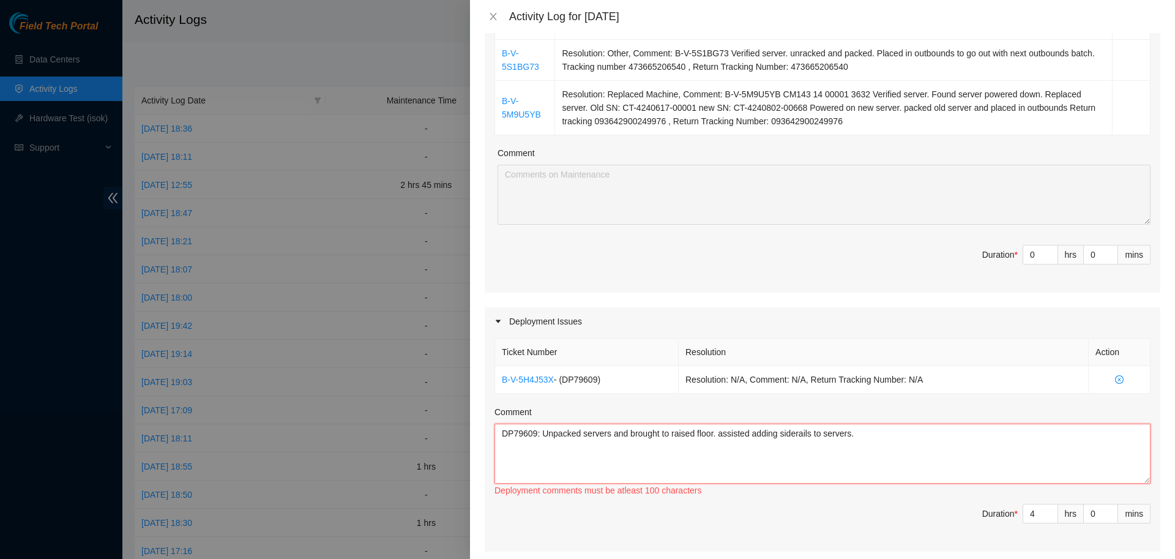
paste textarea "DP79611"
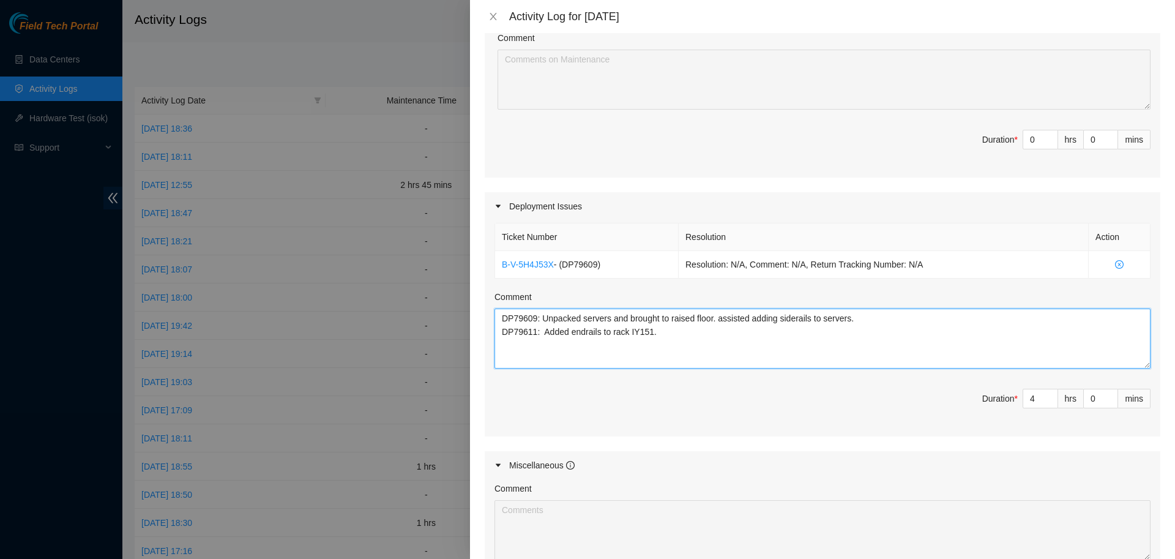
scroll to position [452, 0]
type textarea "DP79609: Unpacked servers and brought to raised floor. assisted adding siderail…"
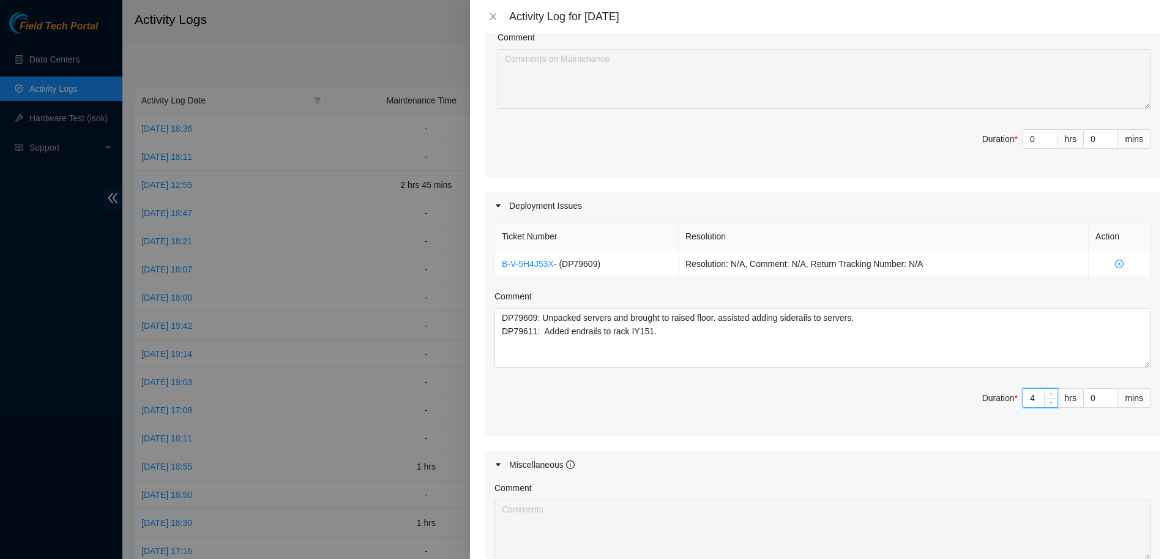
drag, startPoint x: 1035, startPoint y: 395, endPoint x: 997, endPoint y: 396, distance: 38.6
click at [1023, 396] on input "4" at bounding box center [1040, 398] width 34 height 18
type input "5"
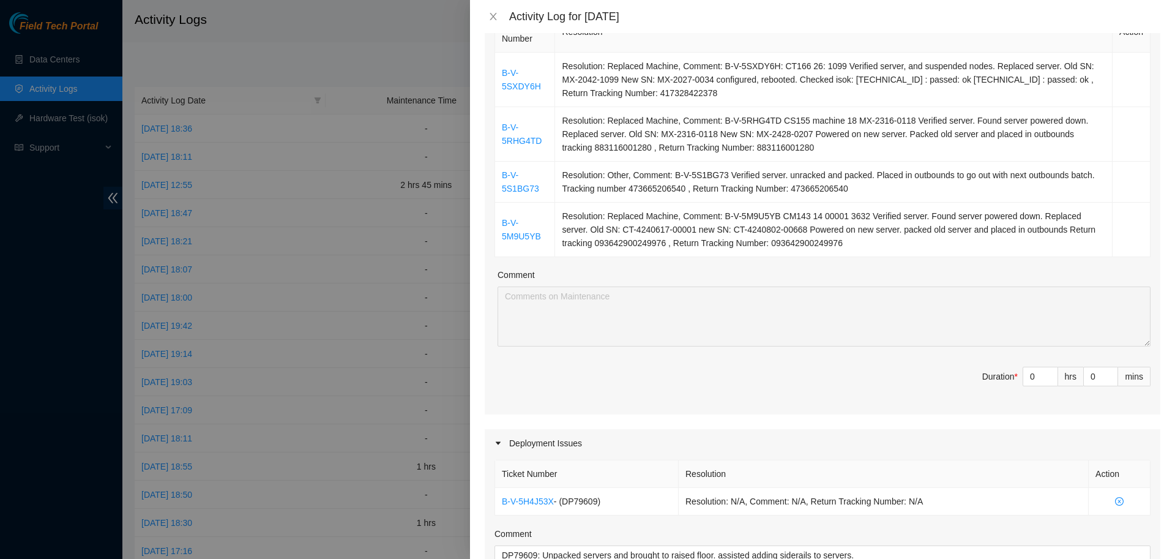
scroll to position [219, 0]
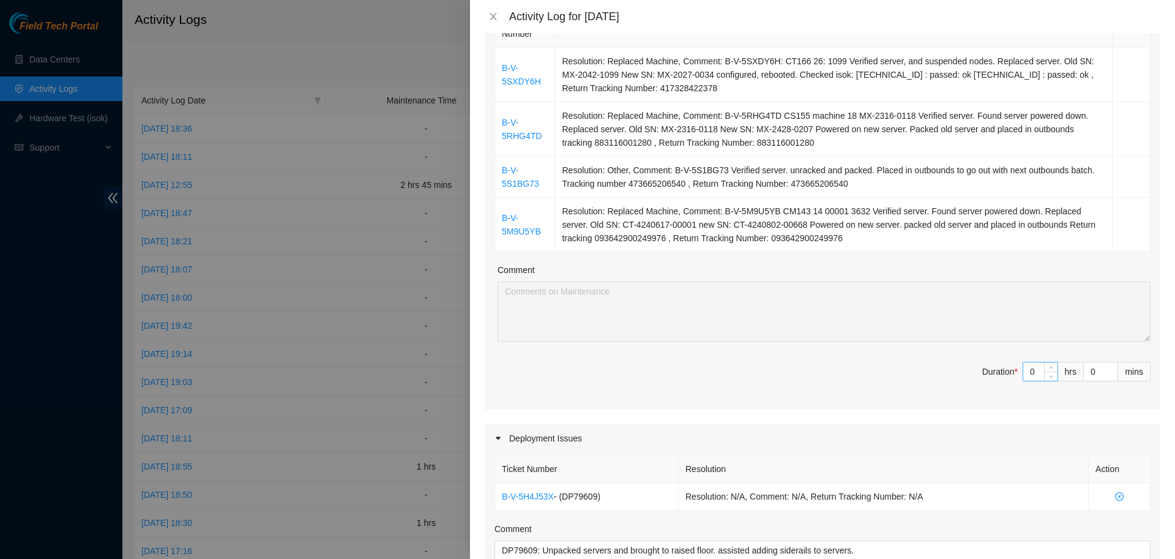
type input "5"
drag, startPoint x: 1043, startPoint y: 373, endPoint x: 986, endPoint y: 373, distance: 56.9
click at [1023, 373] on input "0" at bounding box center [1040, 371] width 34 height 18
type input "3"
type input "8"
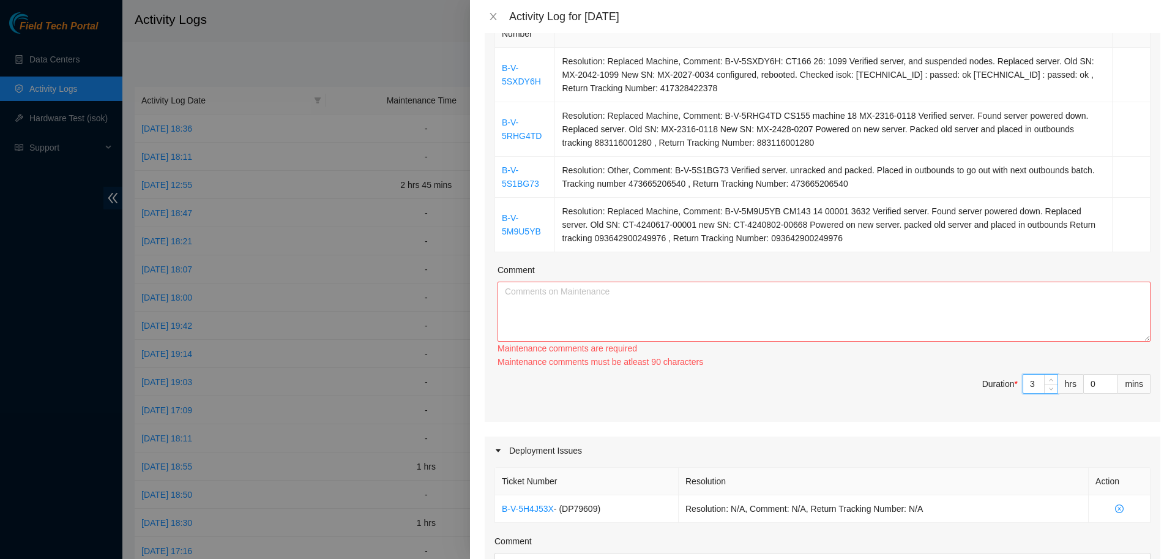
type input "3"
click at [798, 289] on textarea "Comment" at bounding box center [823, 311] width 653 height 60
paste textarea "B-V-5RHG4TD CS155 machine 18 MX-2316-0118 Verified server. Found server powered…"
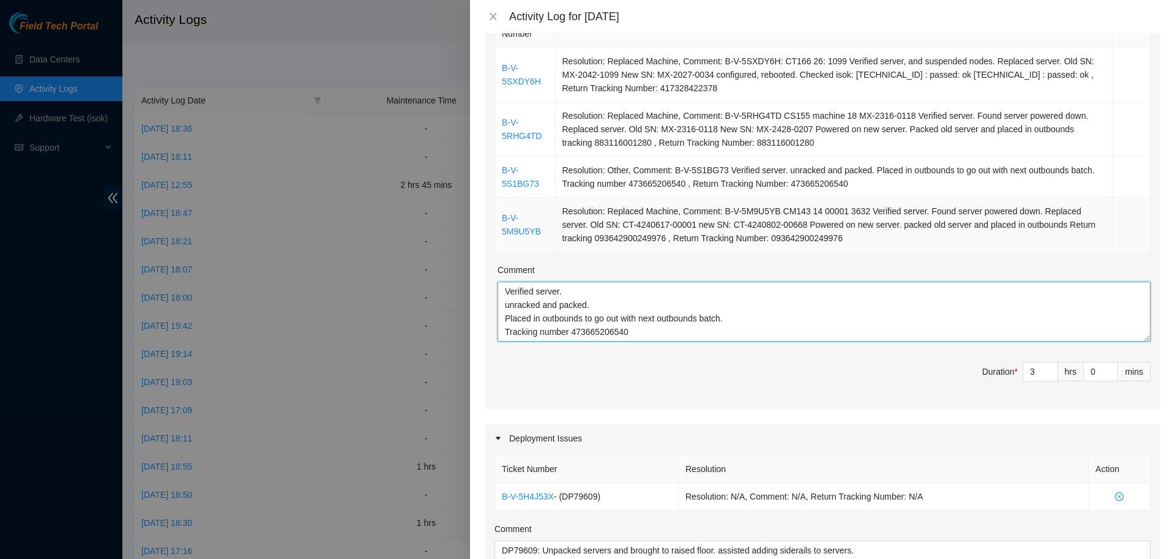
scroll to position [647, 0]
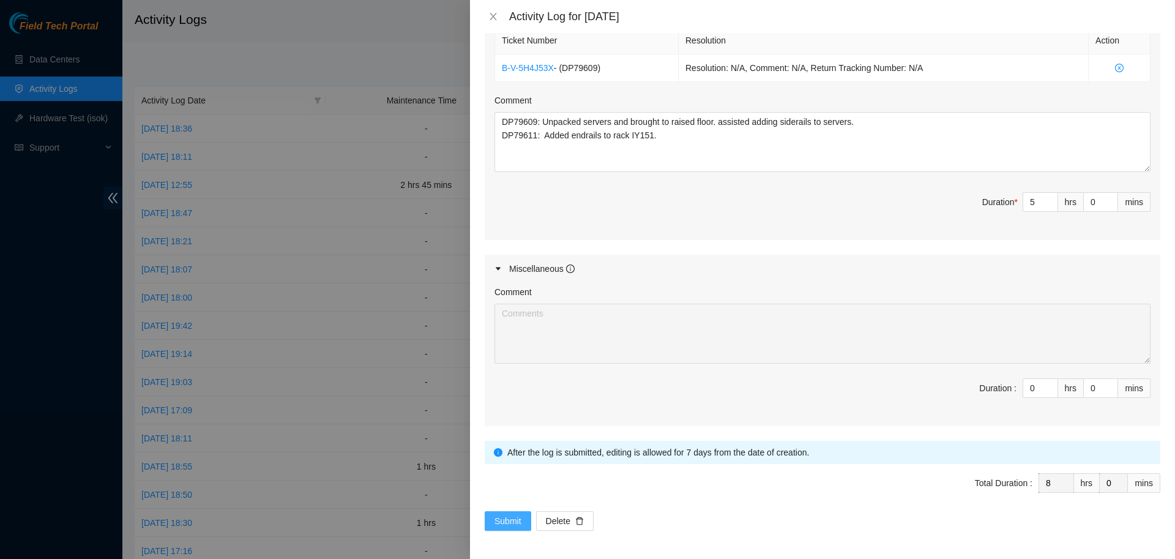
type textarea "B-V-5RHG4TD CS155 machine 18 MX-2316-0118 Verified server. Found server powered…"
click at [505, 519] on span "Submit" at bounding box center [507, 520] width 27 height 13
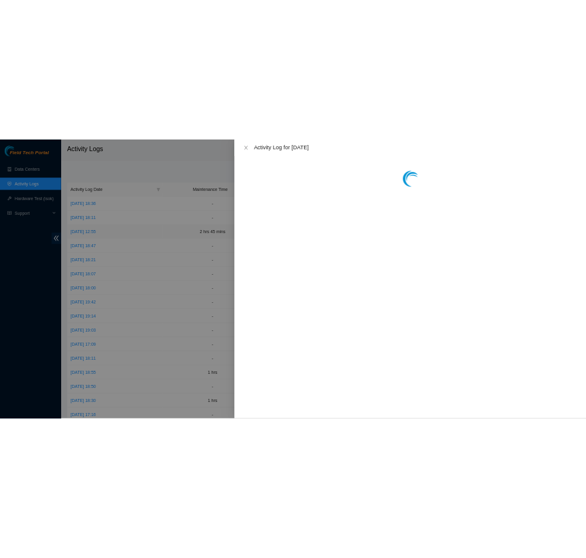
scroll to position [0, 0]
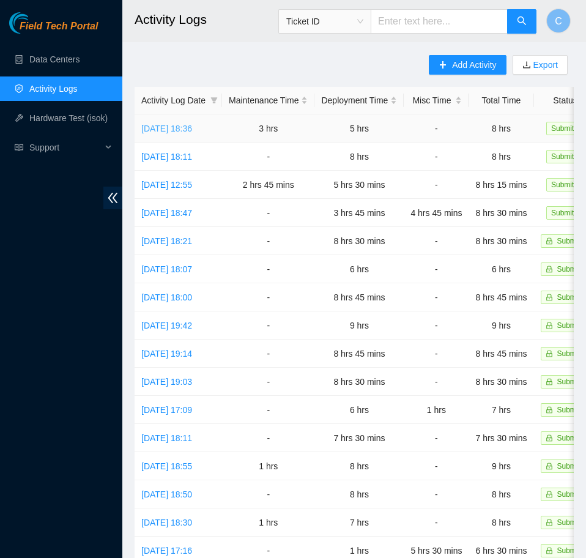
click at [192, 127] on link "Wed, 27 Aug 2025 18:36" at bounding box center [166, 129] width 51 height 10
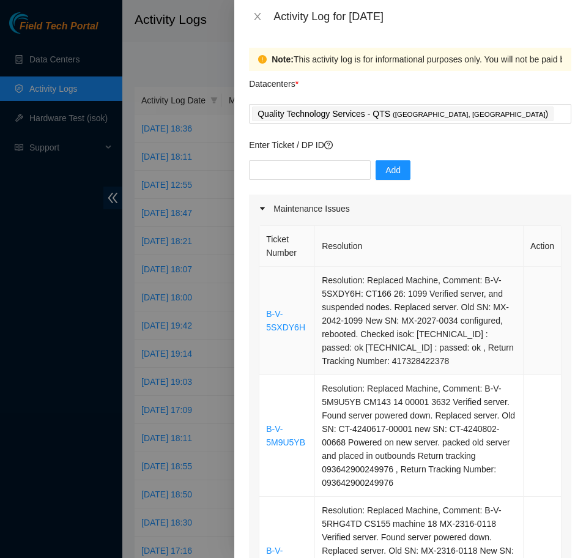
scroll to position [307, 0]
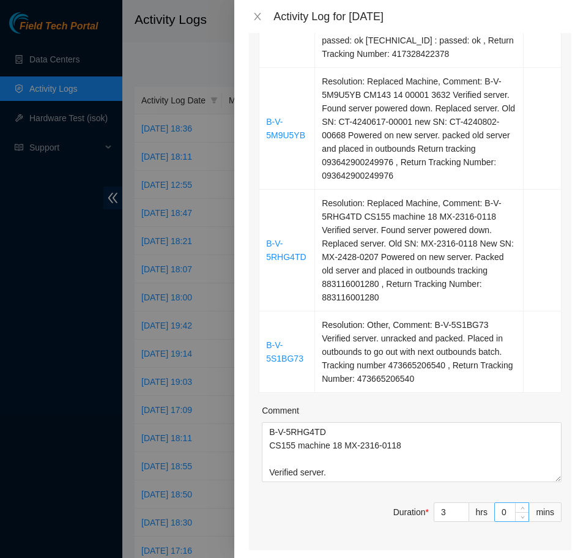
click at [510, 513] on input "0" at bounding box center [512, 512] width 34 height 18
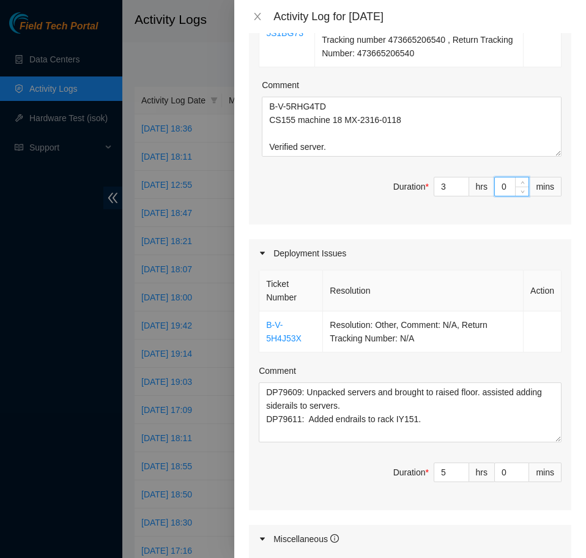
scroll to position [636, 0]
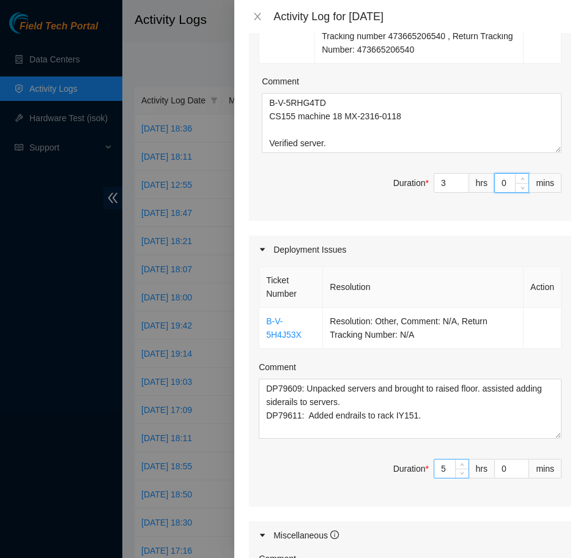
click at [449, 467] on input "5" at bounding box center [451, 469] width 34 height 18
type input "3"
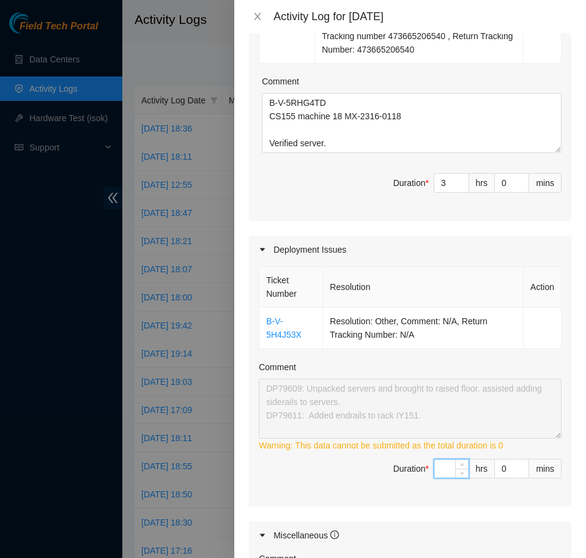
type input "3"
type input "6"
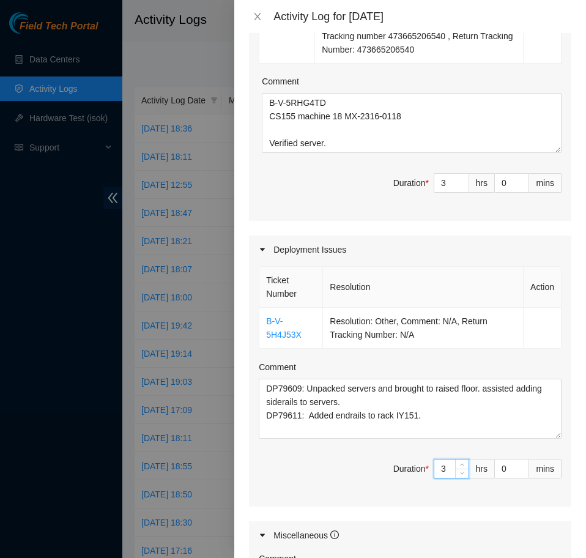
type input "3"
type input "30"
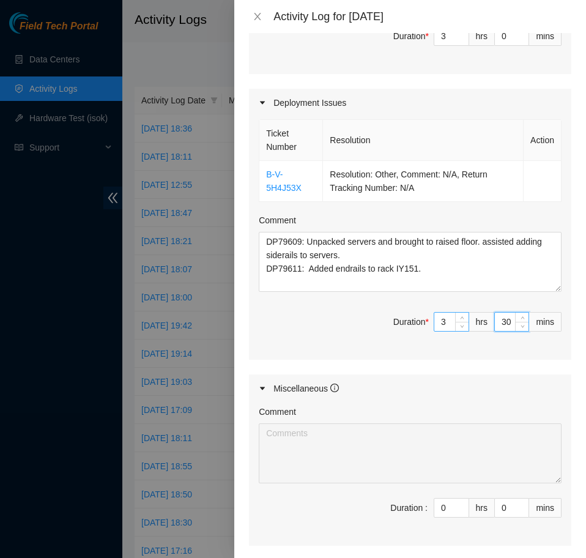
scroll to position [813, 0]
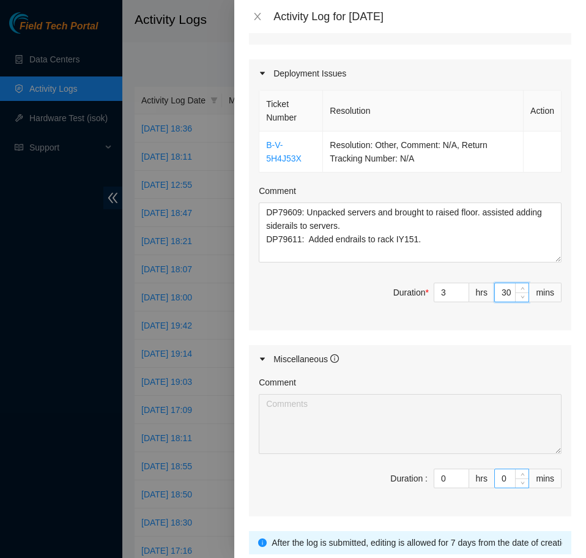
type input "30"
drag, startPoint x: 510, startPoint y: 477, endPoint x: 441, endPoint y: 481, distance: 69.9
click at [495, 481] on input "0" at bounding box center [512, 478] width 34 height 18
type input "30"
type input "7"
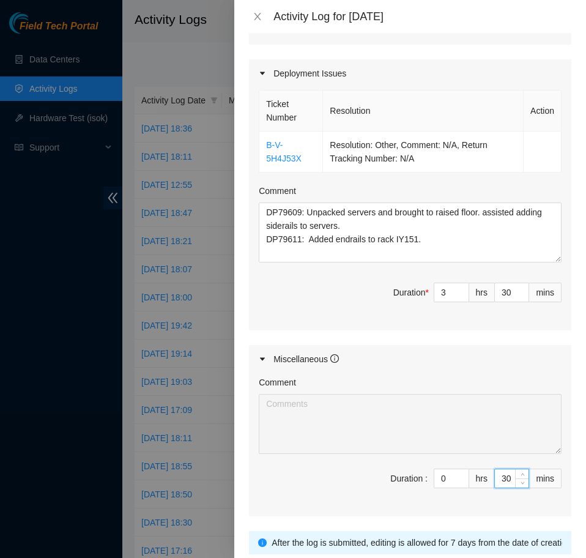
type input "0"
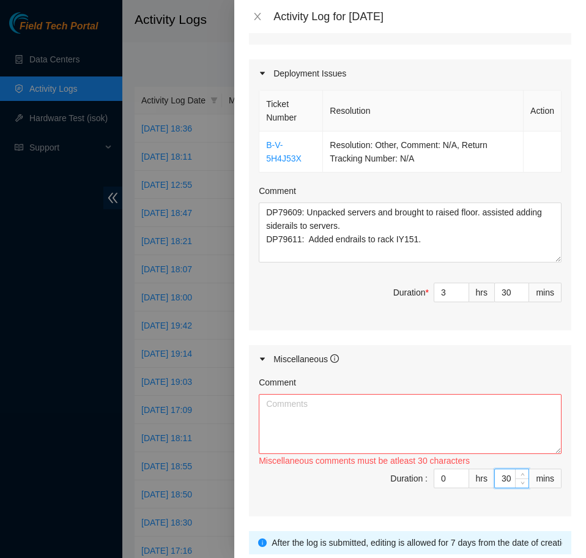
type input "30"
click at [363, 421] on textarea "Comment" at bounding box center [410, 424] width 303 height 60
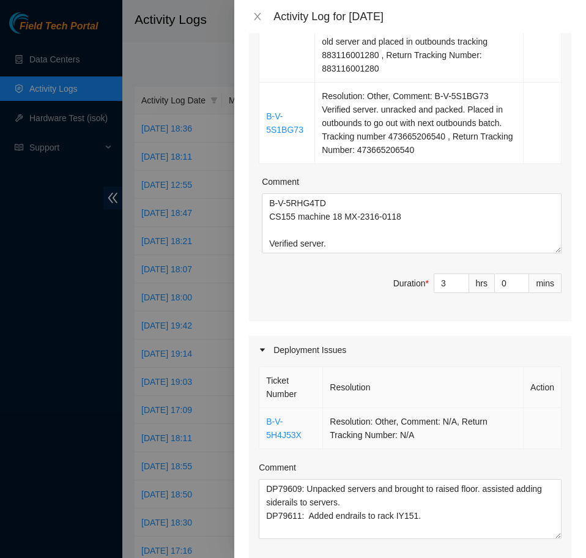
scroll to position [535, 0]
type textarea "Meeting where NIE tried to walk through process for current deployments"
drag, startPoint x: 448, startPoint y: 285, endPoint x: 403, endPoint y: 285, distance: 45.3
click at [434, 285] on input "3" at bounding box center [451, 284] width 34 height 18
type input "4"
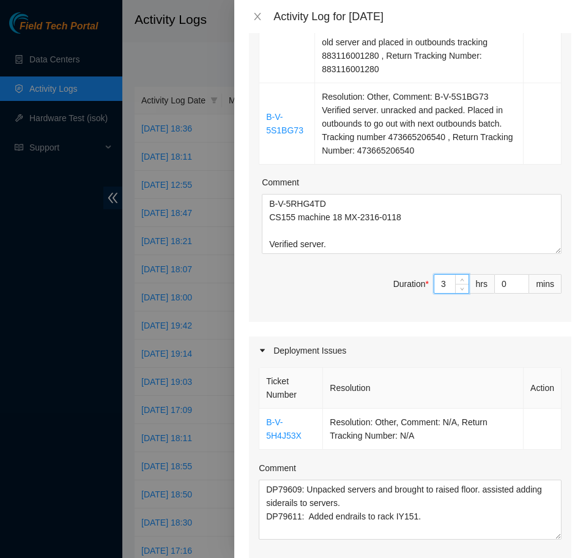
type input "8"
type input "4"
type input "3"
type input "30"
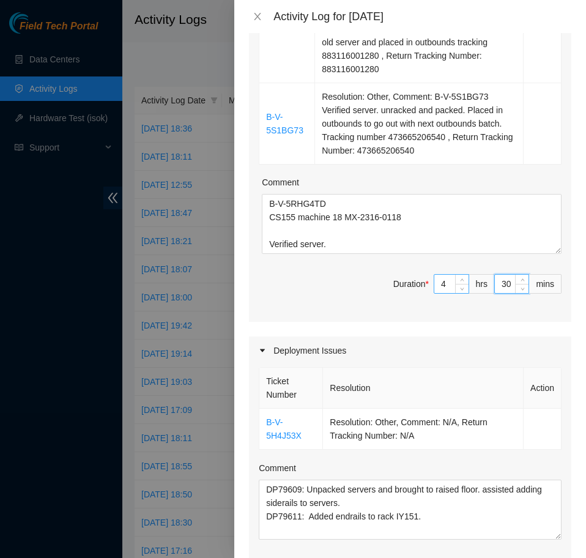
type input "30"
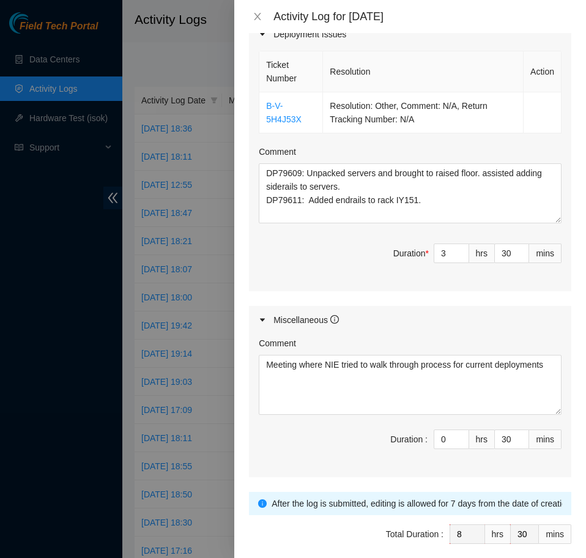
scroll to position [904, 0]
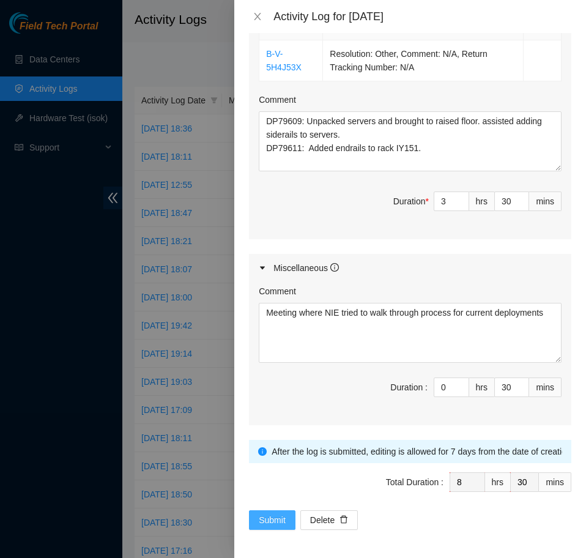
type input "30"
click at [270, 519] on span "Submit" at bounding box center [272, 519] width 27 height 13
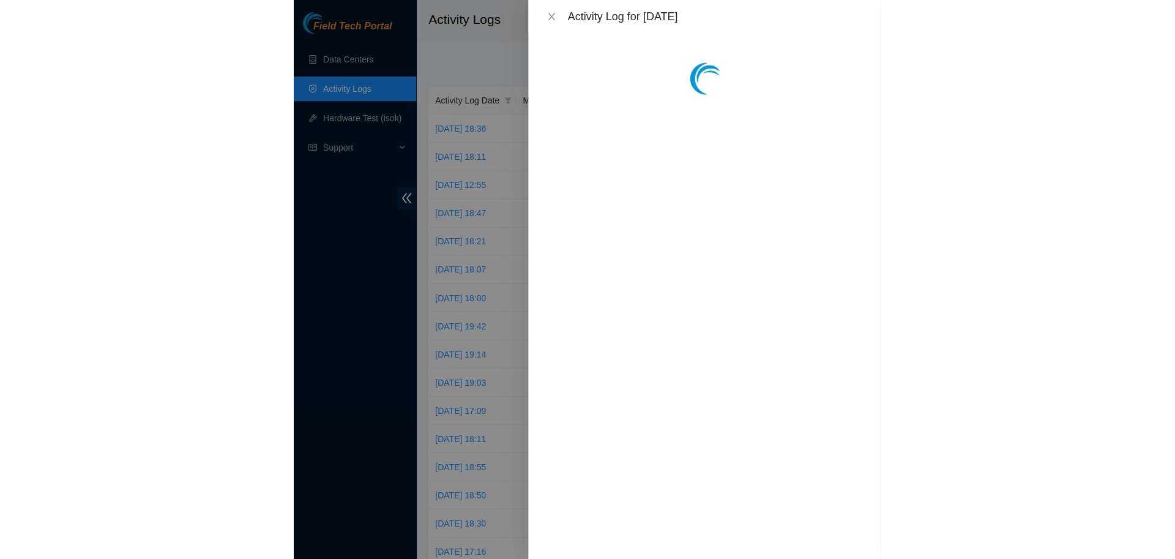
scroll to position [0, 0]
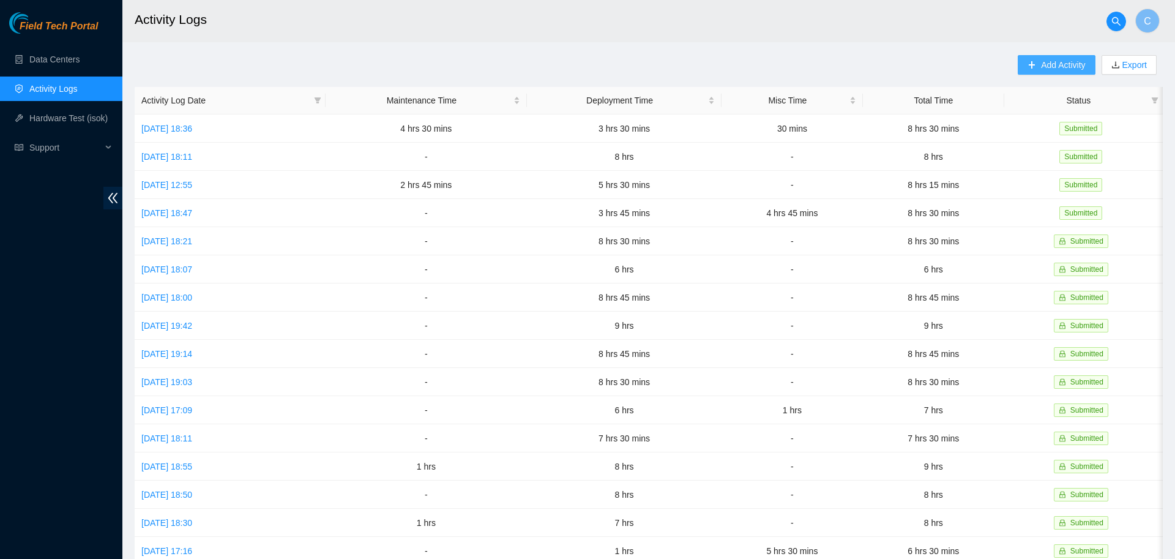
click at [1051, 62] on span "Add Activity" at bounding box center [1063, 64] width 44 height 13
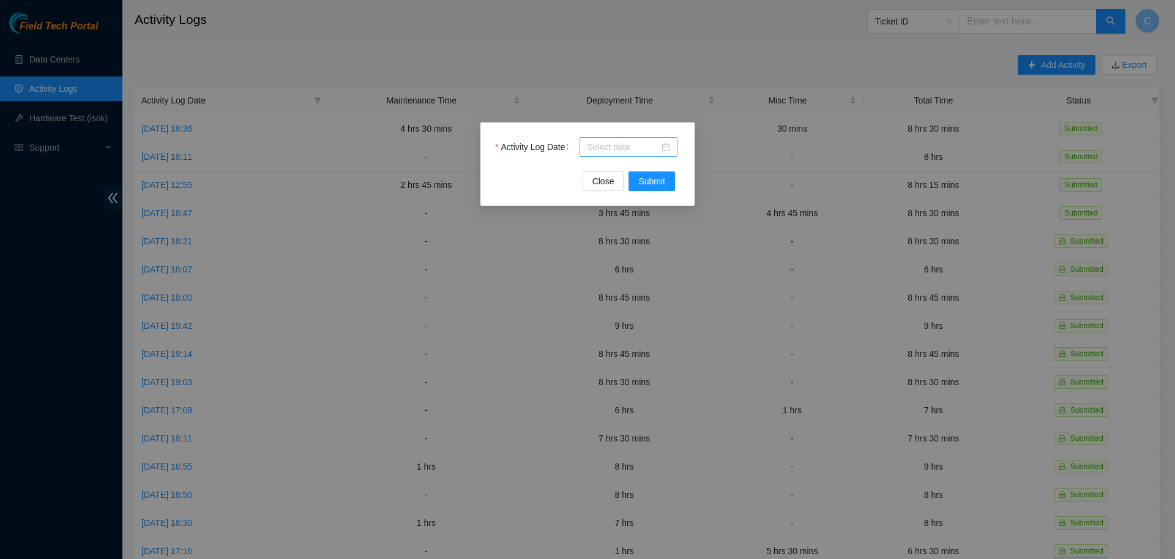
click at [598, 151] on input "Activity Log Date" at bounding box center [623, 146] width 72 height 13
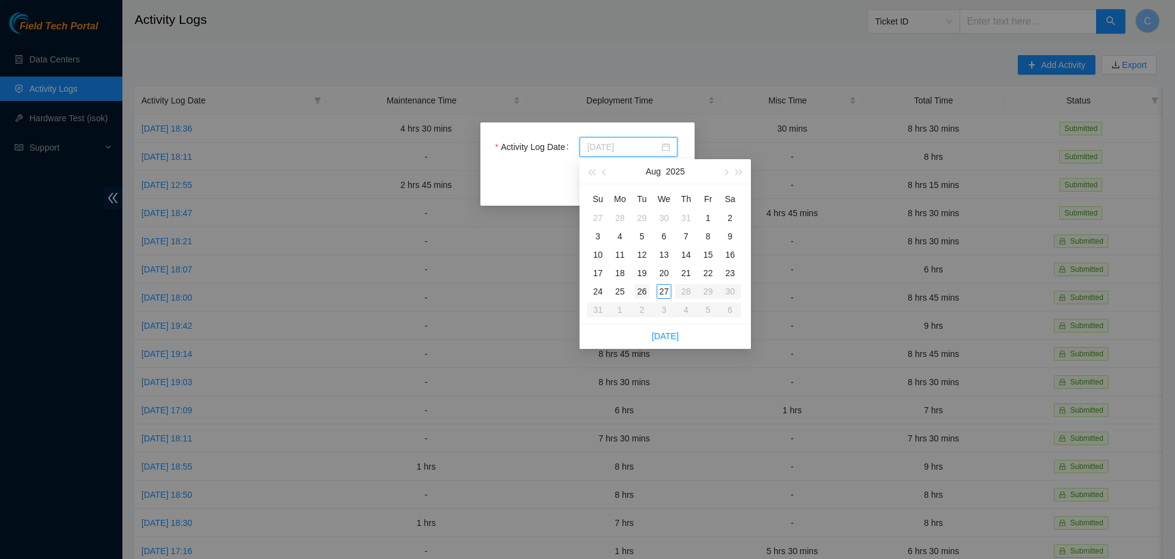
type input "[DATE]"
click at [643, 288] on div "26" at bounding box center [642, 291] width 15 height 15
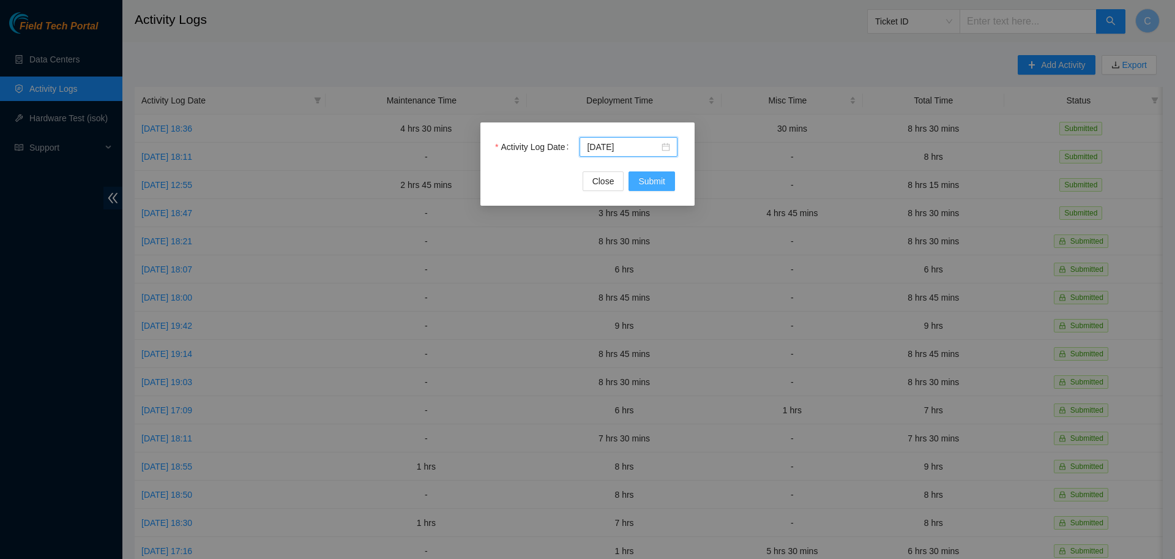
click at [654, 184] on span "Submit" at bounding box center [651, 180] width 27 height 13
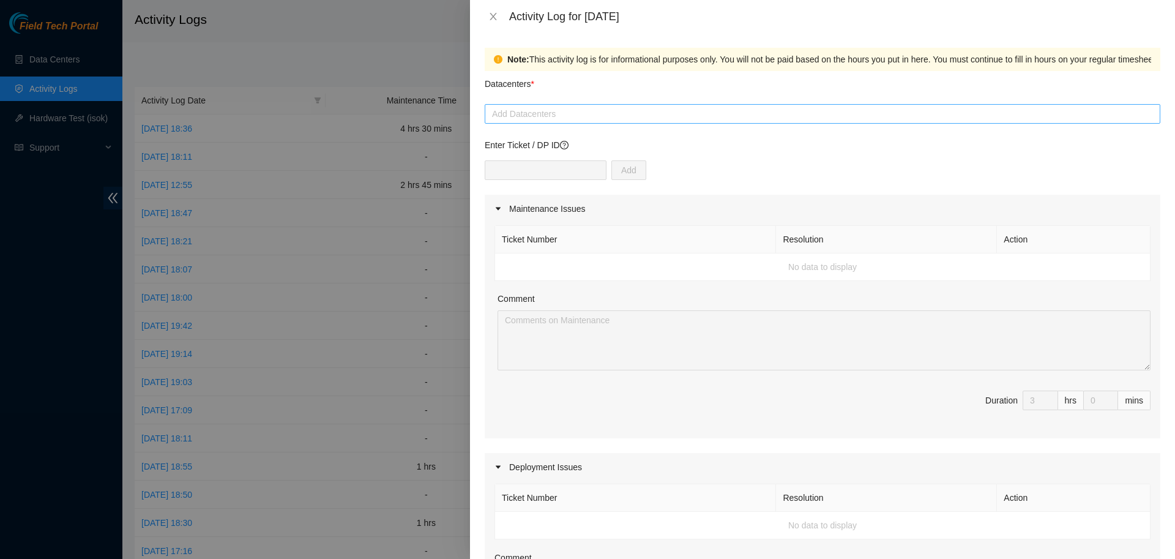
click at [554, 116] on div at bounding box center [822, 113] width 669 height 15
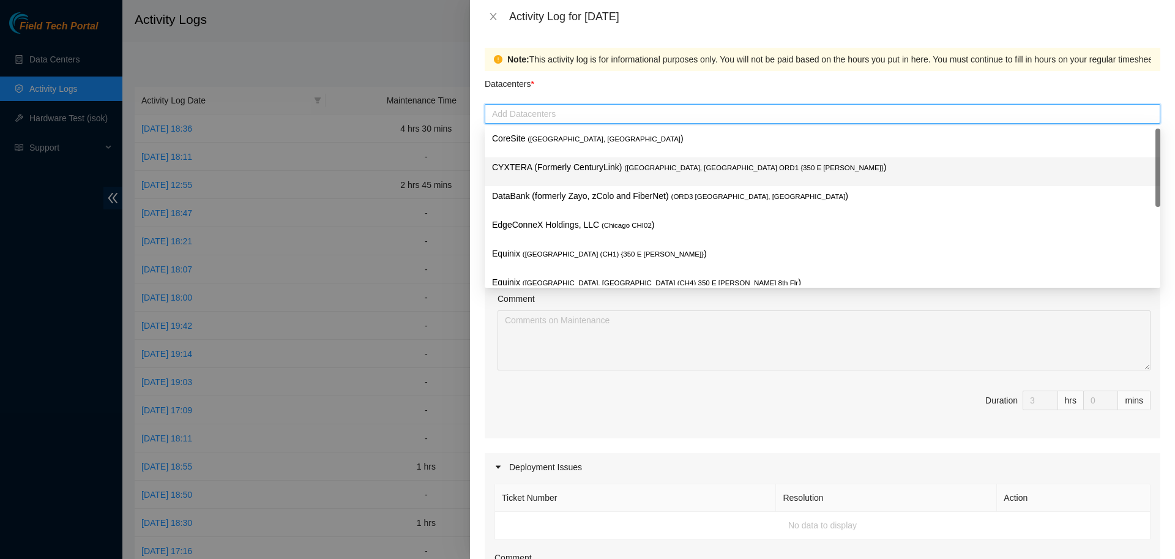
click at [575, 85] on div "Datacenters *" at bounding box center [823, 87] width 676 height 33
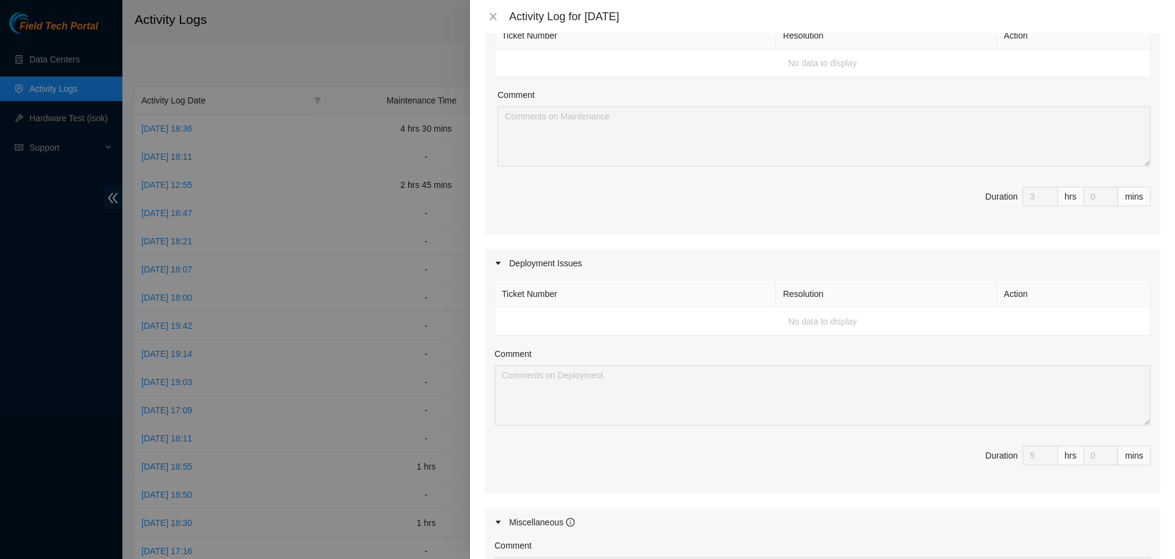
scroll to position [204, 0]
click at [492, 13] on icon "close" at bounding box center [493, 17] width 10 height 10
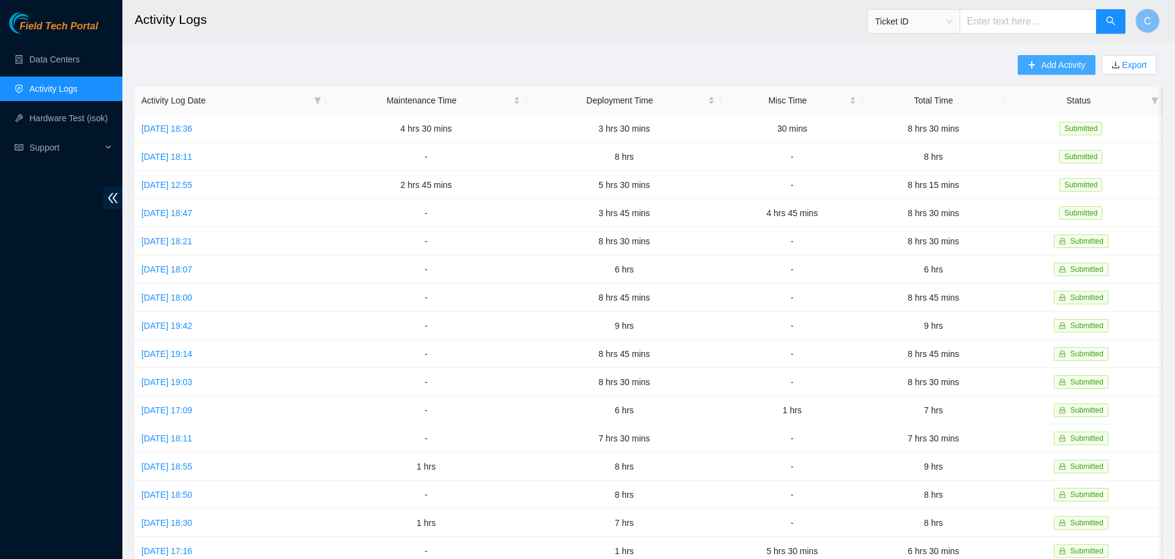
click at [1038, 61] on button "Add Activity" at bounding box center [1056, 65] width 77 height 20
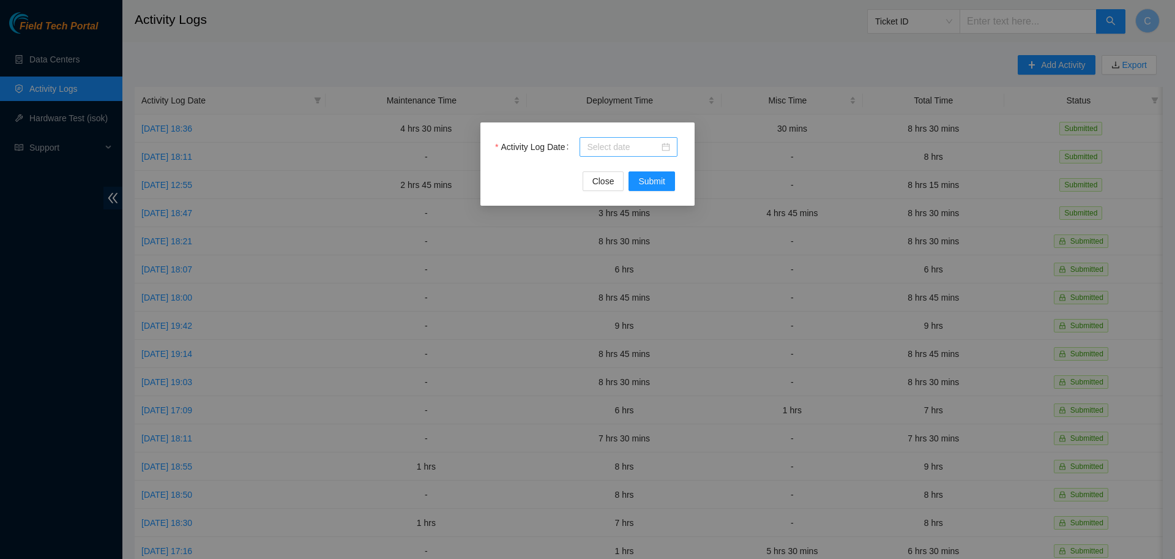
click at [605, 152] on input "Activity Log Date" at bounding box center [623, 146] width 72 height 13
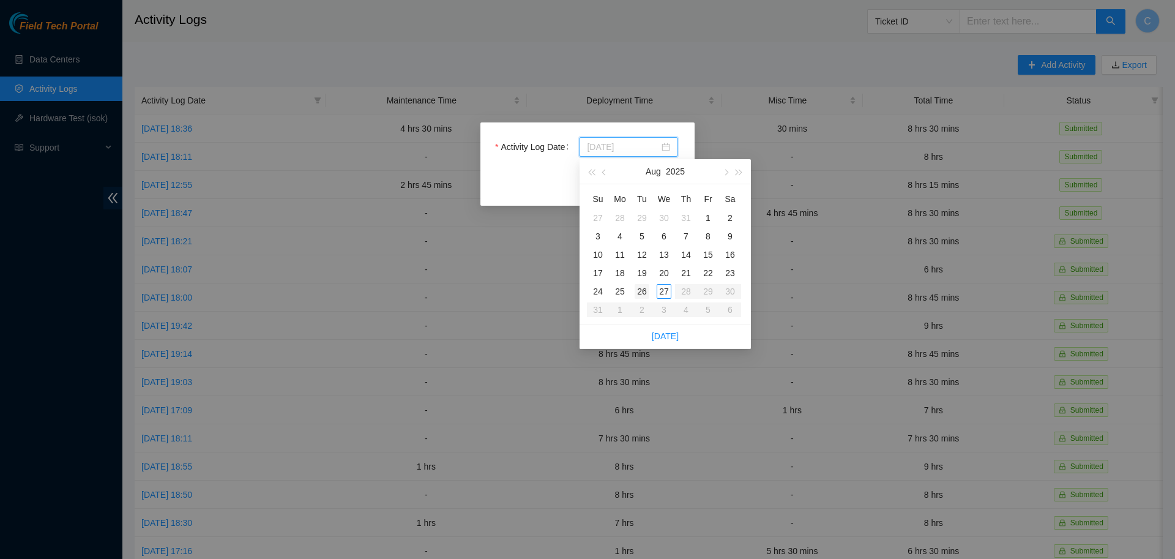
type input "[DATE]"
click at [641, 286] on div "26" at bounding box center [642, 291] width 15 height 15
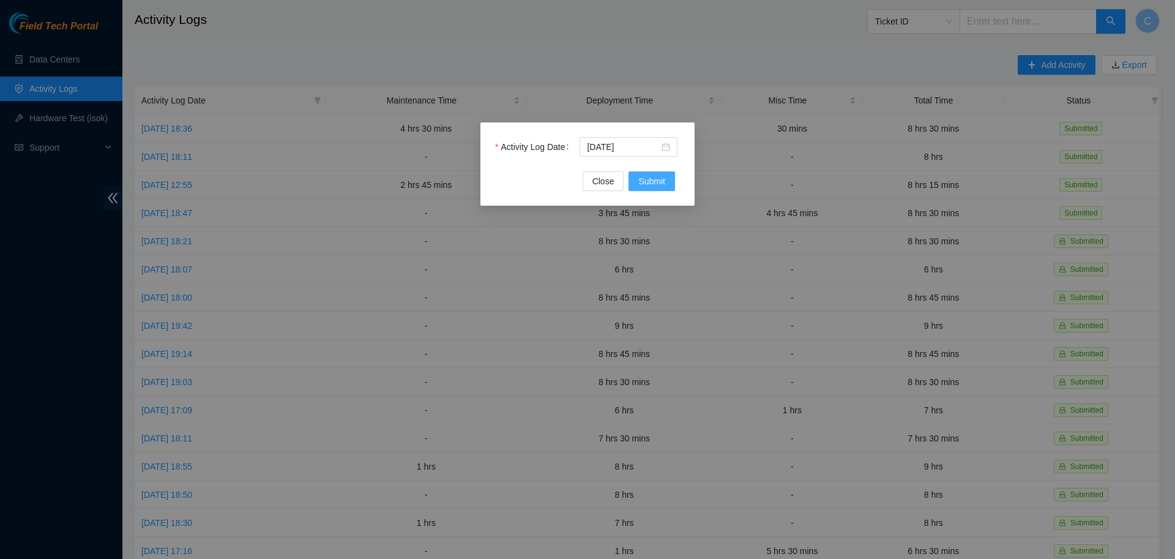
click at [658, 182] on span "Submit" at bounding box center [651, 180] width 27 height 13
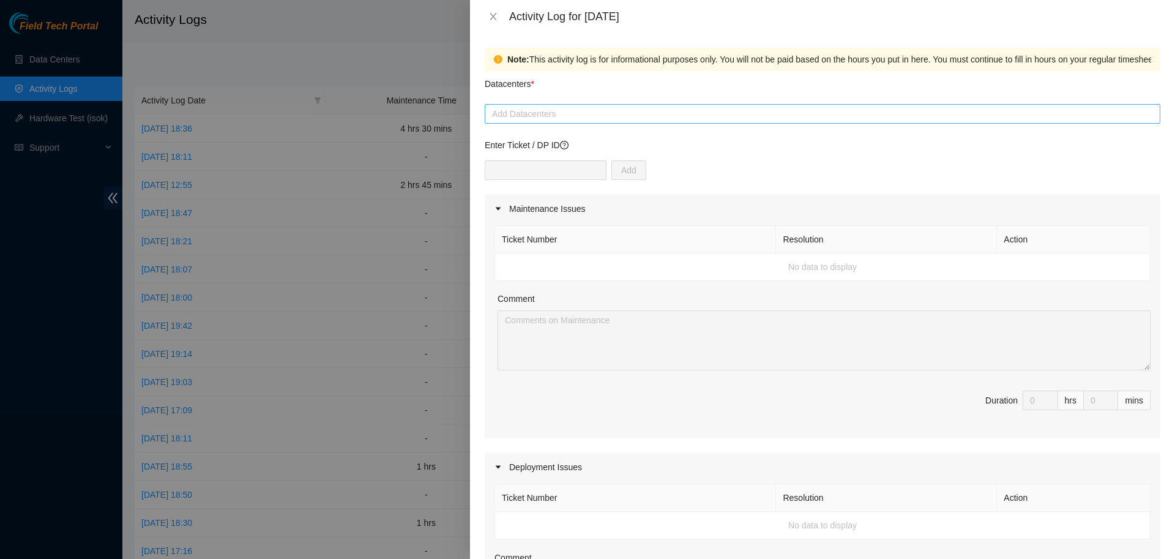
click at [579, 111] on div at bounding box center [822, 113] width 669 height 15
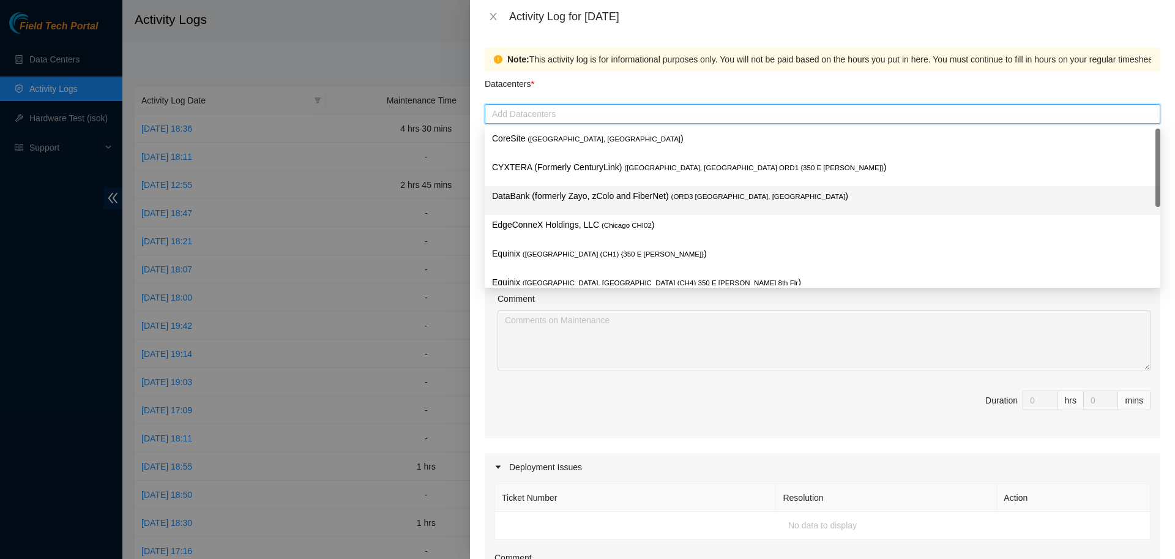
scroll to position [45, 0]
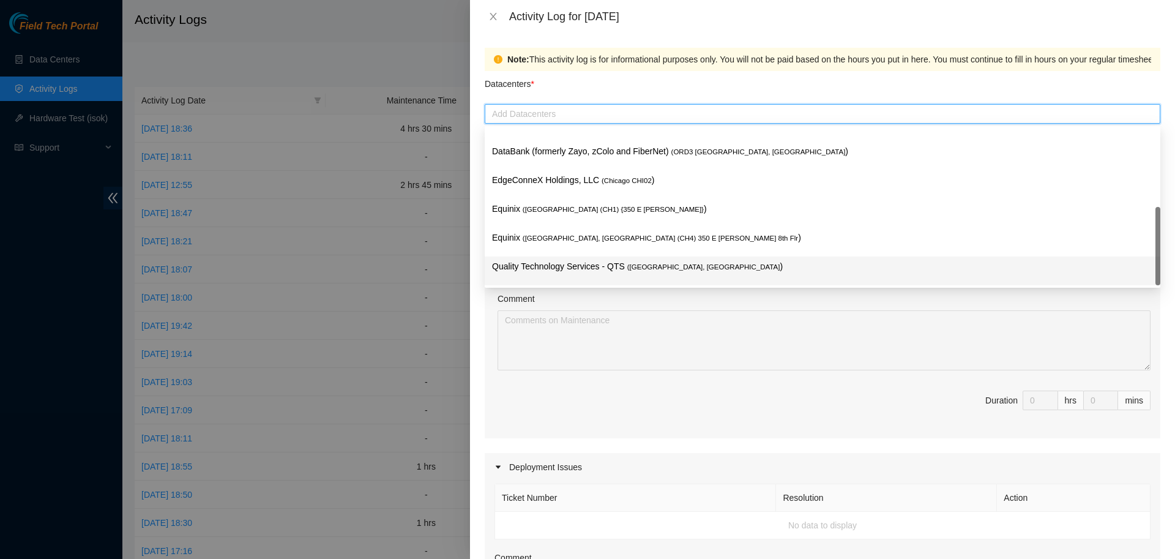
click at [552, 266] on p "Quality Technology Services - QTS ( Chicago, IL )" at bounding box center [822, 266] width 661 height 14
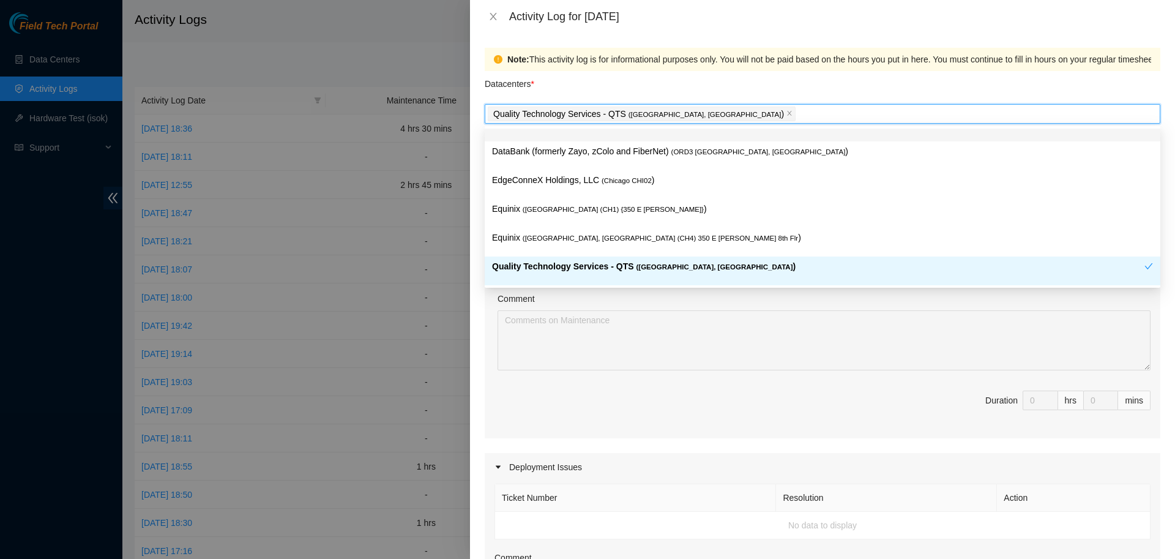
click at [691, 87] on div "Datacenters *" at bounding box center [823, 87] width 676 height 33
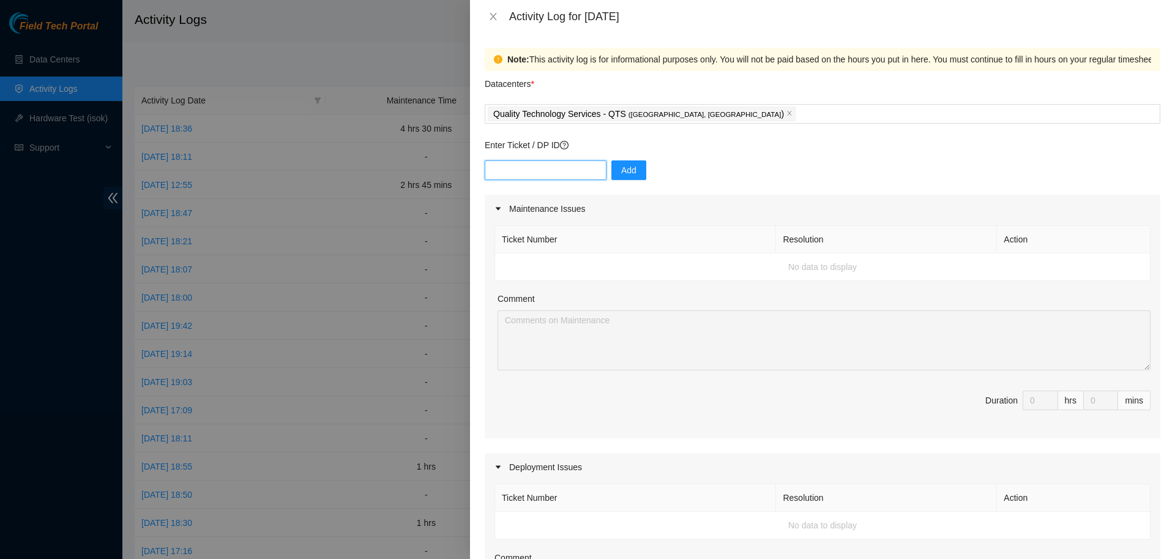
click at [558, 170] on input "text" at bounding box center [546, 170] width 122 height 20
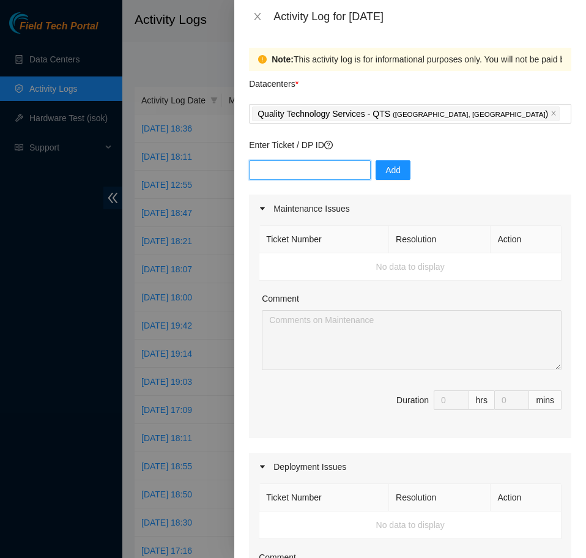
click at [333, 165] on input "text" at bounding box center [310, 170] width 122 height 20
paste input "DP79610"
type input "DP79610"
click at [392, 174] on span "Add" at bounding box center [392, 169] width 15 height 13
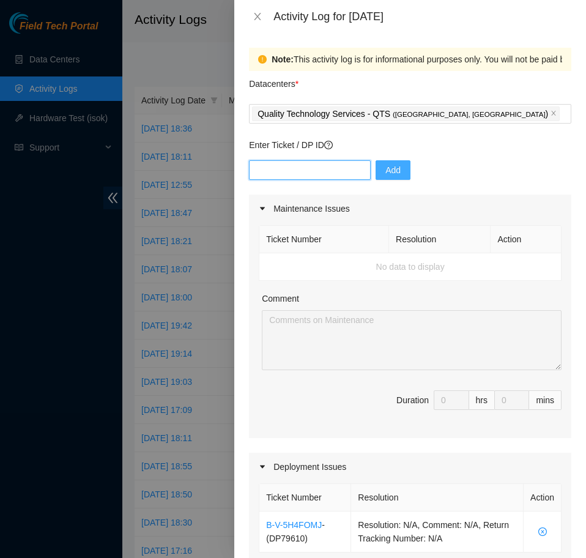
click at [305, 170] on input "text" at bounding box center [310, 170] width 122 height 20
paste input "DP83720"
type input "DP83720"
click at [395, 166] on button "Add" at bounding box center [393, 170] width 35 height 20
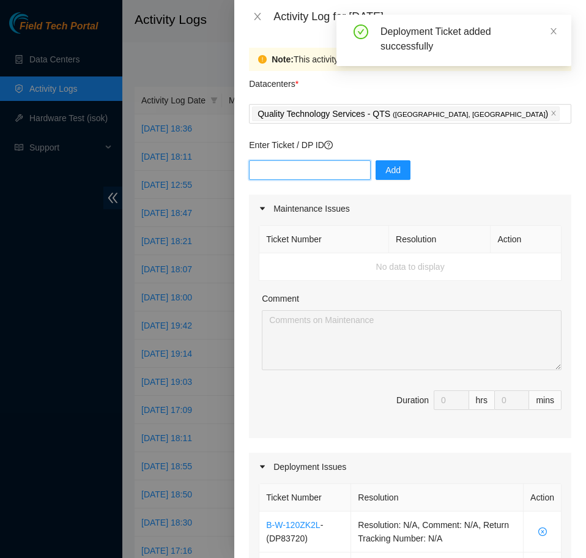
click at [333, 167] on input "text" at bounding box center [310, 170] width 122 height 20
paste input "DP83721"
type input "DP83721"
click at [385, 169] on span "Add" at bounding box center [392, 169] width 15 height 13
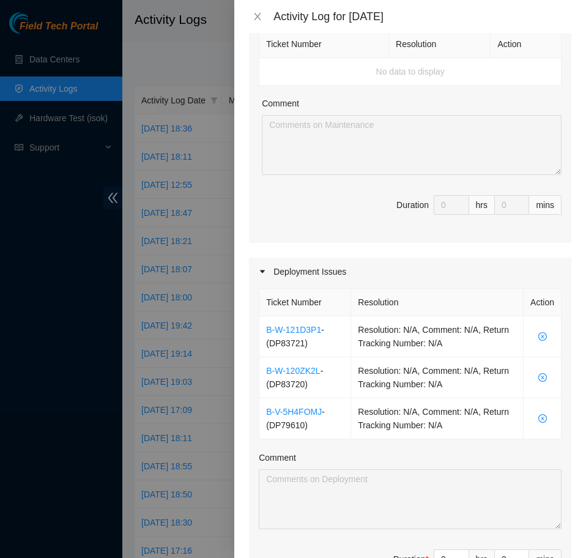
scroll to position [0, 0]
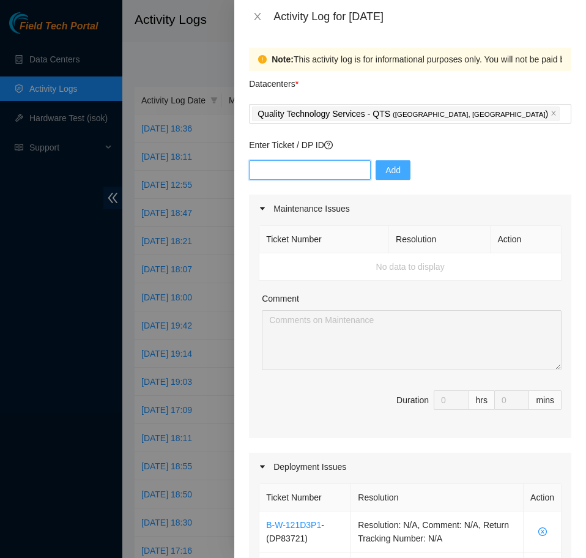
click at [326, 165] on input "text" at bounding box center [310, 170] width 122 height 20
paste input "DP79608"
type input "DP79608"
click at [377, 167] on button "Add" at bounding box center [393, 170] width 35 height 20
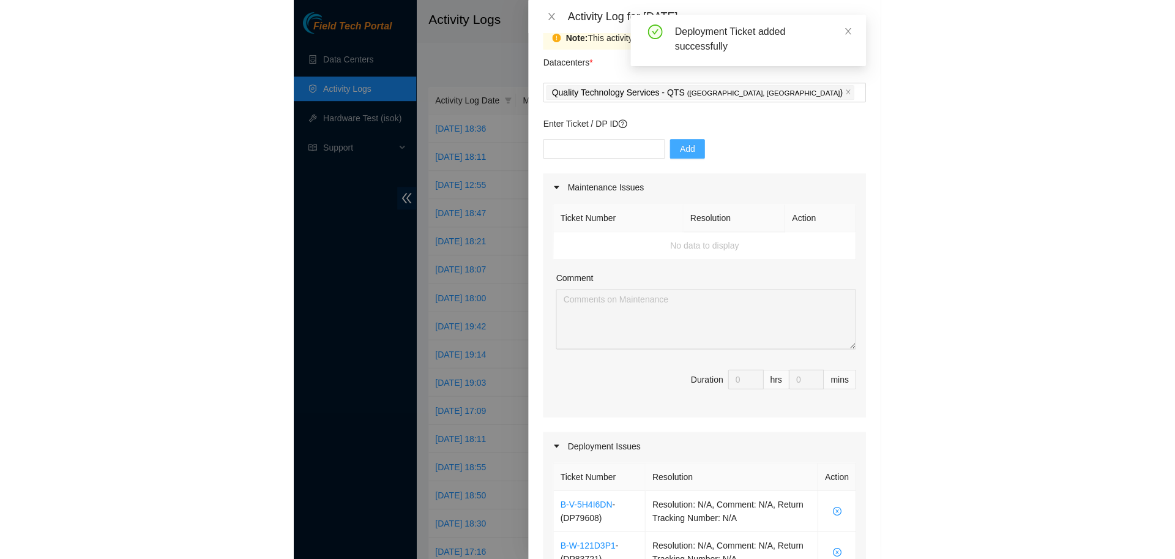
scroll to position [35, 0]
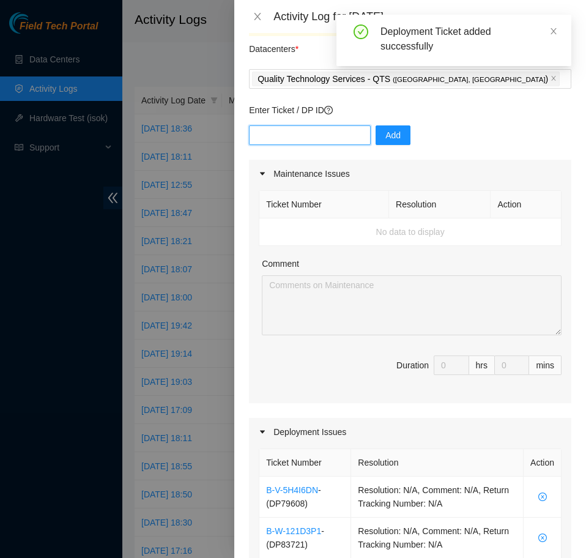
click at [327, 133] on input "text" at bounding box center [310, 135] width 122 height 20
paste input "DP79607"
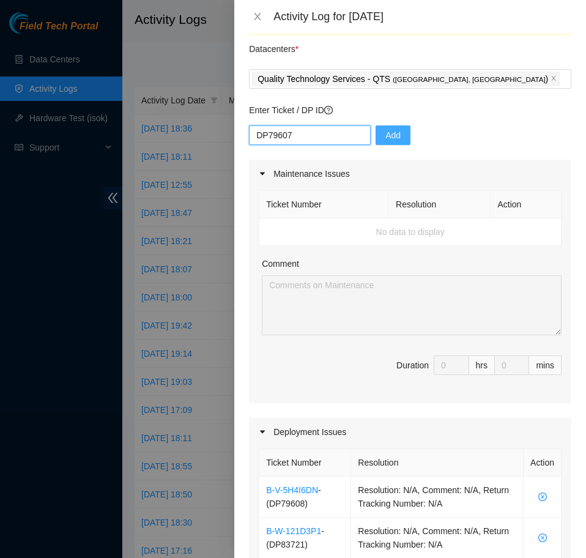
type input "DP79607"
click at [392, 144] on button "Add" at bounding box center [393, 135] width 35 height 20
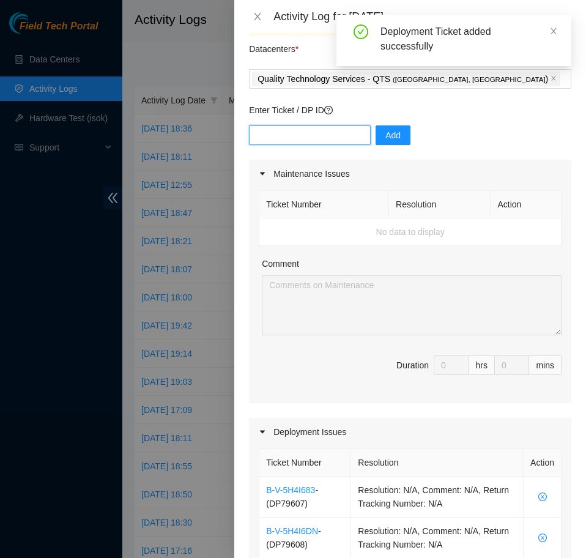
click at [343, 138] on input "text" at bounding box center [310, 135] width 122 height 20
paste input "DP79605"
type input "DP79605"
click at [388, 137] on span "Add" at bounding box center [392, 134] width 15 height 13
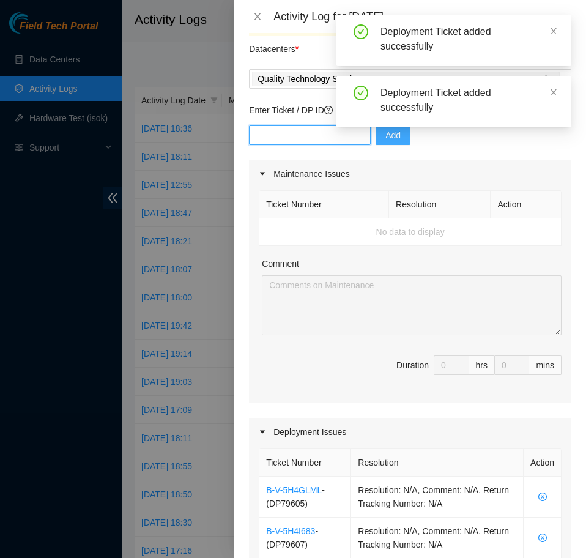
click at [308, 138] on input "text" at bounding box center [310, 135] width 122 height 20
paste input "DP79604"
type input "DP79604"
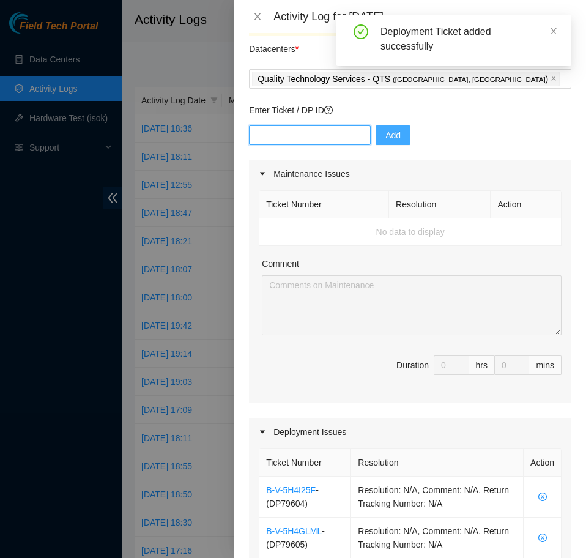
click at [299, 133] on input "text" at bounding box center [310, 135] width 122 height 20
paste input "DP77230"
type input "DP77230"
click at [385, 135] on span "Add" at bounding box center [392, 134] width 15 height 13
click at [334, 138] on input "text" at bounding box center [310, 135] width 122 height 20
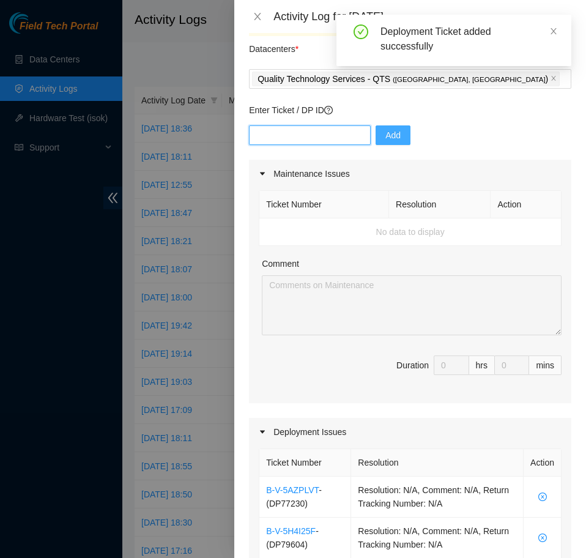
paste input "DP77231"
type input "DP77231"
click at [410, 133] on div "DP77231 Add" at bounding box center [410, 142] width 322 height 34
click at [385, 131] on span "Add" at bounding box center [392, 134] width 15 height 13
click at [343, 135] on input "text" at bounding box center [310, 135] width 122 height 20
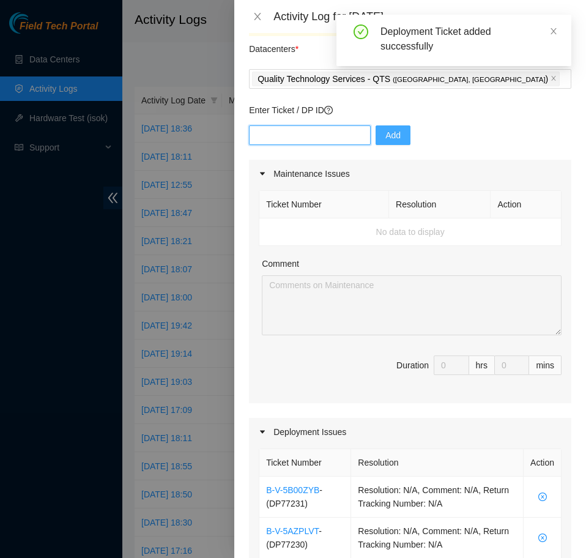
paste input "DP77232"
type input "DP77232"
click at [391, 138] on span "Add" at bounding box center [392, 134] width 15 height 13
click at [303, 139] on input "text" at bounding box center [310, 135] width 122 height 20
paste input "DP77234"
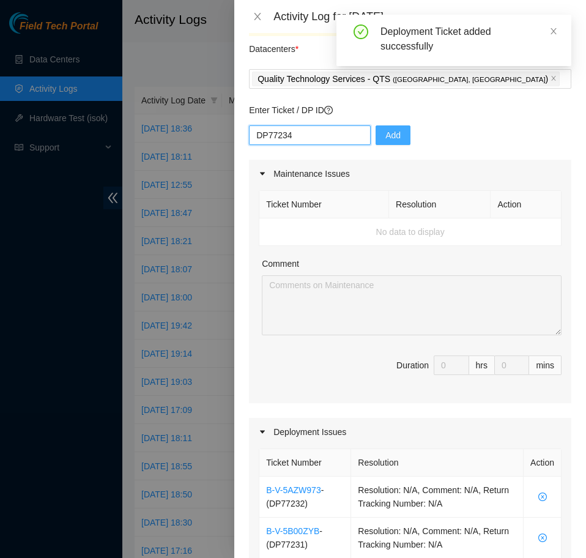
type input "DP77234"
click at [387, 136] on span "Add" at bounding box center [392, 134] width 15 height 13
click at [297, 135] on input "text" at bounding box center [310, 135] width 122 height 20
paste input "DP77233"
type input "DP77233"
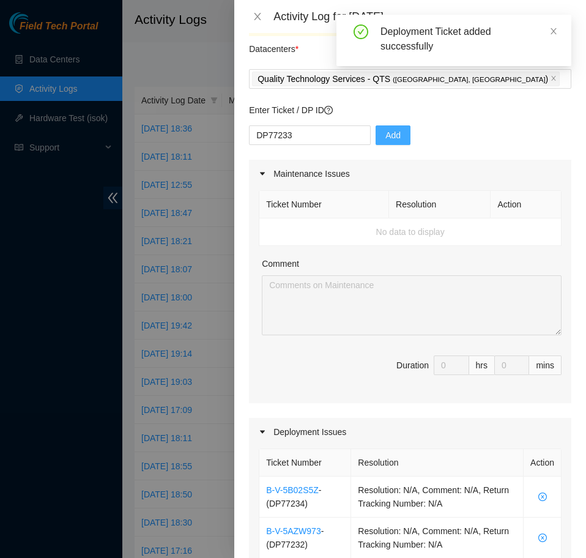
click at [376, 135] on button "Add" at bounding box center [393, 135] width 35 height 20
click at [299, 130] on input "text" at bounding box center [310, 135] width 122 height 20
paste input "DP77235"
type input "DP77235"
click at [389, 130] on span "Add" at bounding box center [392, 134] width 15 height 13
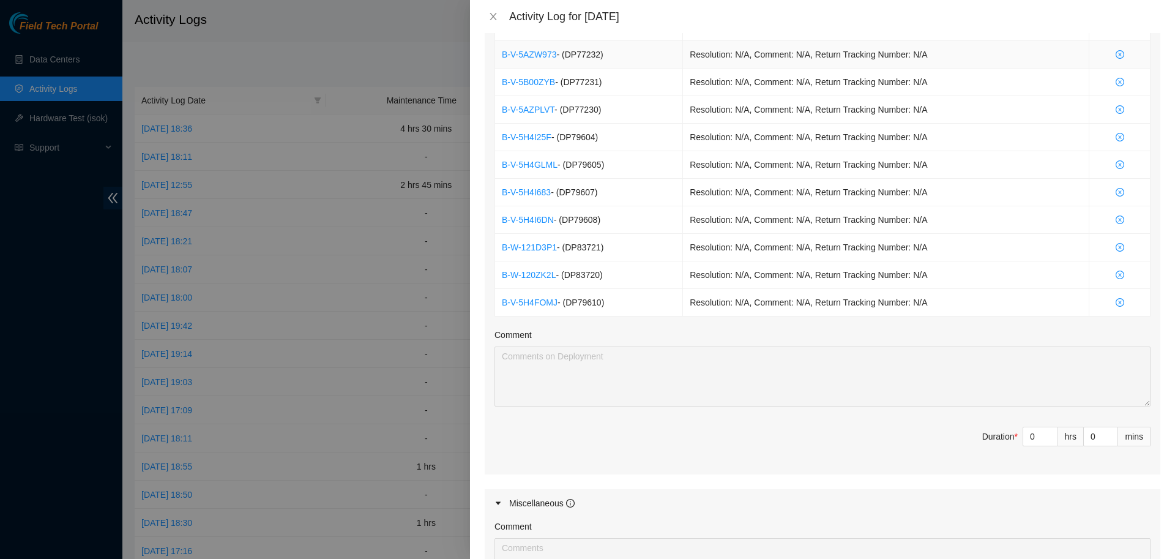
scroll to position [555, 0]
drag, startPoint x: 1041, startPoint y: 434, endPoint x: 994, endPoint y: 438, distance: 47.9
click at [1023, 438] on input "0" at bounding box center [1040, 434] width 34 height 18
type input "8"
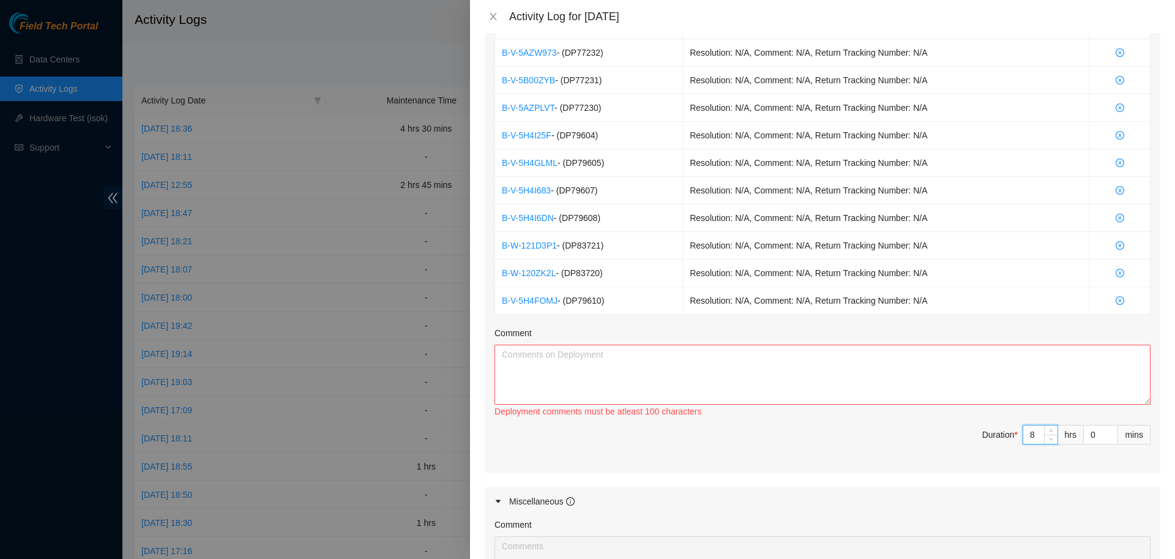
type input "8"
click at [929, 378] on textarea "Comment" at bounding box center [822, 374] width 656 height 60
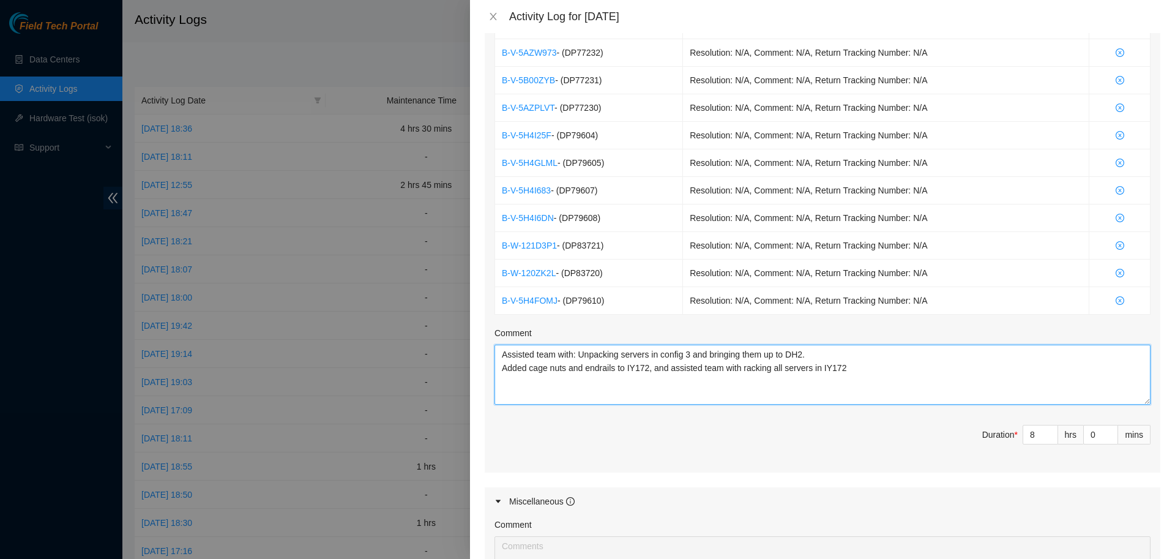
click at [524, 370] on textarea "Assisted team with: Unpacking servers in config 3 and bringing them up to DH2. …" at bounding box center [822, 374] width 656 height 60
click at [729, 374] on textarea "Assisted team with: Unpacking servers in config 3 and bringing them up to DH2. …" at bounding box center [822, 374] width 656 height 60
click at [715, 397] on textarea "Assisted team with: Unpacking servers in config 3 and bringing them up to DH2. …" at bounding box center [822, 374] width 656 height 60
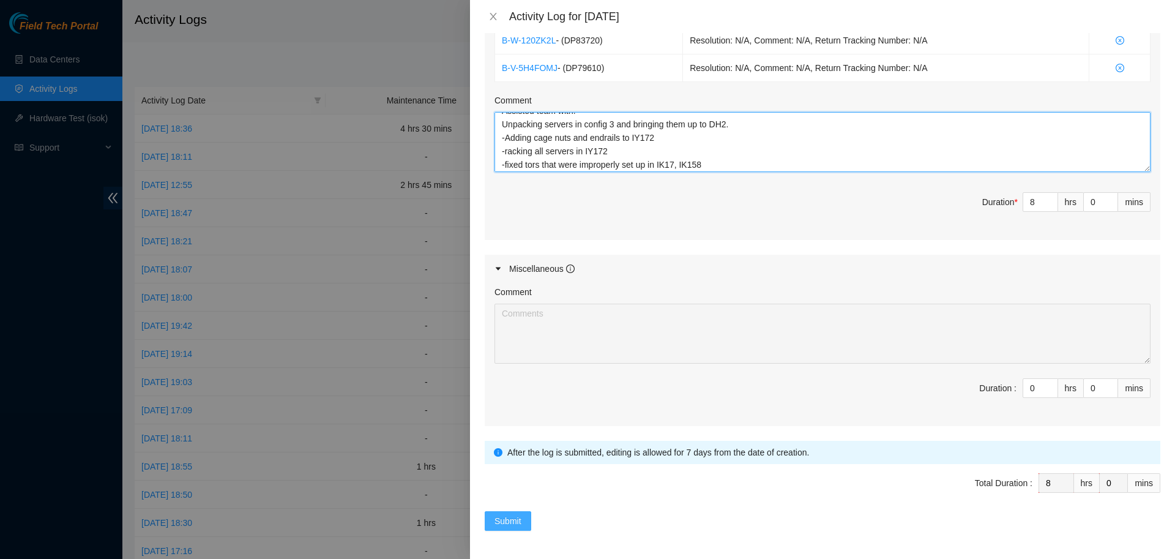
type textarea "Assisted team with: Unpacking servers in config 3 and bringing them up to DH2. …"
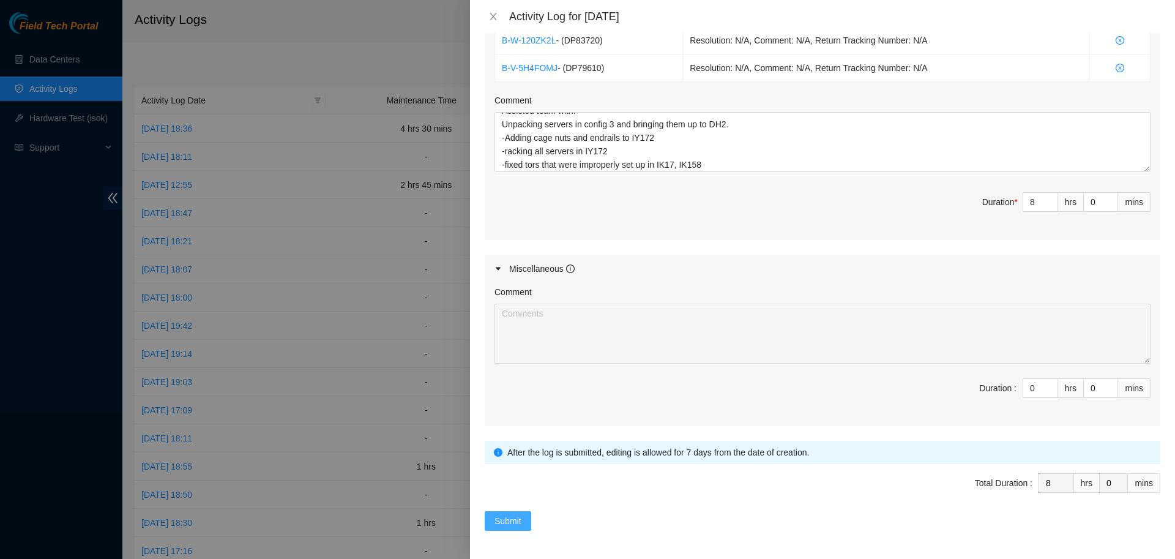
click at [509, 518] on span "Submit" at bounding box center [507, 520] width 27 height 13
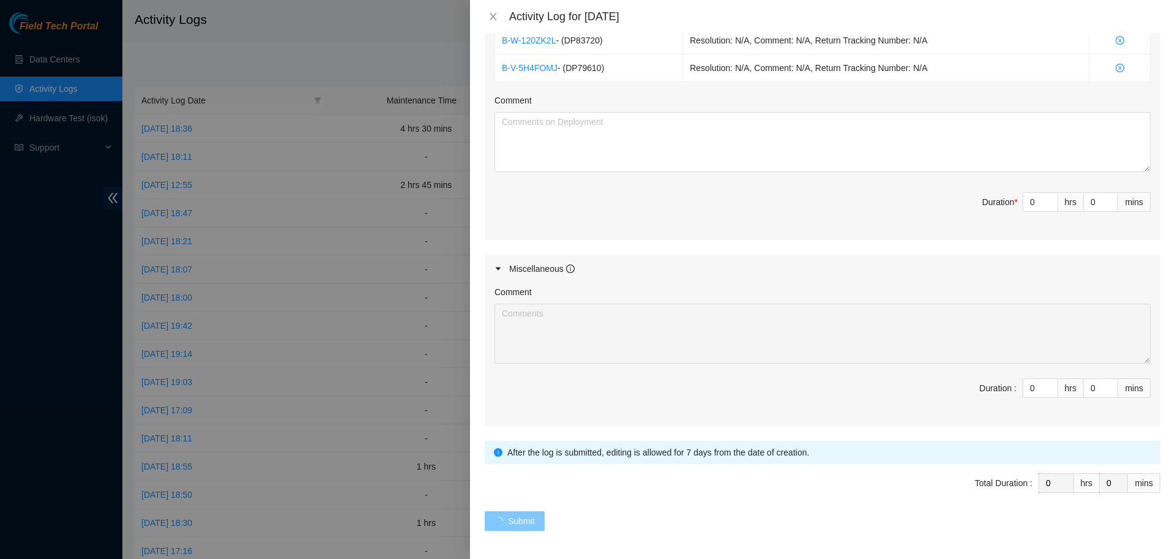
scroll to position [0, 0]
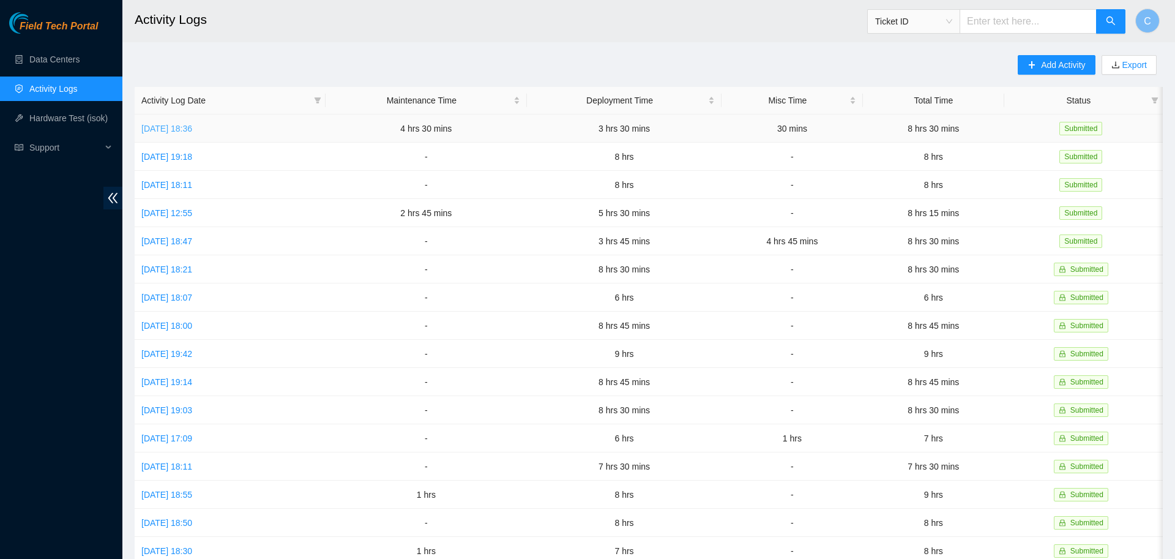
click at [192, 127] on link "Wed, 27 Aug 2025 18:36" at bounding box center [166, 129] width 51 height 10
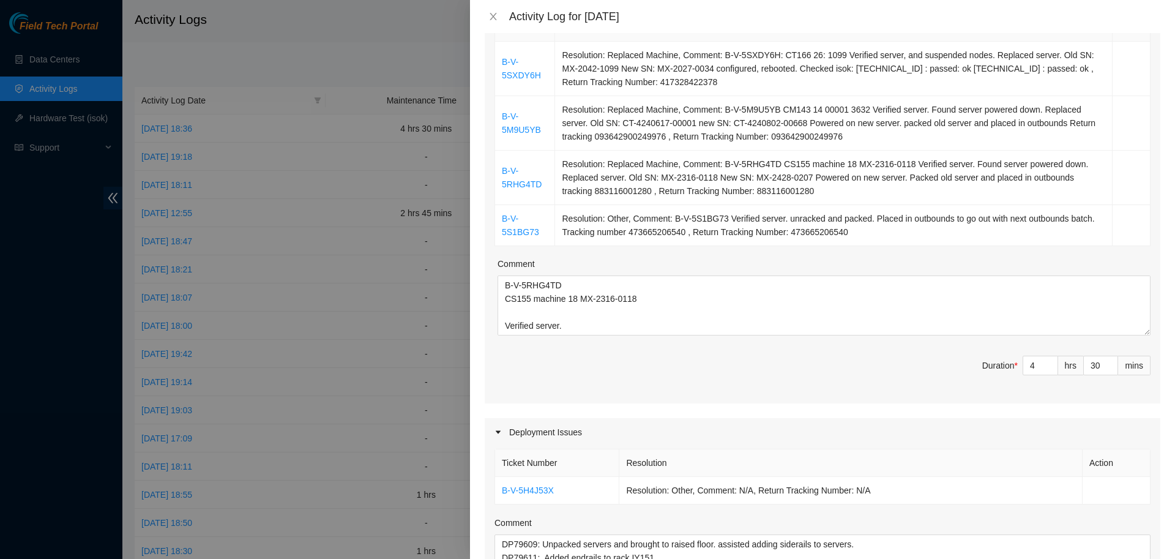
scroll to position [217, 0]
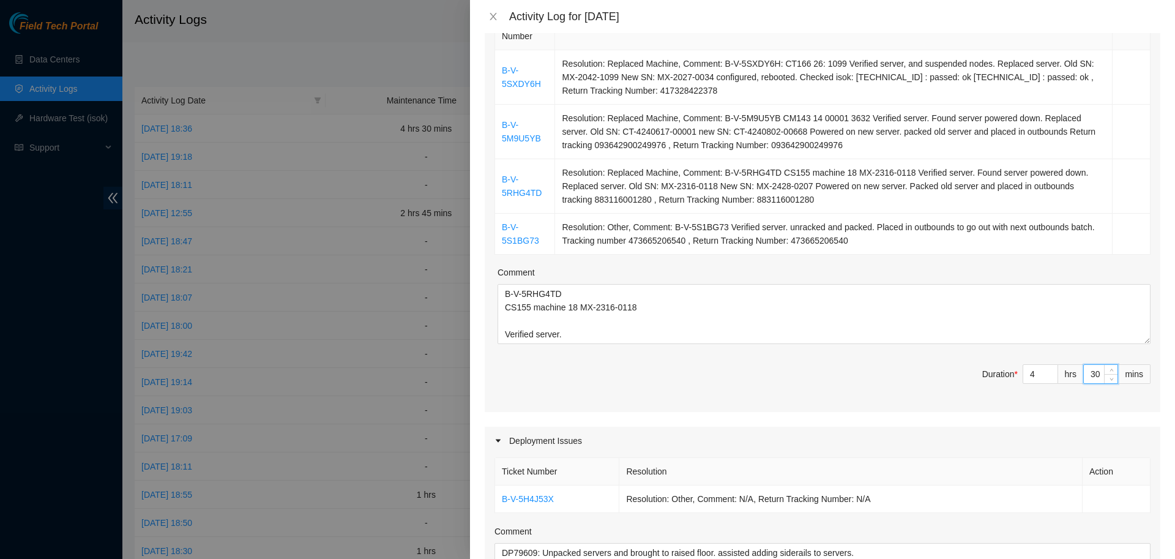
drag, startPoint x: 1101, startPoint y: 373, endPoint x: 1089, endPoint y: 375, distance: 13.1
click at [1089, 375] on input "30" at bounding box center [1101, 374] width 34 height 18
click at [1003, 411] on div "Ticket Number Resolution Action B-V-5SXDY6H Resolution: Replaced Machine, Comme…" at bounding box center [823, 209] width 676 height 406
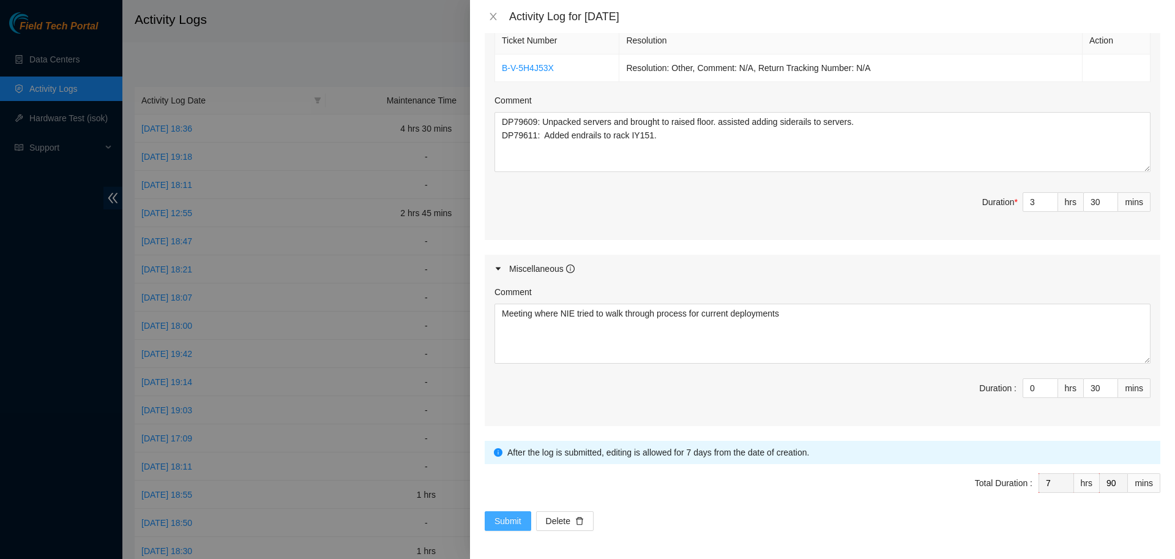
click at [499, 515] on span "Submit" at bounding box center [507, 520] width 27 height 13
